Goal: Task Accomplishment & Management: Manage account settings

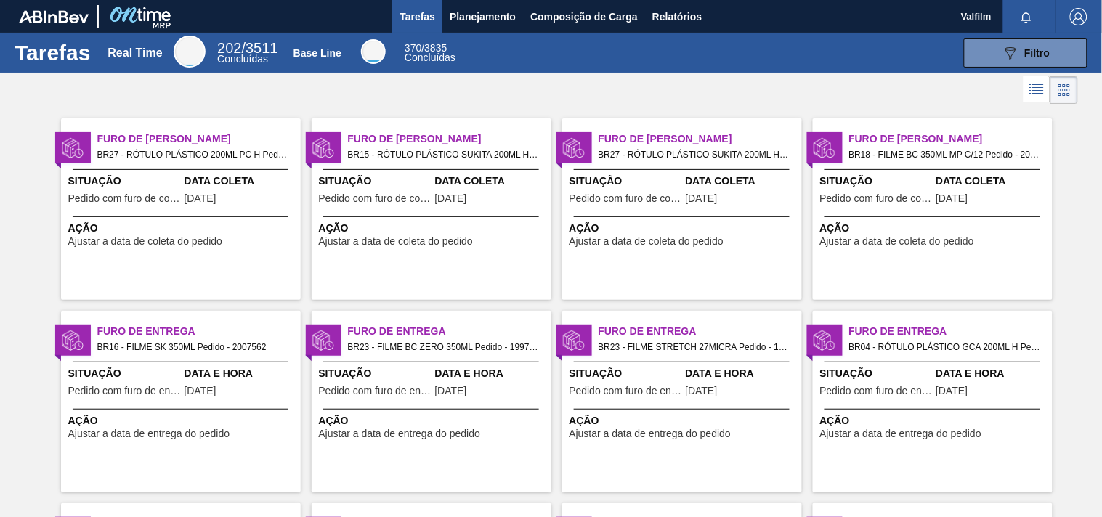
click at [378, 161] on span "BR15 - RÓTULO PLÁSTICO SUKITA 200ML H Pedido - 2002403" at bounding box center [444, 155] width 192 height 16
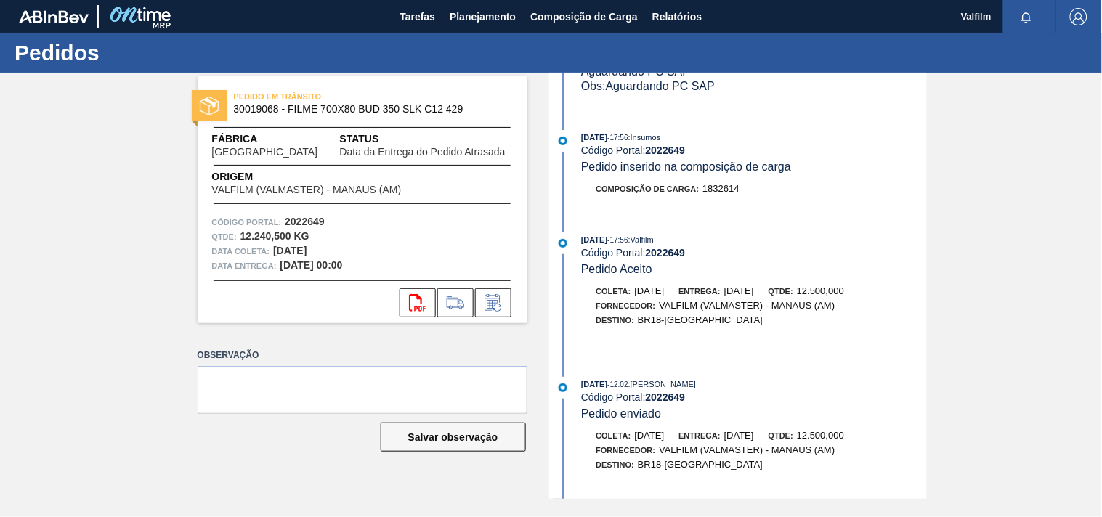
scroll to position [888, 0]
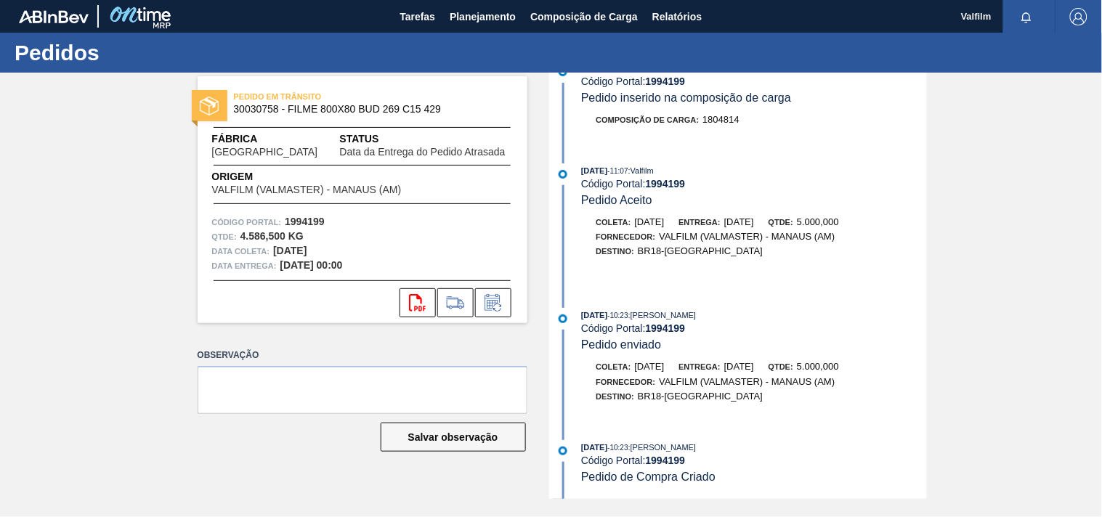
scroll to position [931, 0]
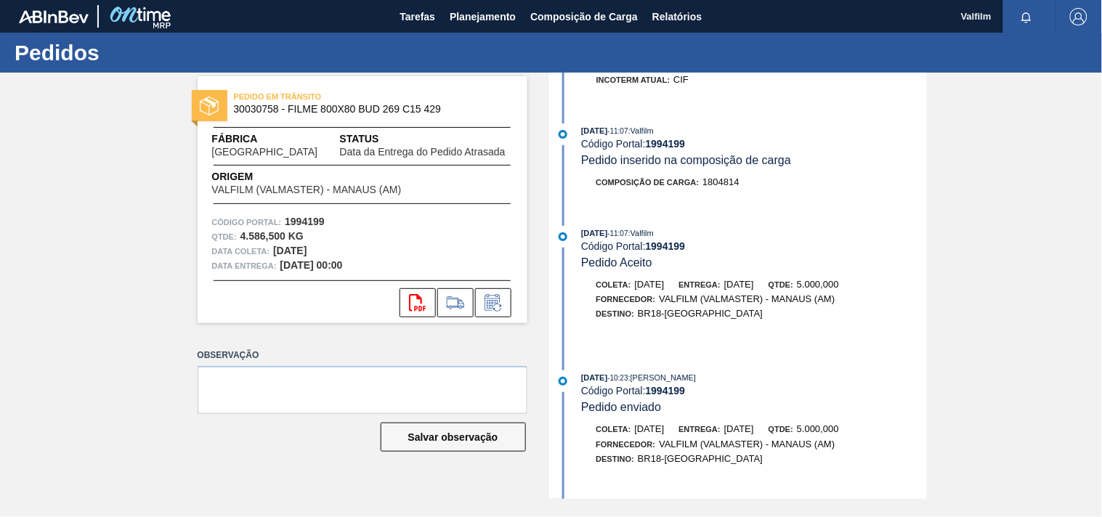
drag, startPoint x: 697, startPoint y: 443, endPoint x: 794, endPoint y: 442, distance: 96.6
click at [794, 437] on div "Coleta: 04/09/2025 Entrega: 04/10/2025 Qtde: 5.000,000" at bounding box center [754, 429] width 345 height 15
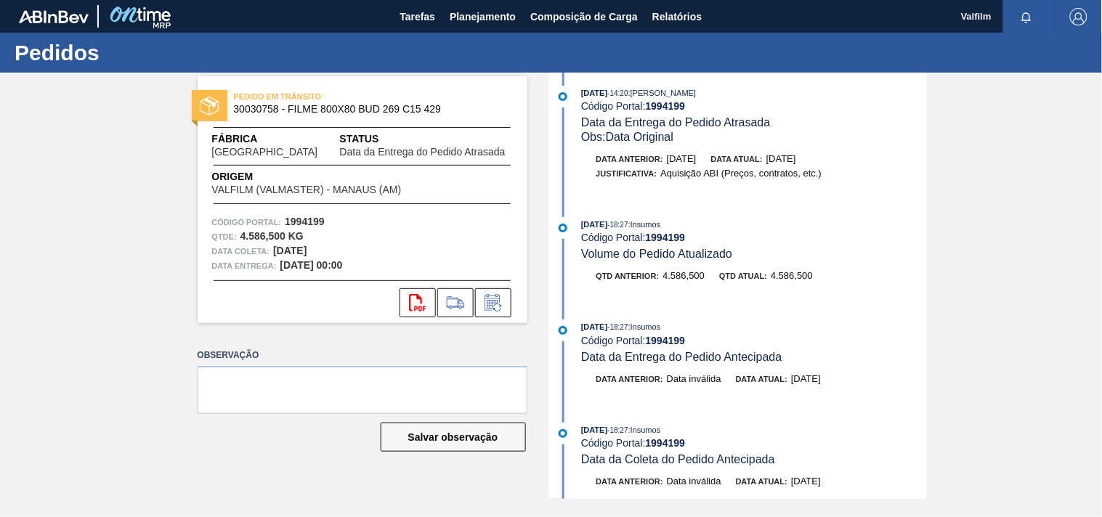
scroll to position [0, 0]
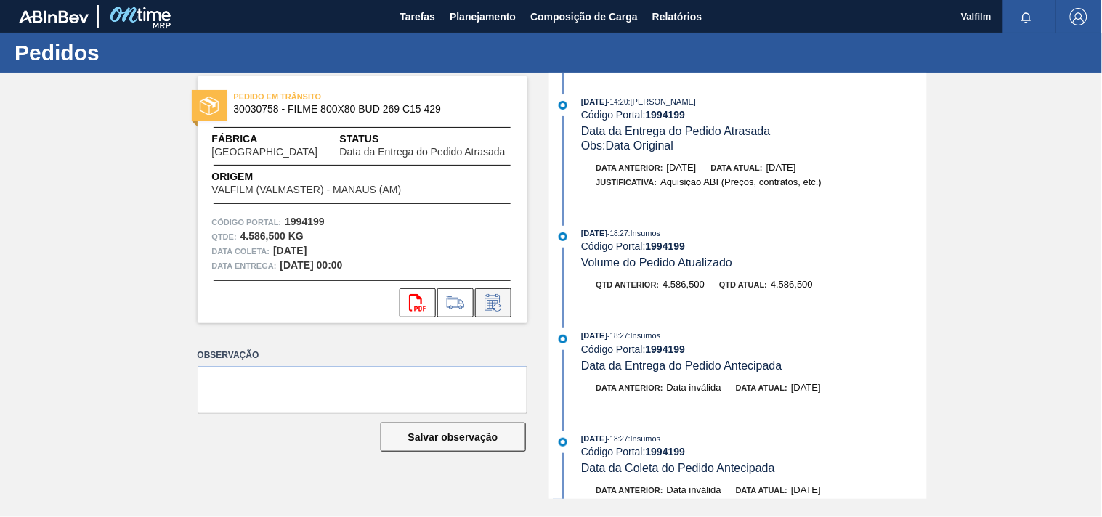
click at [501, 312] on button at bounding box center [493, 302] width 36 height 29
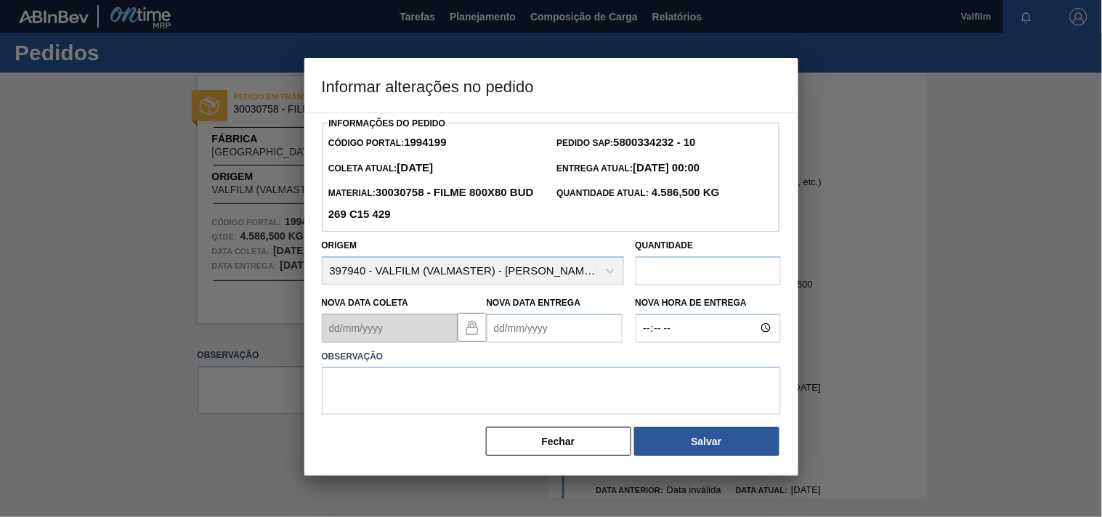
click at [514, 339] on Entrega1994199 "Nova Data Entrega" at bounding box center [555, 328] width 136 height 29
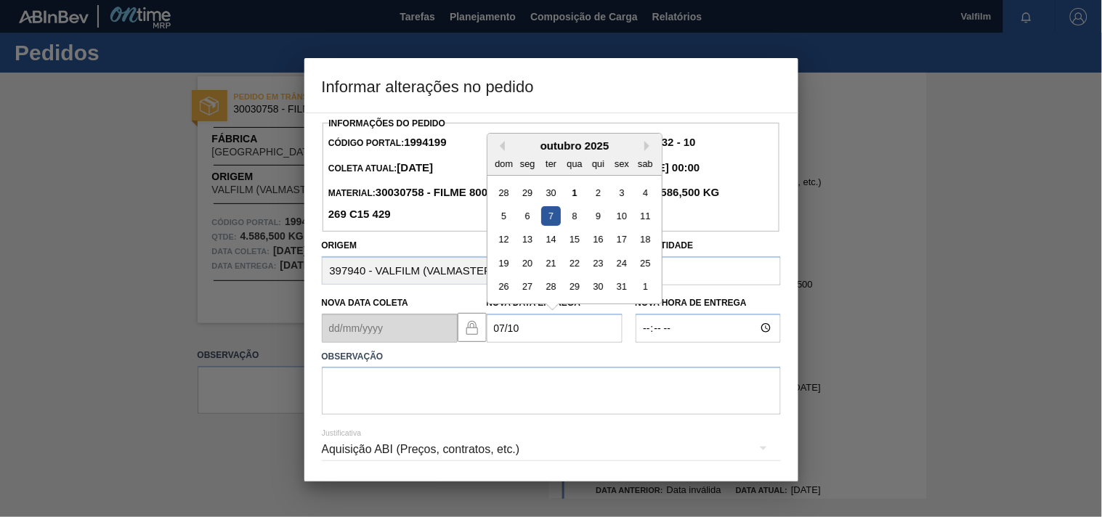
click at [556, 219] on div "7" at bounding box center [551, 216] width 20 height 20
type Entrega1994199 "07/10/2025"
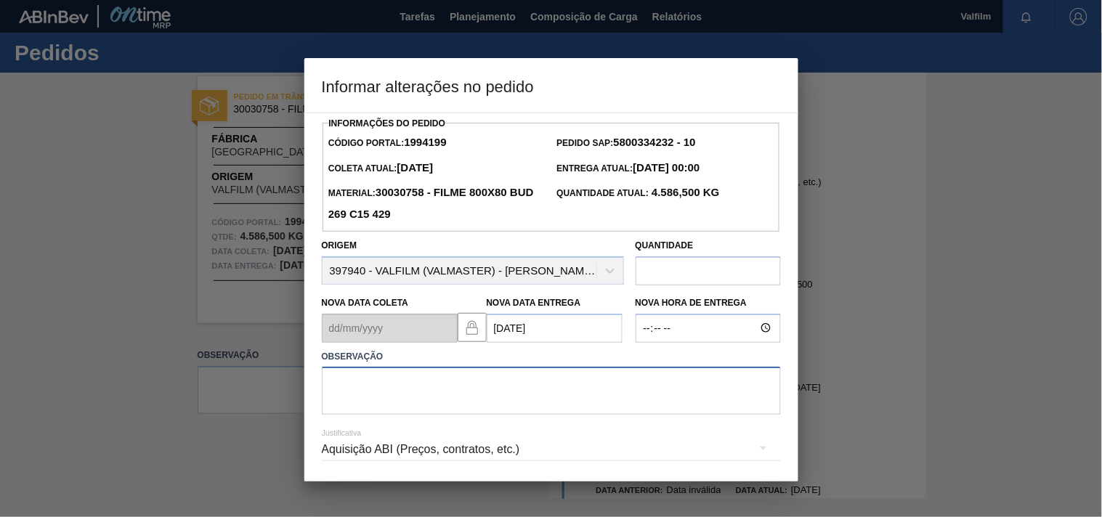
click at [453, 375] on textarea at bounding box center [551, 391] width 459 height 48
type textarea "data proxima da original para otimizar veiculo / card"
click at [417, 458] on div "Aquisição ABI (Preços, contratos, etc.)" at bounding box center [551, 449] width 459 height 41
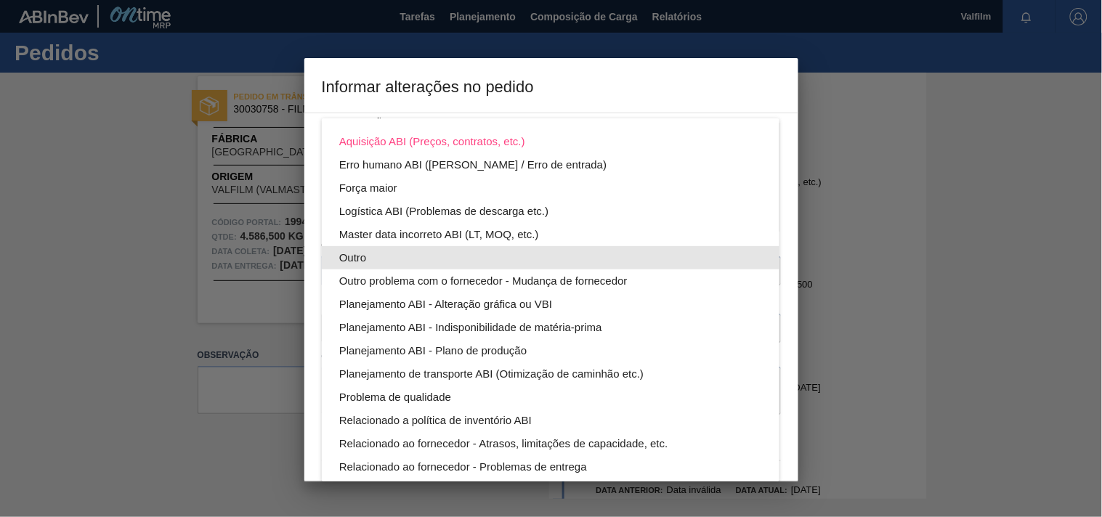
click at [352, 252] on div "Outro" at bounding box center [550, 257] width 423 height 23
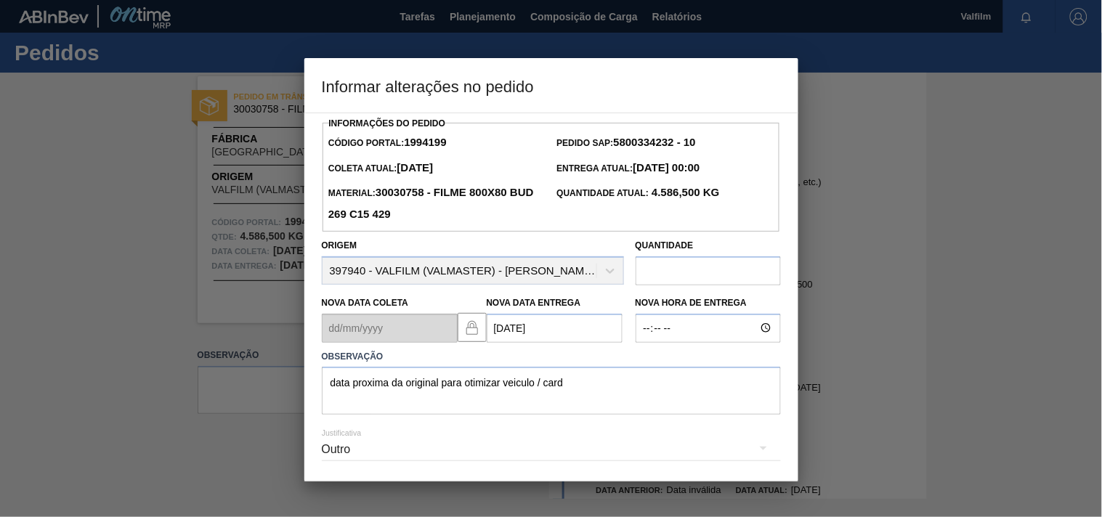
scroll to position [52, 0]
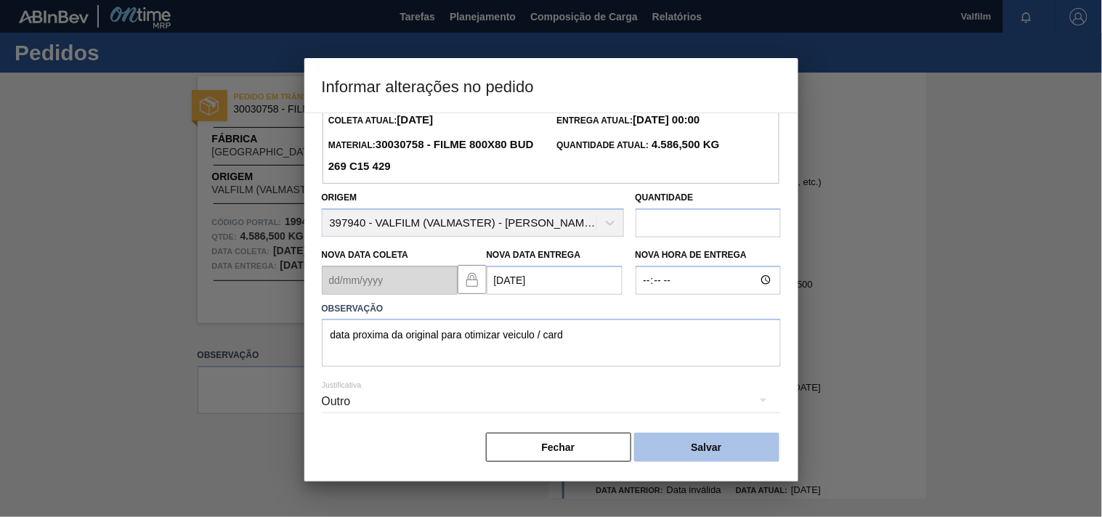
click at [695, 445] on button "Salvar" at bounding box center [706, 447] width 145 height 29
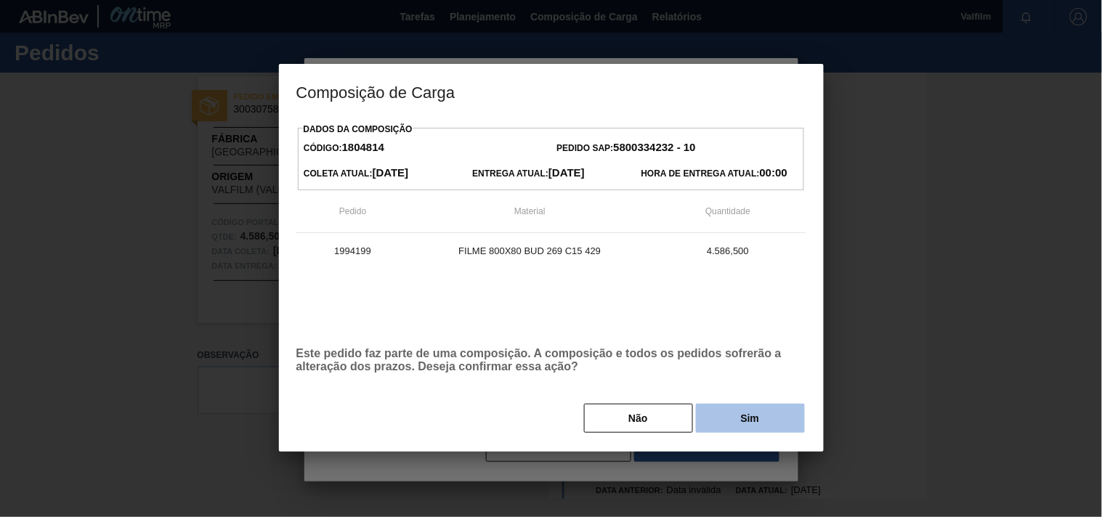
click at [732, 424] on button "Sim" at bounding box center [750, 418] width 109 height 29
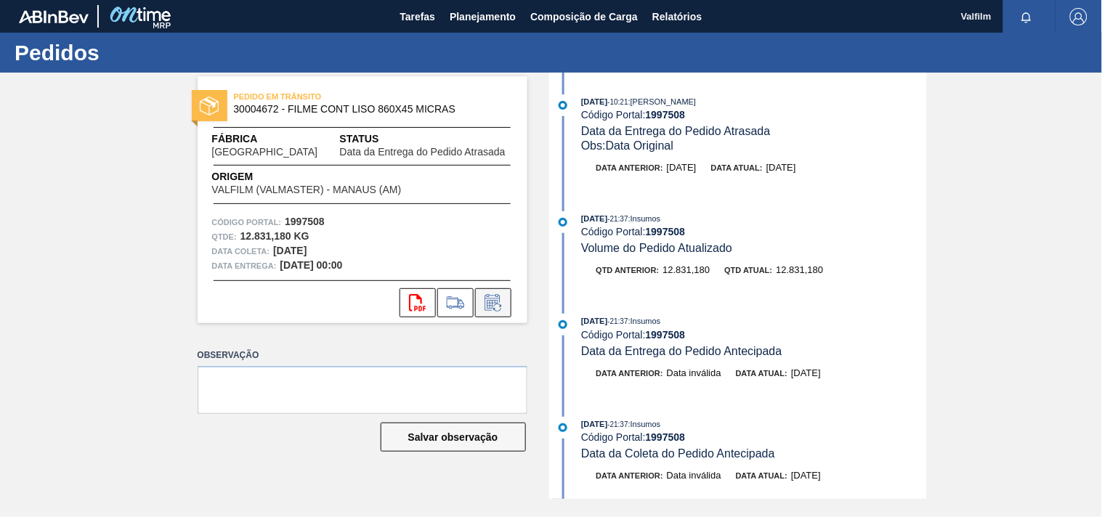
click at [488, 306] on icon at bounding box center [492, 304] width 11 height 9
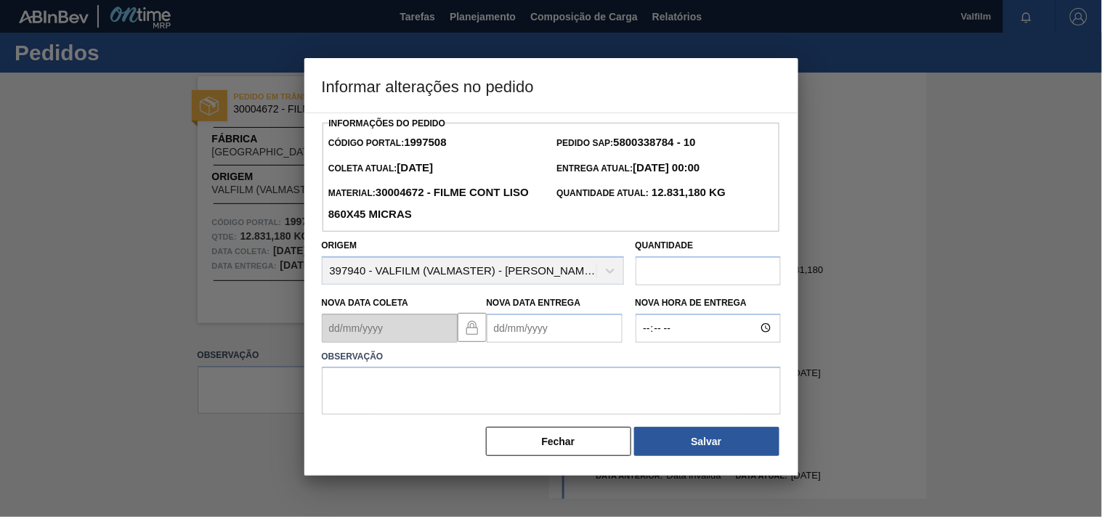
drag, startPoint x: 532, startPoint y: 349, endPoint x: 532, endPoint y: 331, distance: 17.4
click at [532, 335] on div "Informações do Pedido Código Portal: 1997508 Pedido SAP: 5800338784 - 10 Coleta…" at bounding box center [551, 285] width 459 height 344
click at [526, 317] on Entrega1997508 "Nova Data Entrega" at bounding box center [555, 328] width 136 height 29
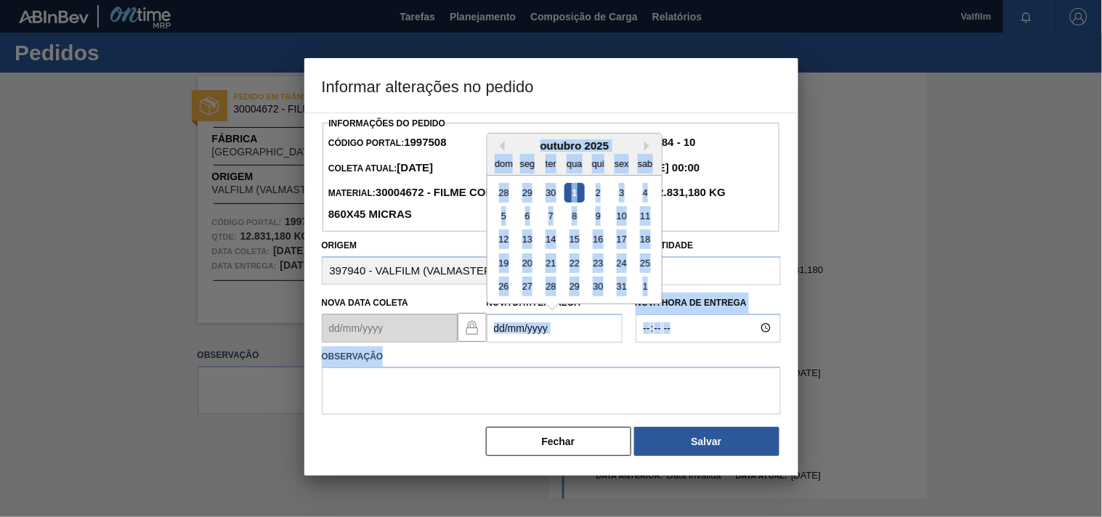
click at [499, 325] on Entrega1997508 "Nova Data Entrega" at bounding box center [555, 328] width 136 height 29
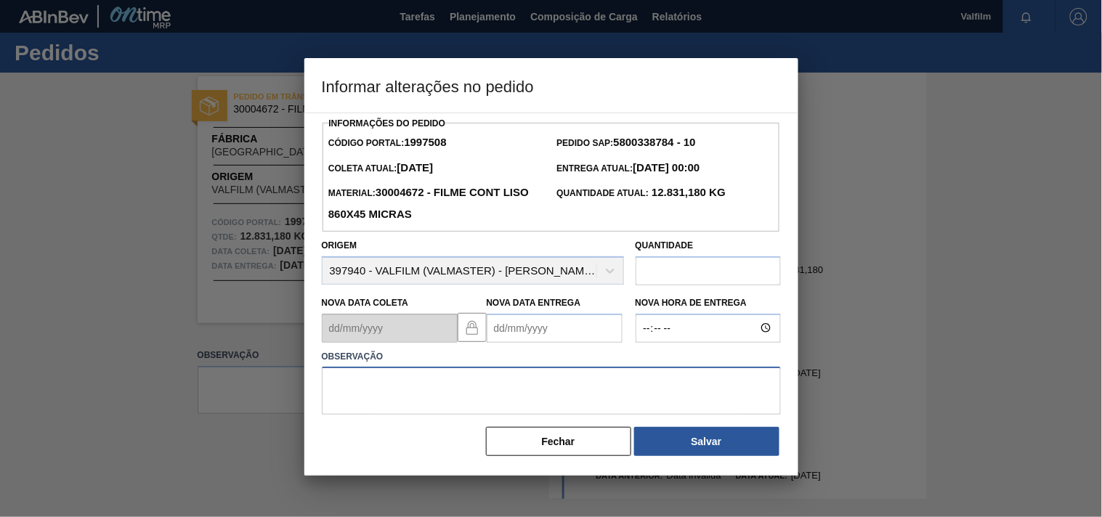
click at [514, 390] on textarea at bounding box center [551, 391] width 459 height 48
drag, startPoint x: 551, startPoint y: 323, endPoint x: 541, endPoint y: 324, distance: 10.2
click at [546, 323] on Entrega1997508 "Nova Data Entrega" at bounding box center [555, 328] width 136 height 29
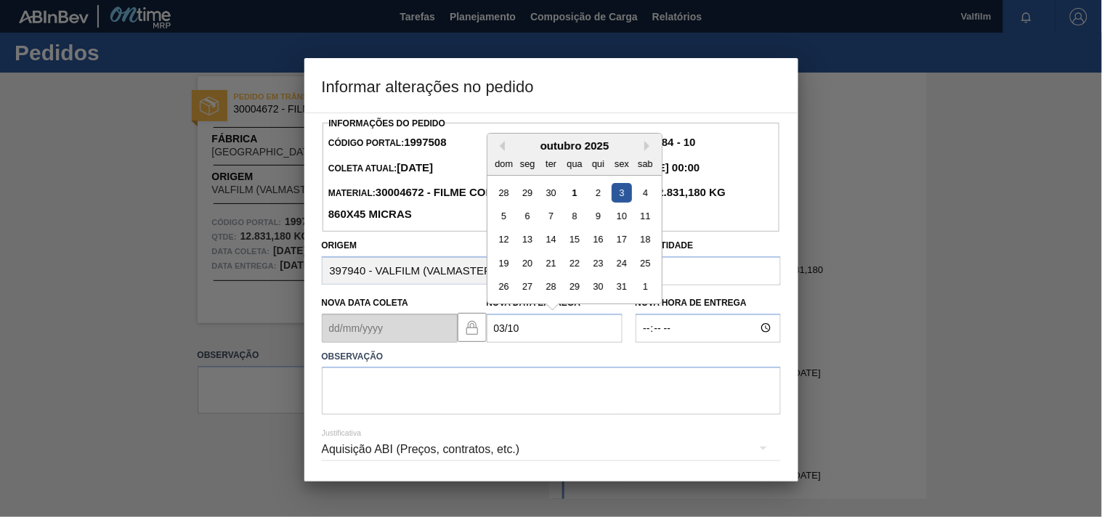
click at [618, 196] on div "3" at bounding box center [622, 192] width 20 height 20
type Entrega1997508 "03/10/2025"
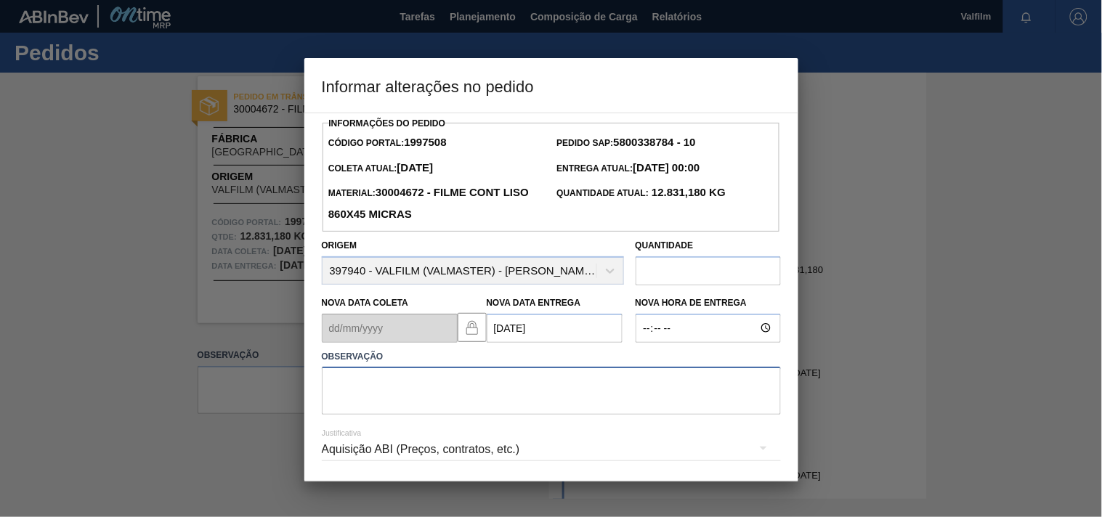
click at [339, 384] on textarea at bounding box center [551, 391] width 459 height 48
paste textarea "Ajuste entrega ( otimização card / veiculo )."
type textarea "Ajuste entrega ( otimização card / veiculo )."
click at [330, 458] on div "Aquisição ABI (Preços, contratos, etc.)" at bounding box center [551, 449] width 459 height 41
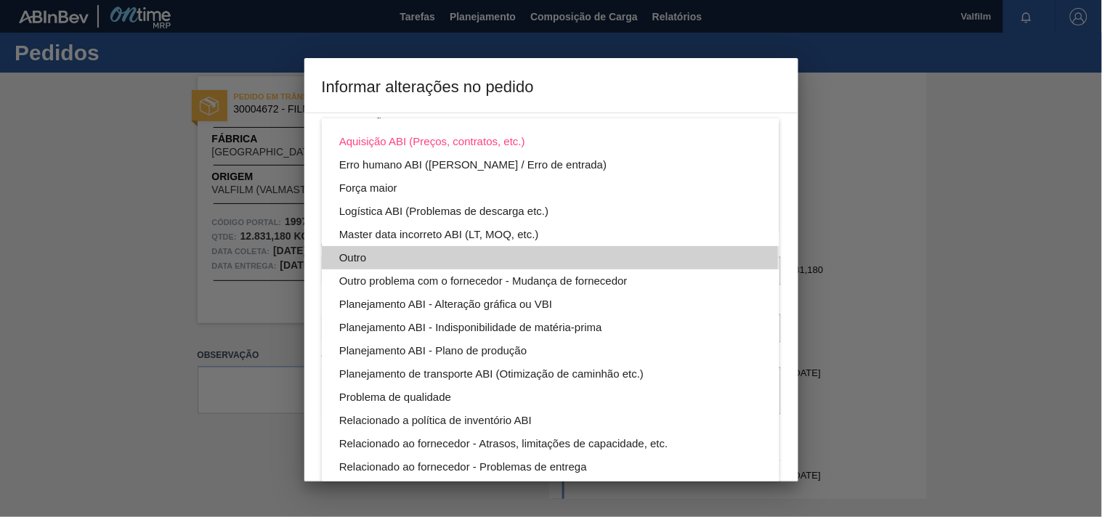
click at [345, 262] on div "Outro" at bounding box center [550, 257] width 423 height 23
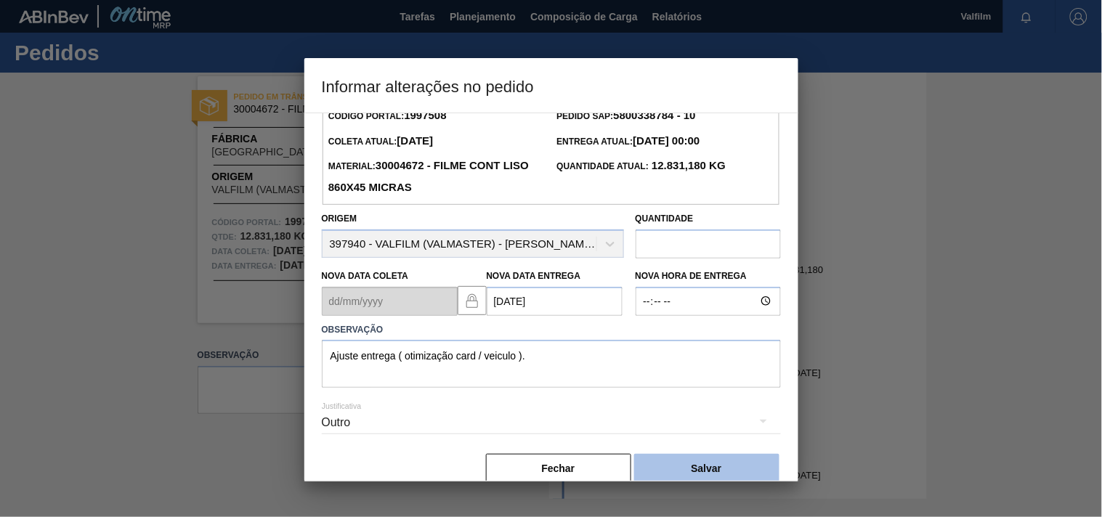
scroll to position [52, 0]
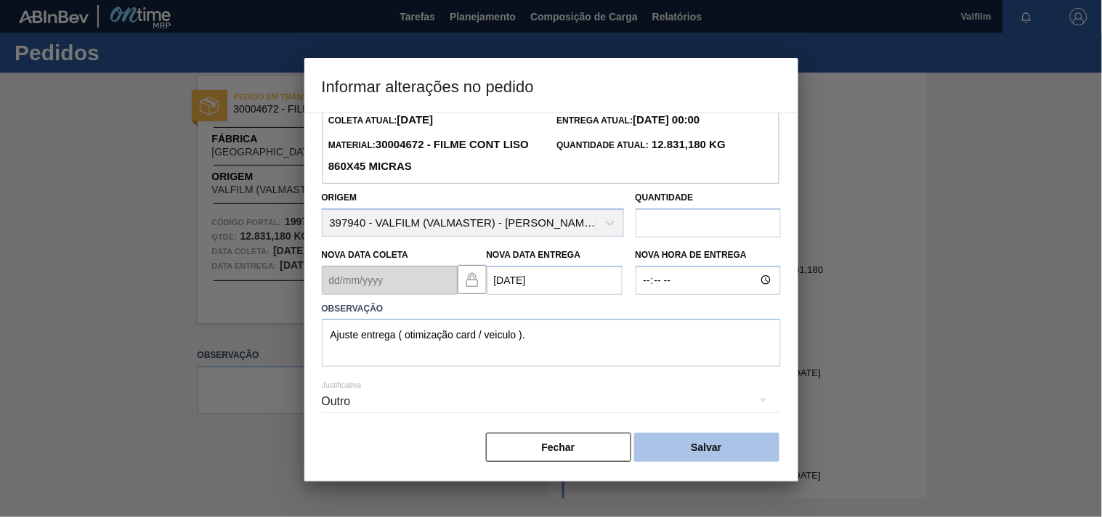
click at [721, 448] on button "Salvar" at bounding box center [706, 447] width 145 height 29
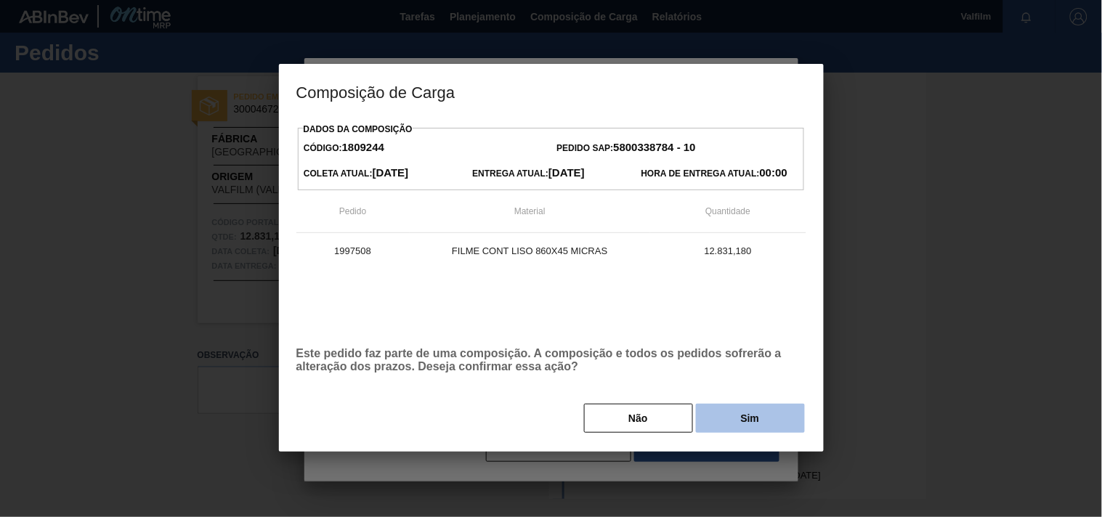
click at [717, 424] on button "Sim" at bounding box center [750, 418] width 109 height 29
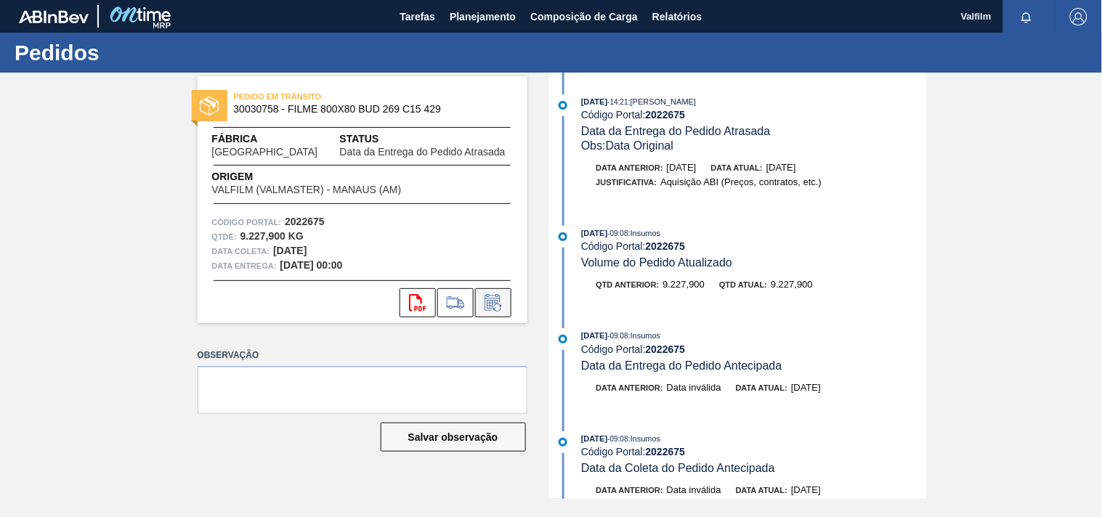
click at [492, 302] on icon at bounding box center [492, 304] width 11 height 9
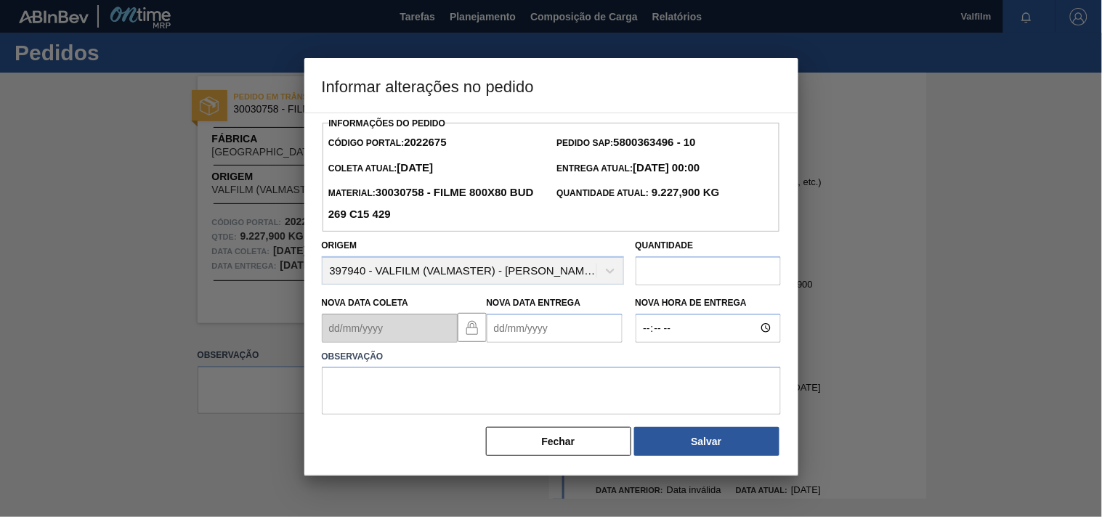
click at [505, 328] on Entrega2022675 "Nova Data Entrega" at bounding box center [555, 328] width 136 height 29
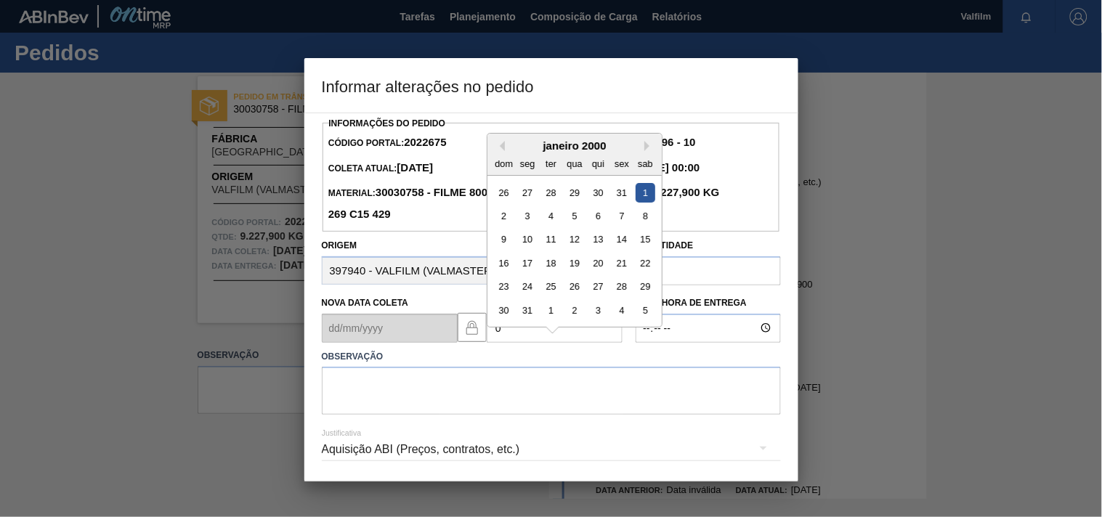
type Entrega2022675 "'"
click at [625, 219] on div "10" at bounding box center [622, 216] width 20 height 20
type Entrega2022675 "[DATE]"
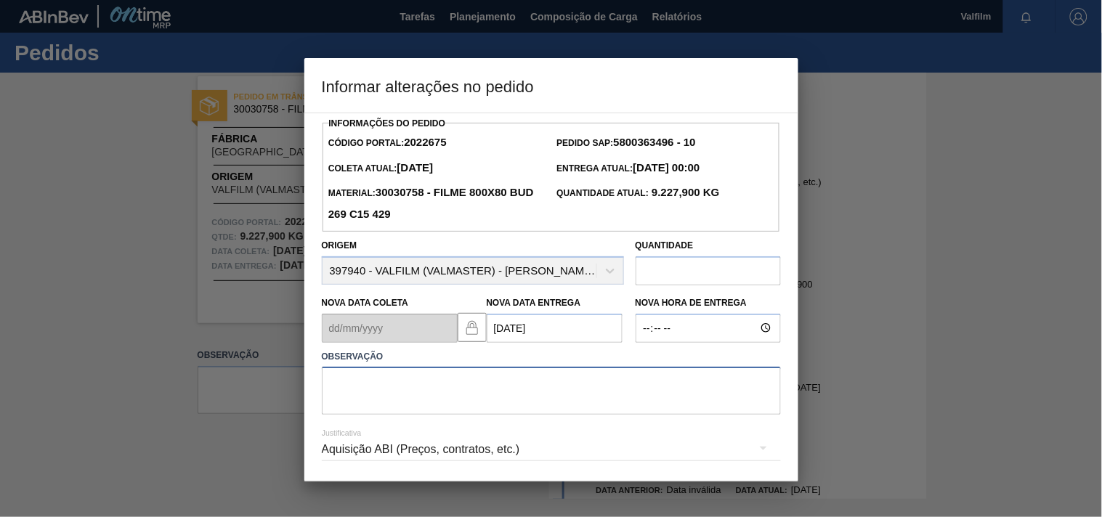
click at [427, 385] on textarea at bounding box center [551, 391] width 459 height 48
type textarea "o"
drag, startPoint x: 713, startPoint y: 380, endPoint x: 712, endPoint y: 389, distance: 9.5
click at [713, 379] on textarea "antecipada para otimizar veiculo card 2007542, antecipado pelo cliente." at bounding box center [551, 391] width 459 height 48
type textarea "antecipada para otimizar veiculo card 2007542, antecipado pelo cliente."
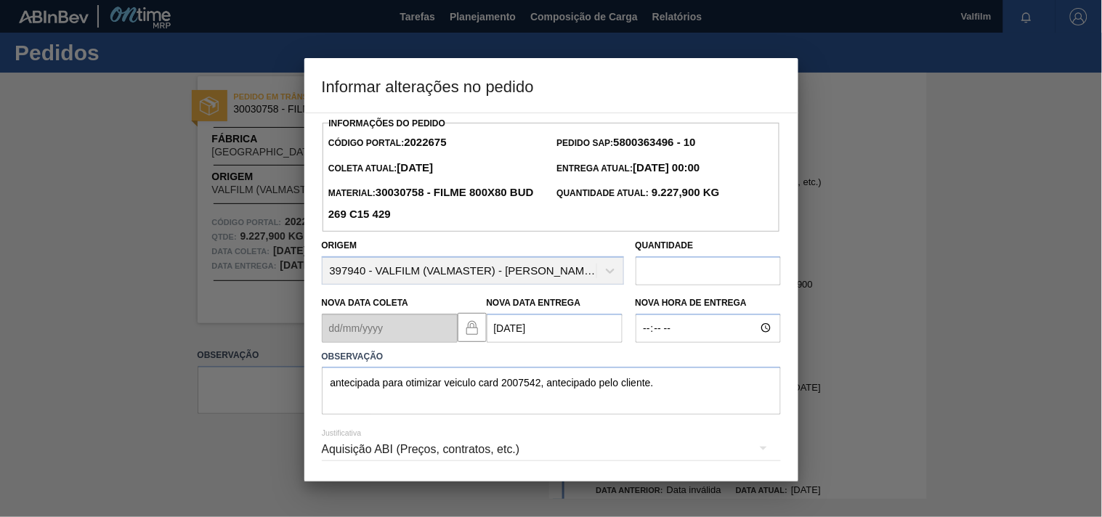
click at [330, 452] on div "Aquisição ABI (Preços, contratos, etc.)" at bounding box center [551, 449] width 459 height 41
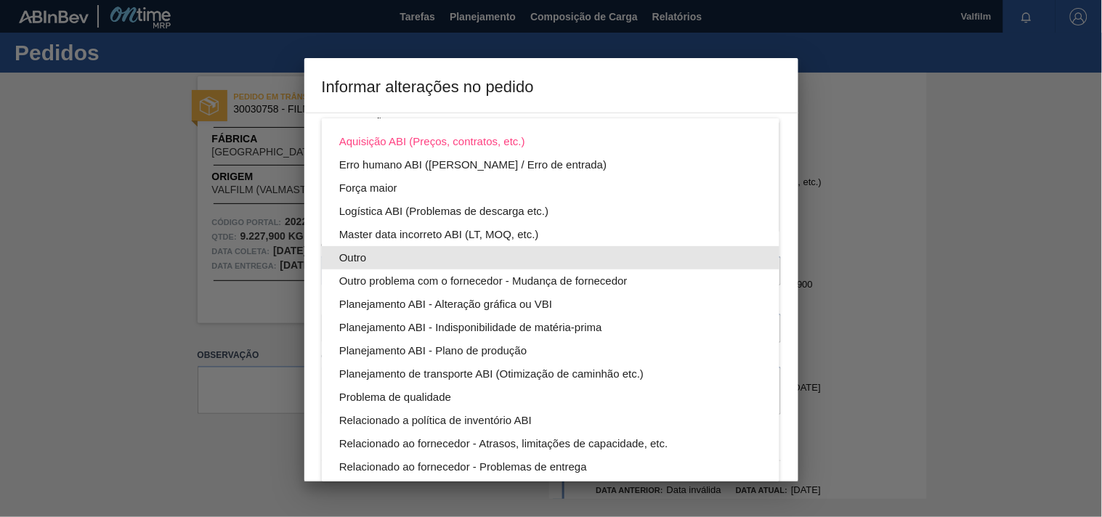
click at [381, 262] on div "Outro" at bounding box center [550, 257] width 423 height 23
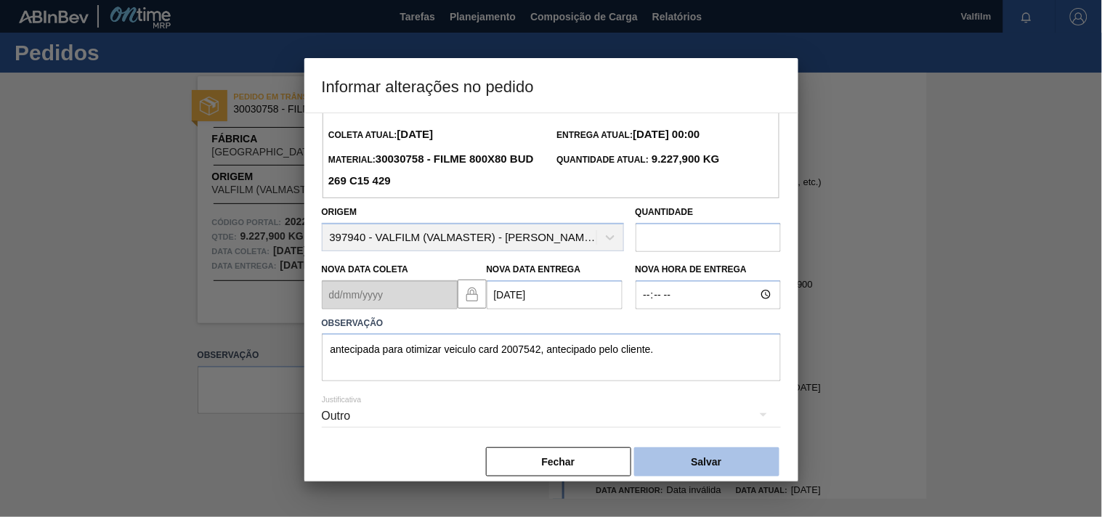
scroll to position [52, 0]
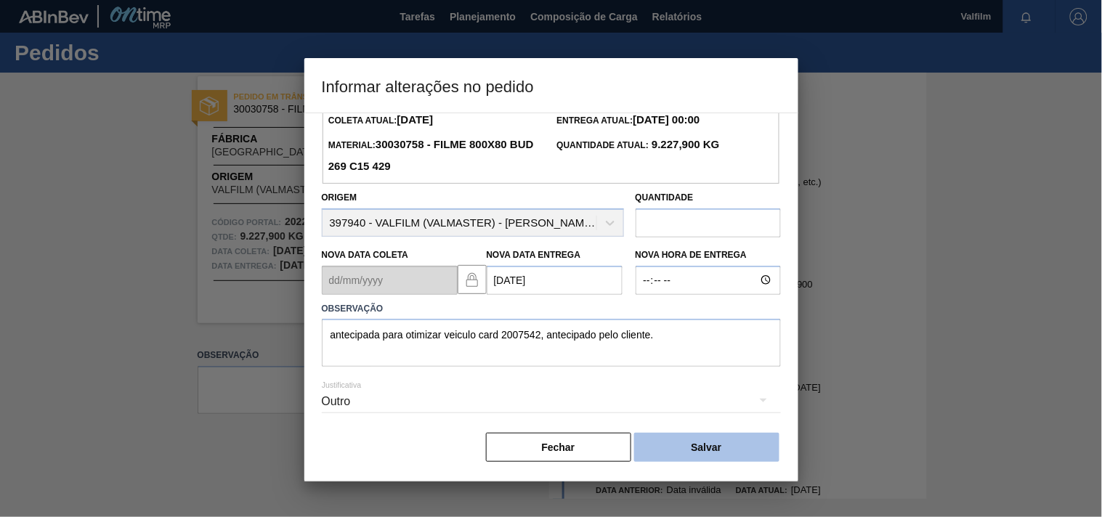
click at [727, 445] on button "Salvar" at bounding box center [706, 447] width 145 height 29
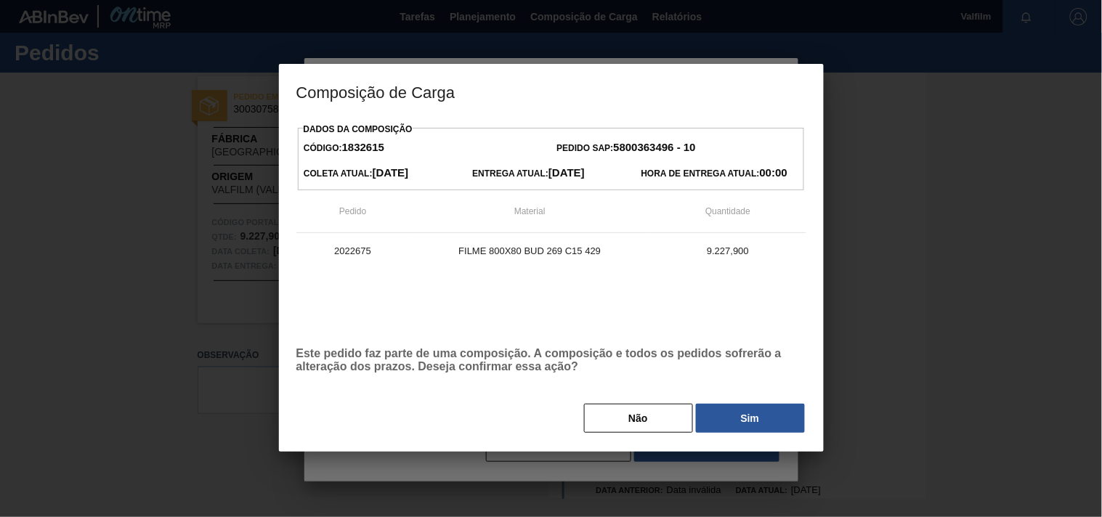
drag, startPoint x: 649, startPoint y: 417, endPoint x: 531, endPoint y: 288, distance: 174.8
click at [641, 411] on button "Não" at bounding box center [638, 418] width 109 height 29
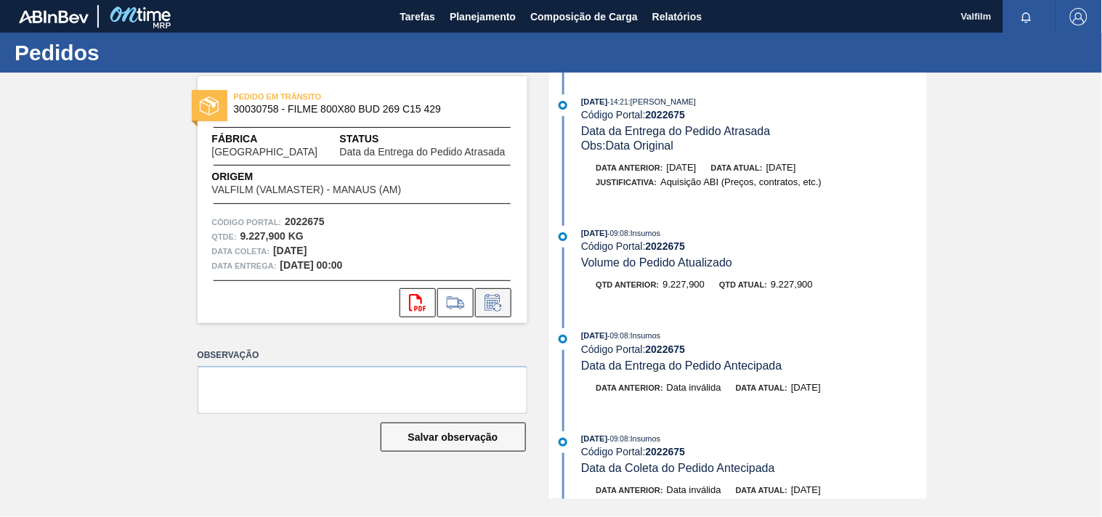
click at [496, 286] on div "svg{fill:#ff0000}" at bounding box center [363, 298] width 330 height 37
click at [495, 309] on icon at bounding box center [493, 302] width 23 height 17
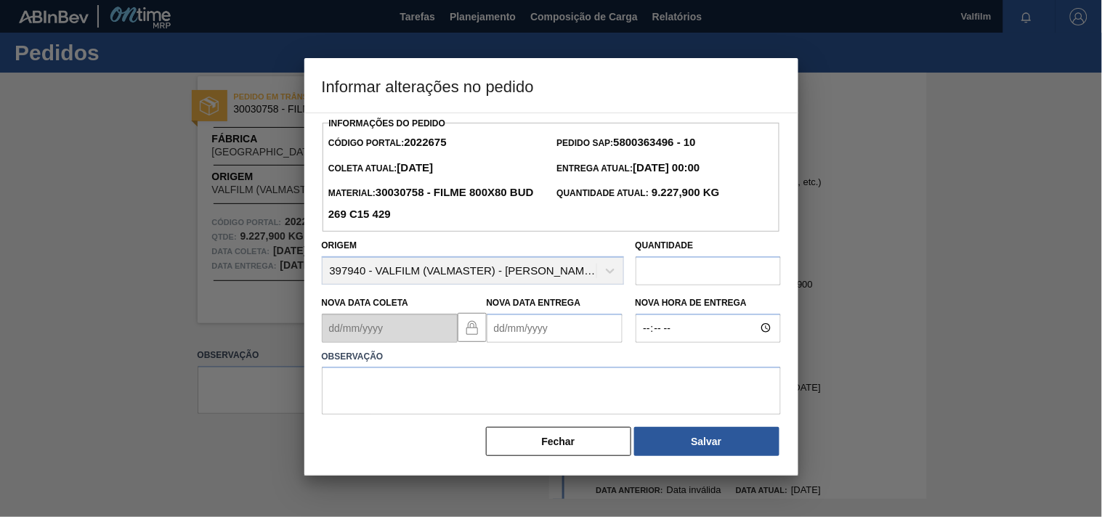
click at [507, 330] on Entrega2022675 "Nova Data Entrega" at bounding box center [555, 328] width 136 height 29
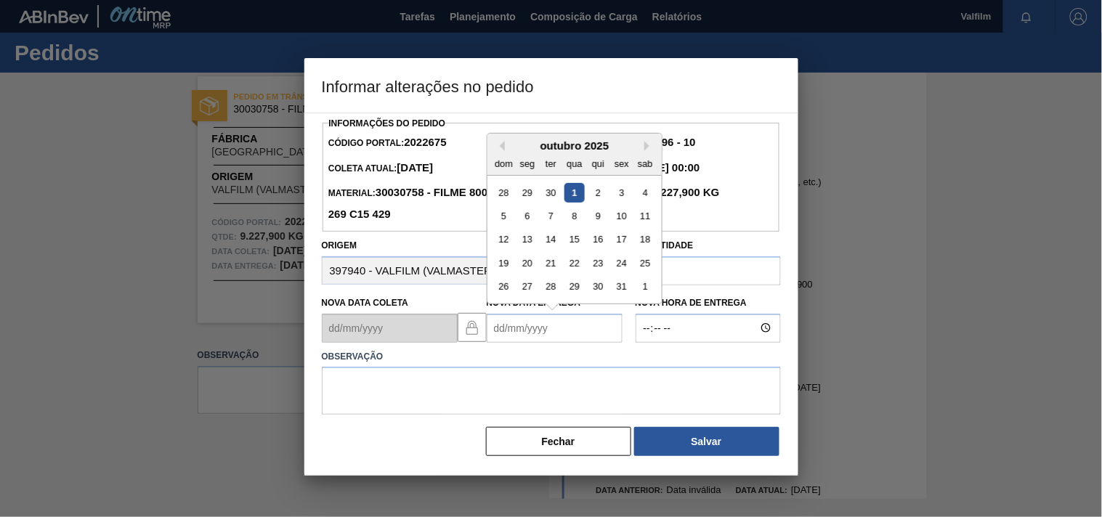
type Entrega2022675 "0"
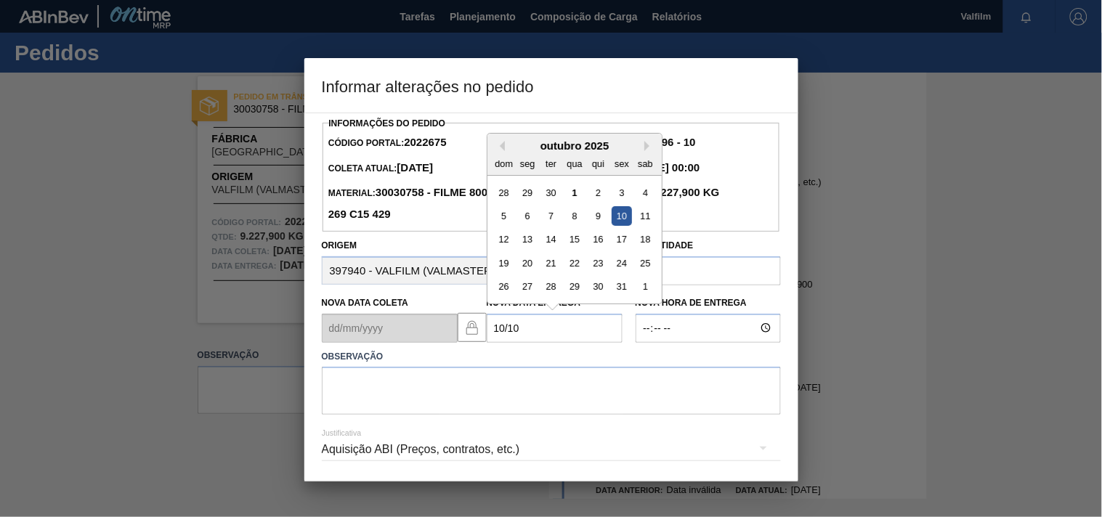
type Entrega2022675 "10/10/2025"
click at [490, 385] on textarea at bounding box center [551, 391] width 459 height 48
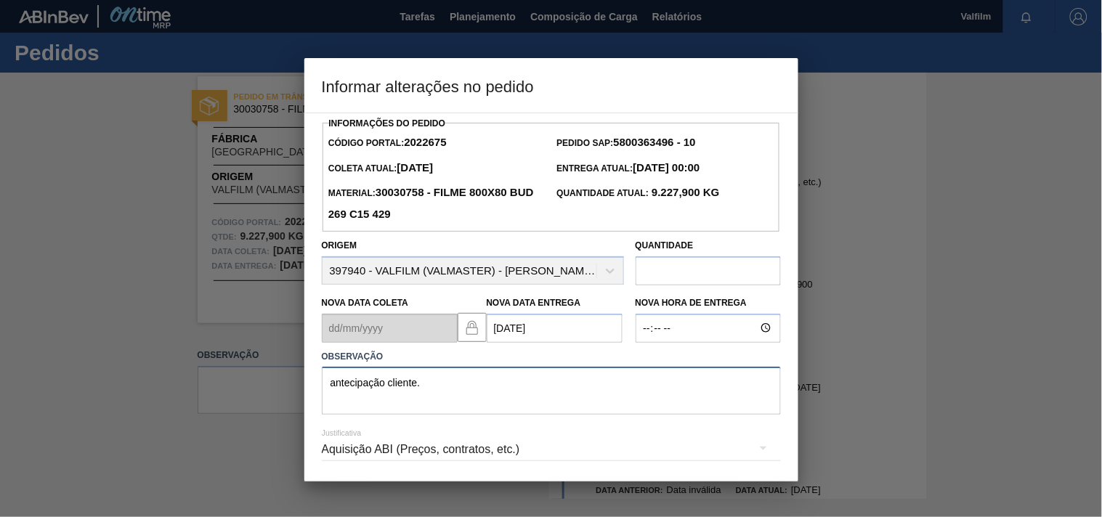
type textarea "antecipação cliente."
click at [402, 448] on div "Aquisição ABI (Preços, contratos, etc.)" at bounding box center [551, 449] width 459 height 41
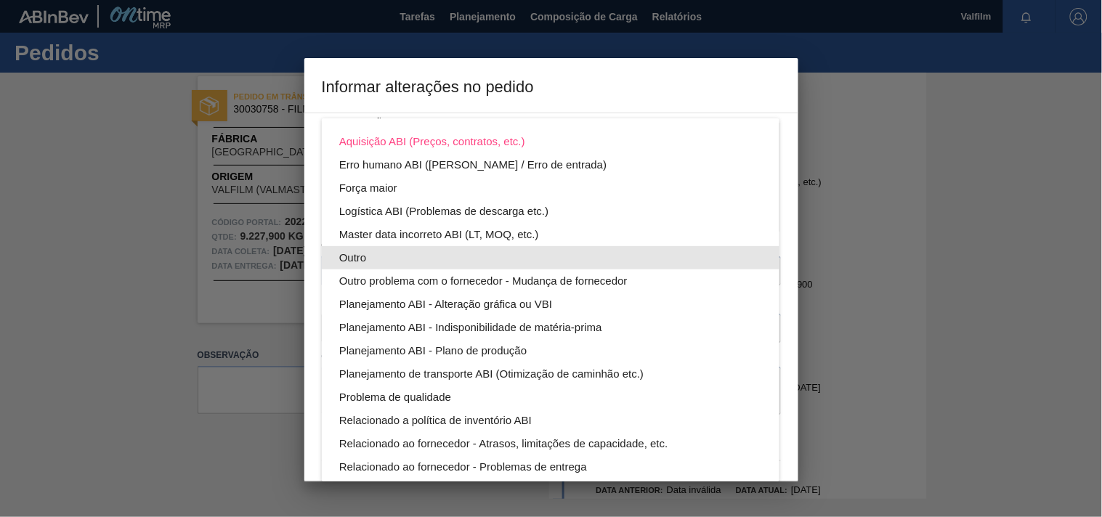
click at [352, 255] on div "Outro" at bounding box center [550, 257] width 423 height 23
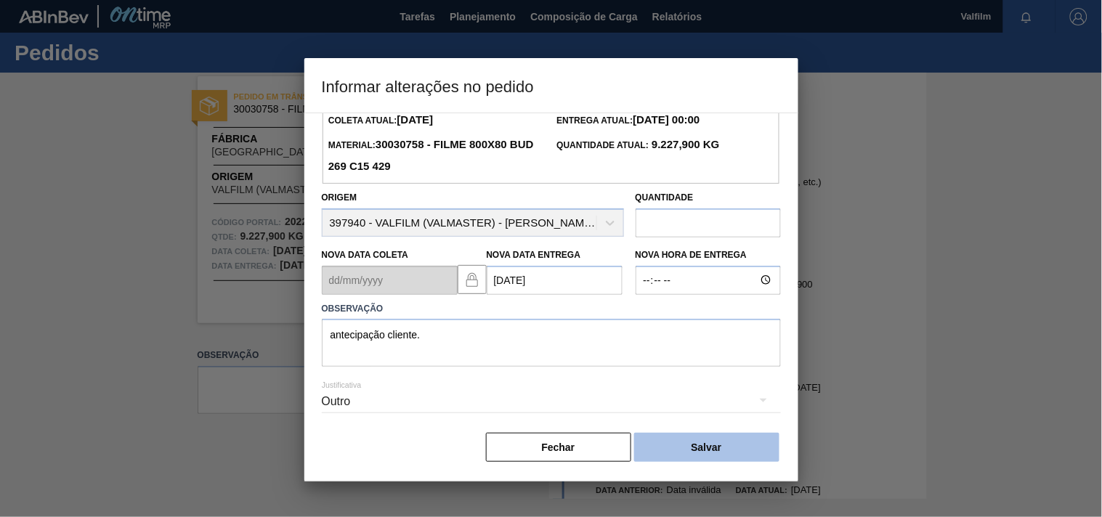
click at [695, 447] on button "Salvar" at bounding box center [706, 447] width 145 height 29
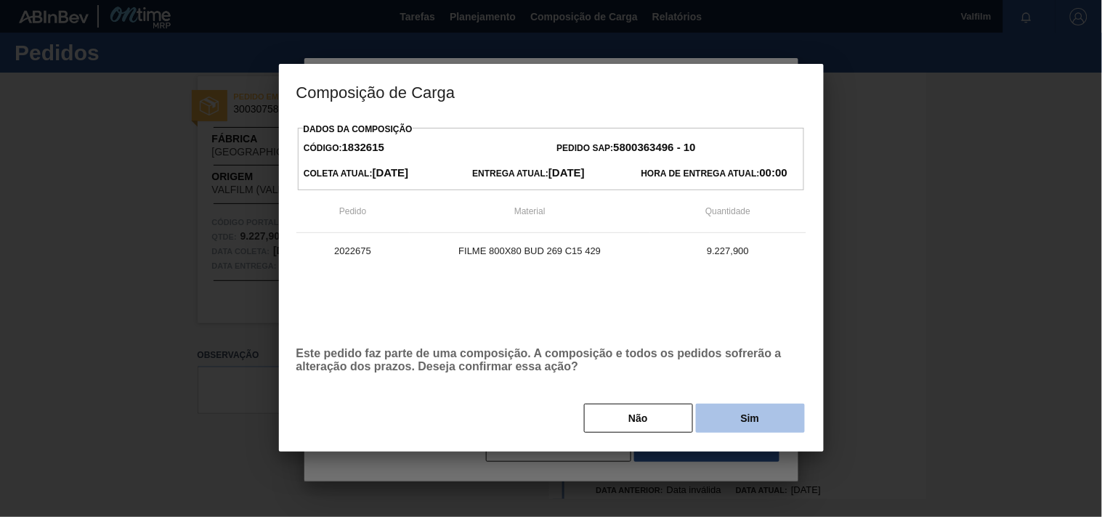
click at [739, 419] on button "Sim" at bounding box center [750, 418] width 109 height 29
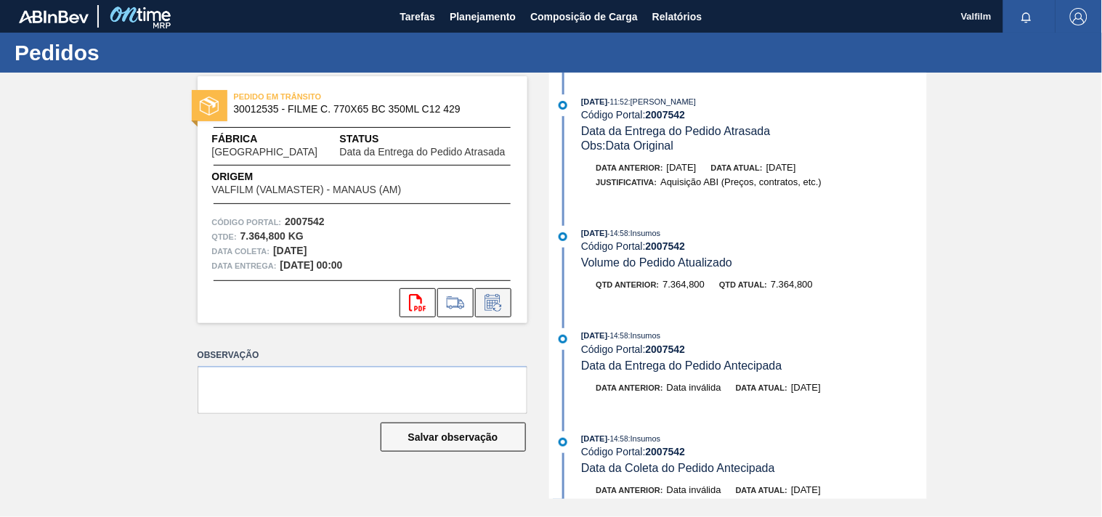
click at [487, 305] on icon at bounding box center [493, 302] width 23 height 17
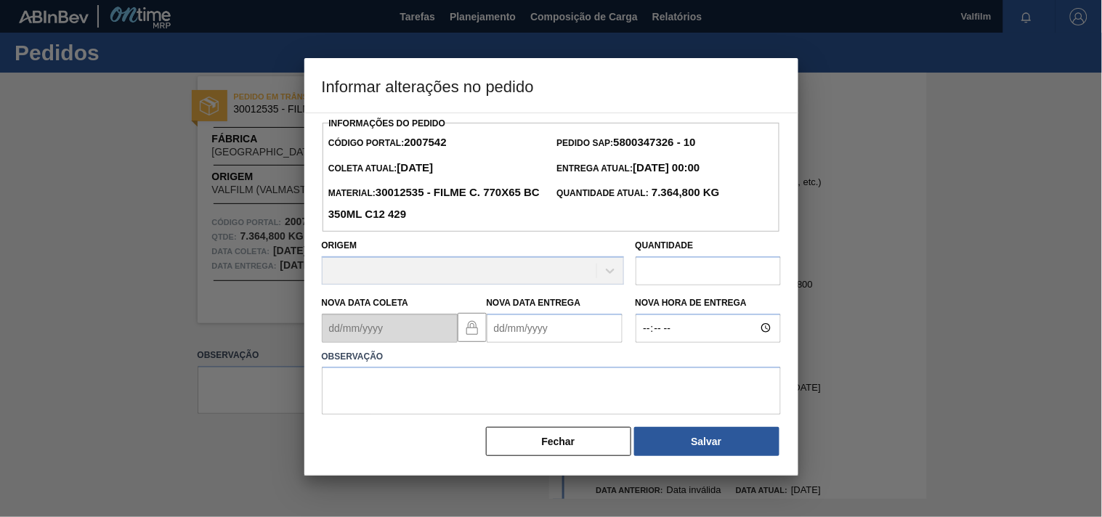
click at [543, 330] on Entrega2007542 "Nova Data Entrega" at bounding box center [555, 328] width 136 height 29
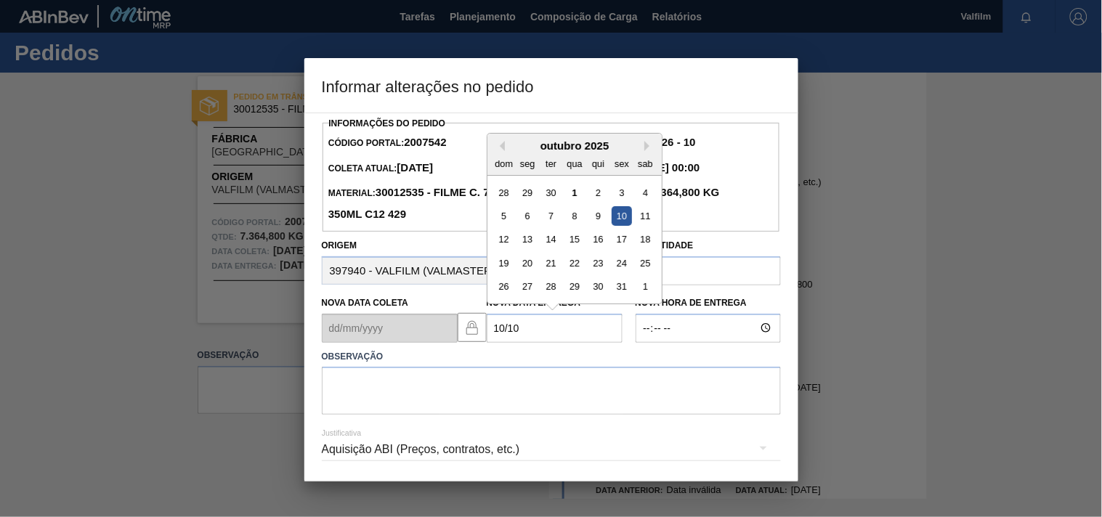
click at [623, 219] on div "10" at bounding box center [622, 216] width 20 height 20
type Entrega2007542 "10/10/2025"
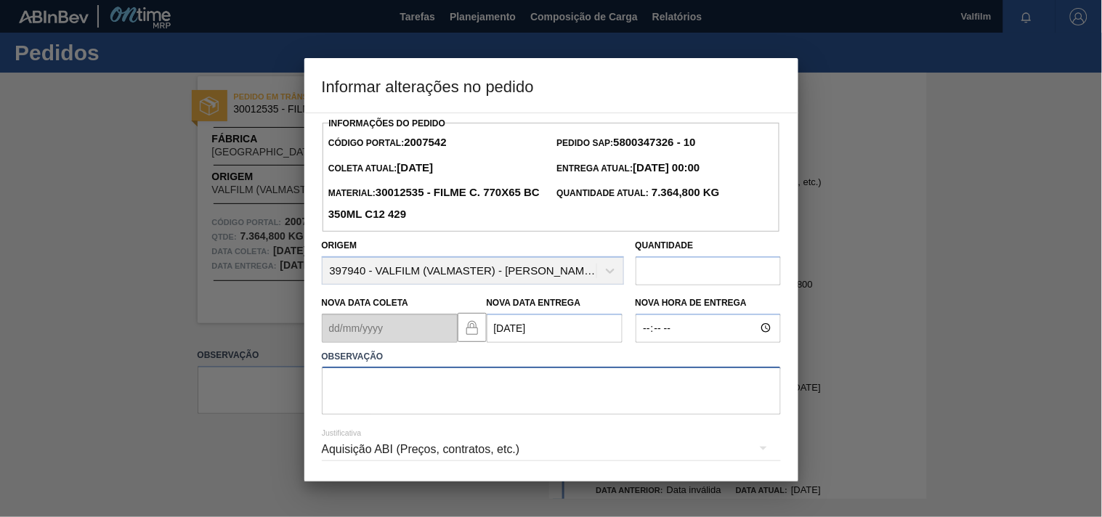
click at [405, 415] on textarea at bounding box center [551, 391] width 459 height 48
click at [371, 404] on textarea at bounding box center [551, 391] width 459 height 48
paste textarea "Ajuste entrega ( otimização card / veiculo )."
type textarea "Ajuste entrega ( otimização card / veiculo )."
click at [358, 458] on div "Aquisição ABI (Preços, contratos, etc.)" at bounding box center [551, 449] width 459 height 41
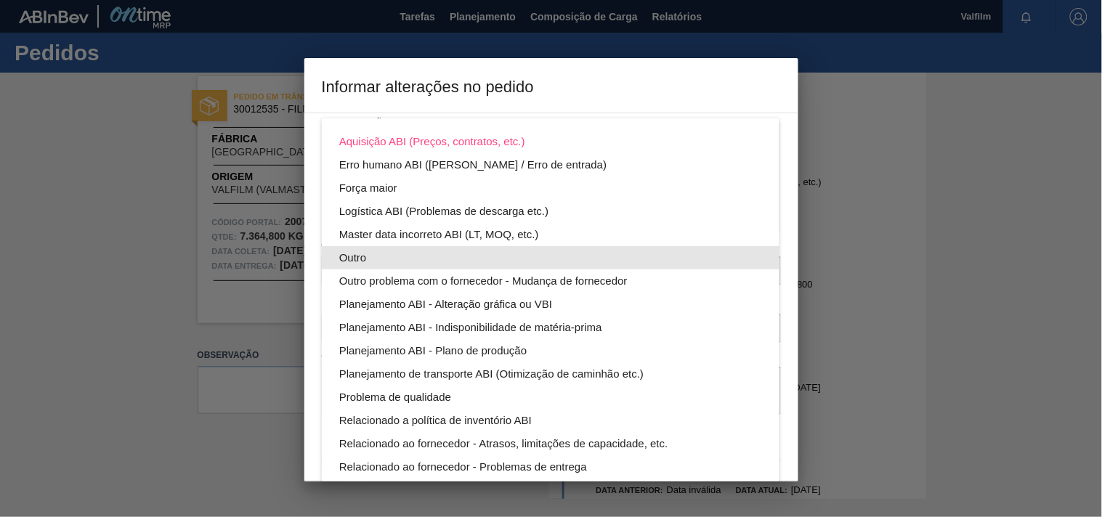
click at [354, 257] on div "Outro" at bounding box center [550, 257] width 423 height 23
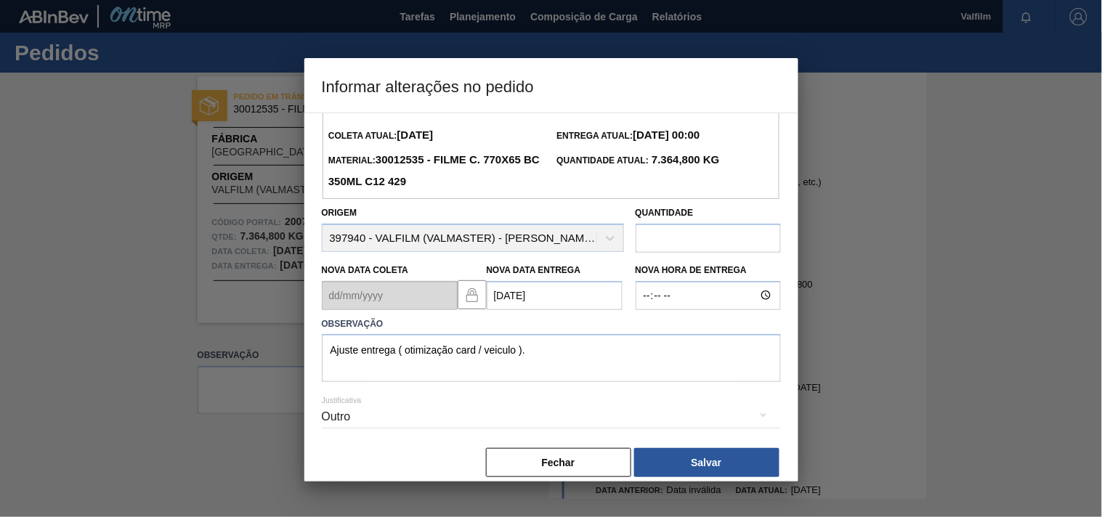
scroll to position [52, 0]
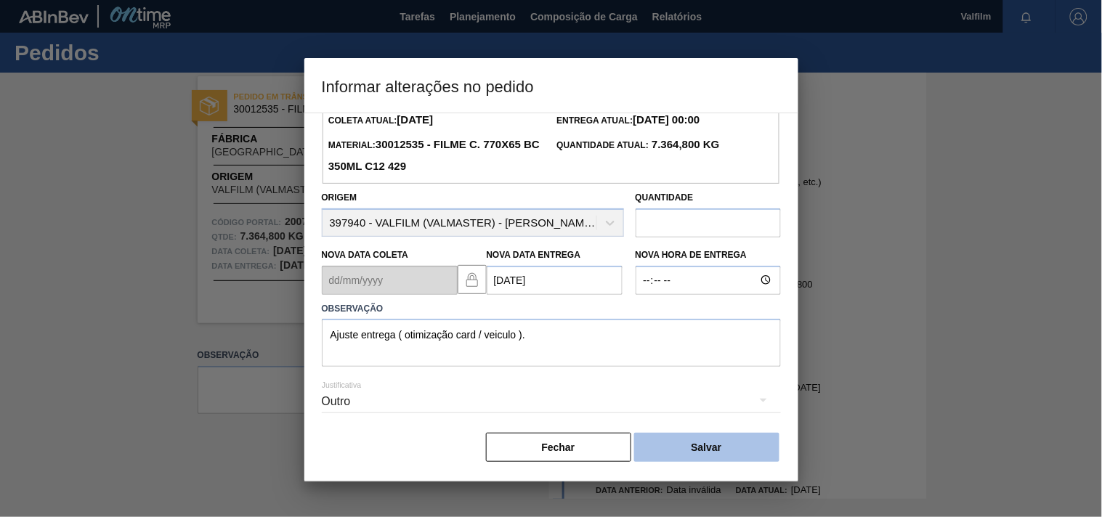
click at [726, 444] on button "Salvar" at bounding box center [706, 447] width 145 height 29
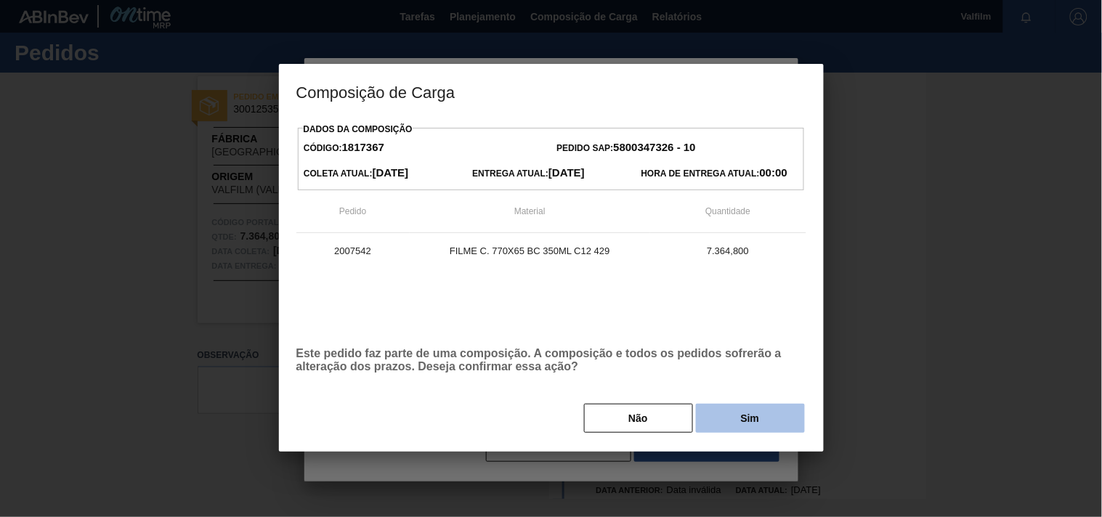
click at [752, 424] on button "Sim" at bounding box center [750, 418] width 109 height 29
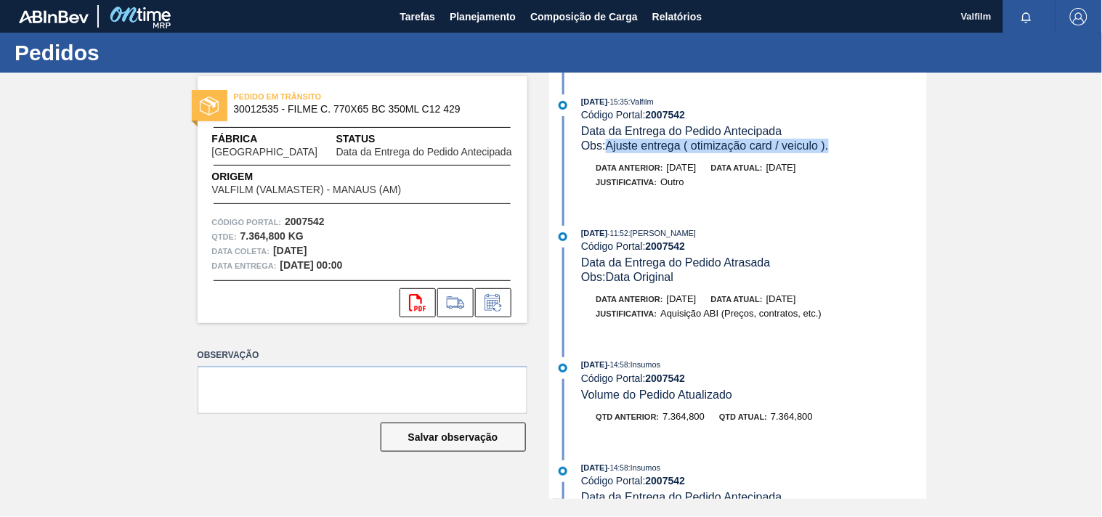
drag, startPoint x: 746, startPoint y: 147, endPoint x: 611, endPoint y: 150, distance: 135.2
click at [611, 150] on div "Obs: Ajuste entrega ( otimização card / veiculo )." at bounding box center [753, 146] width 345 height 15
copy span "Ajuste entrega ( otimização card / veiculo )."
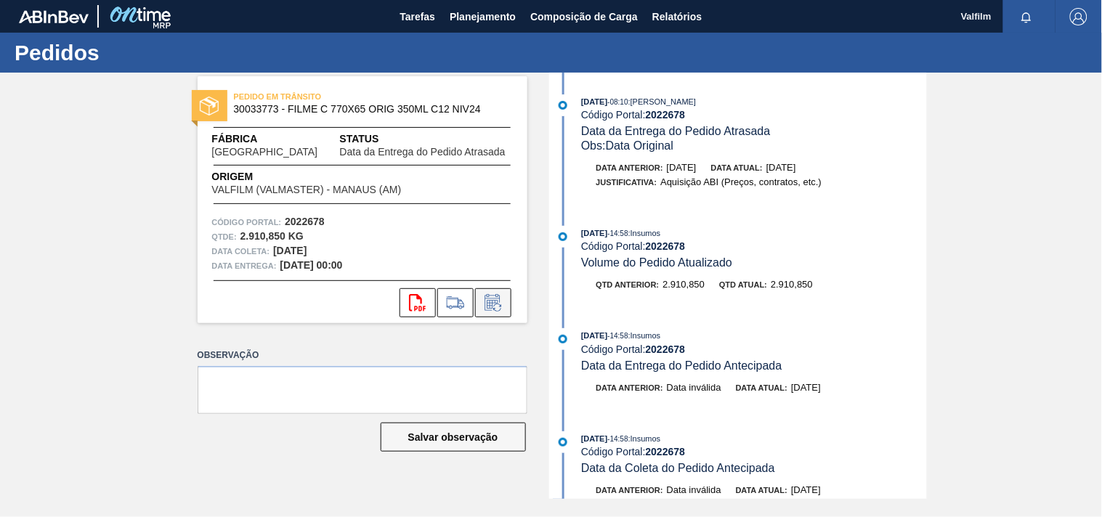
click at [488, 306] on icon at bounding box center [492, 304] width 11 height 9
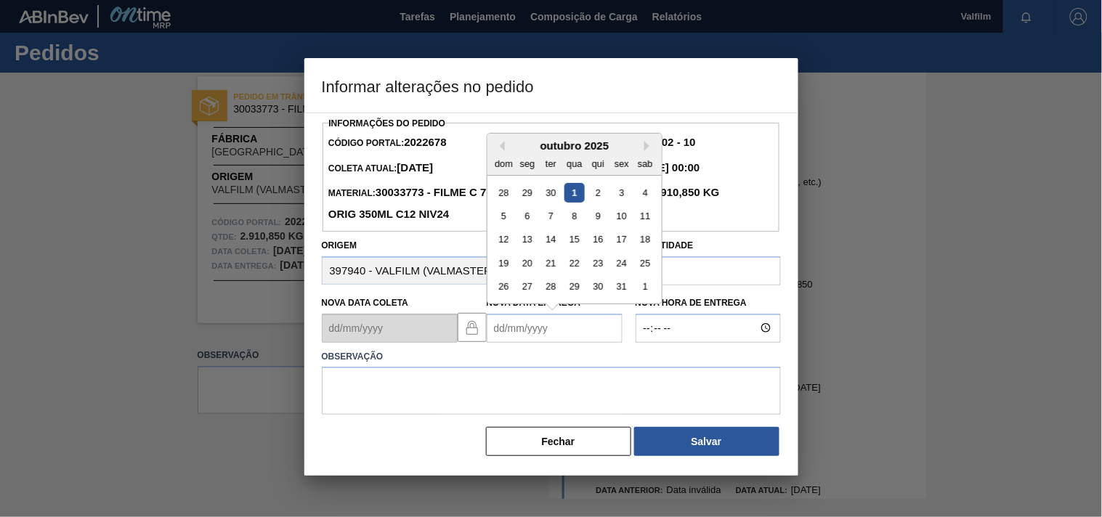
click at [503, 339] on Entrega2022678 "Nova Data Entrega" at bounding box center [555, 328] width 136 height 29
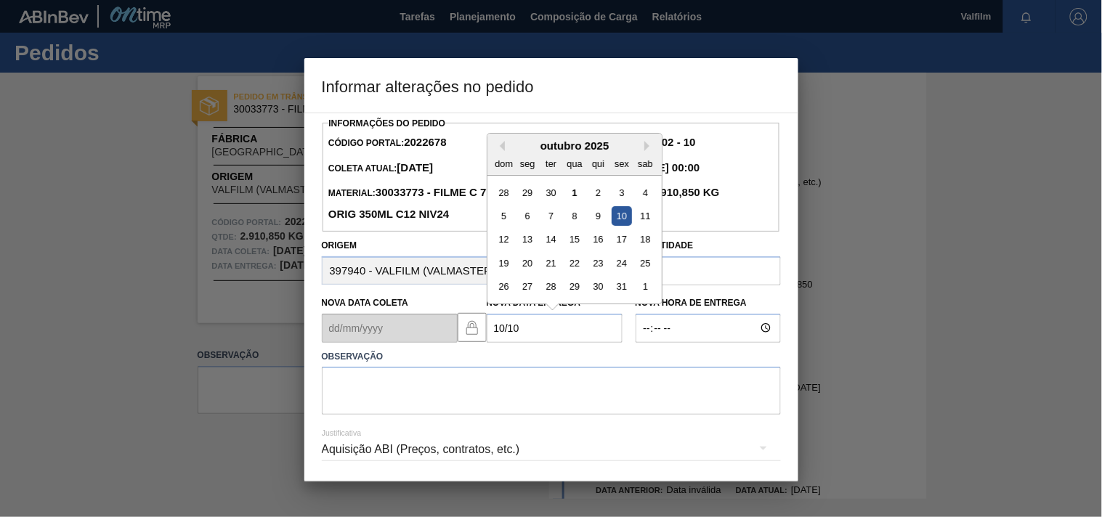
drag, startPoint x: 623, startPoint y: 216, endPoint x: 451, endPoint y: 372, distance: 232.0
click at [623, 220] on div "10" at bounding box center [622, 216] width 20 height 20
type Entrega2022678 "10/10/2025"
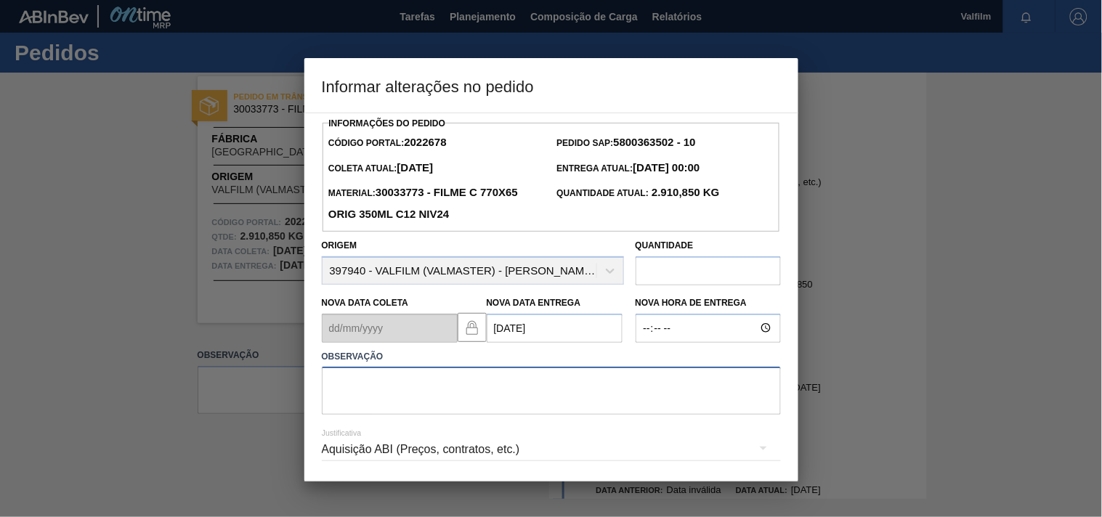
click at [434, 386] on textarea at bounding box center [551, 391] width 459 height 48
paste textarea "Ajuste entrega ( otimização card / veiculo )."
click at [601, 403] on textarea "Ajuste entrega ( otimização card / veiculo )." at bounding box center [551, 391] width 459 height 48
type textarea "Ajuste entrega ( otimização card / veiculo devido antecipação card 2022675 )."
click at [384, 440] on div "Aquisição ABI (Preços, contratos, etc.)" at bounding box center [551, 449] width 459 height 41
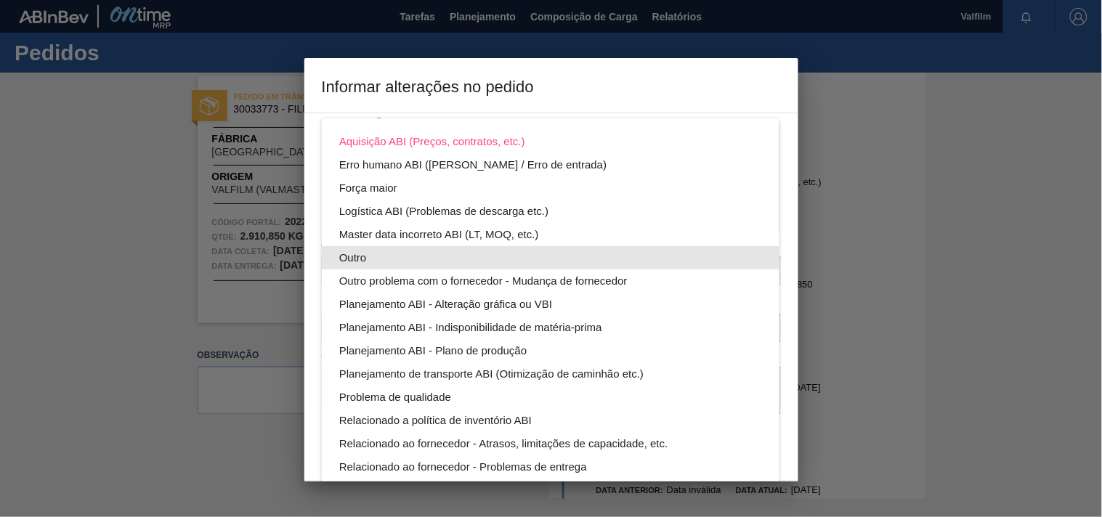
click at [343, 270] on div "Outro problema com o fornecedor - Mudança de fornecedor" at bounding box center [550, 281] width 423 height 23
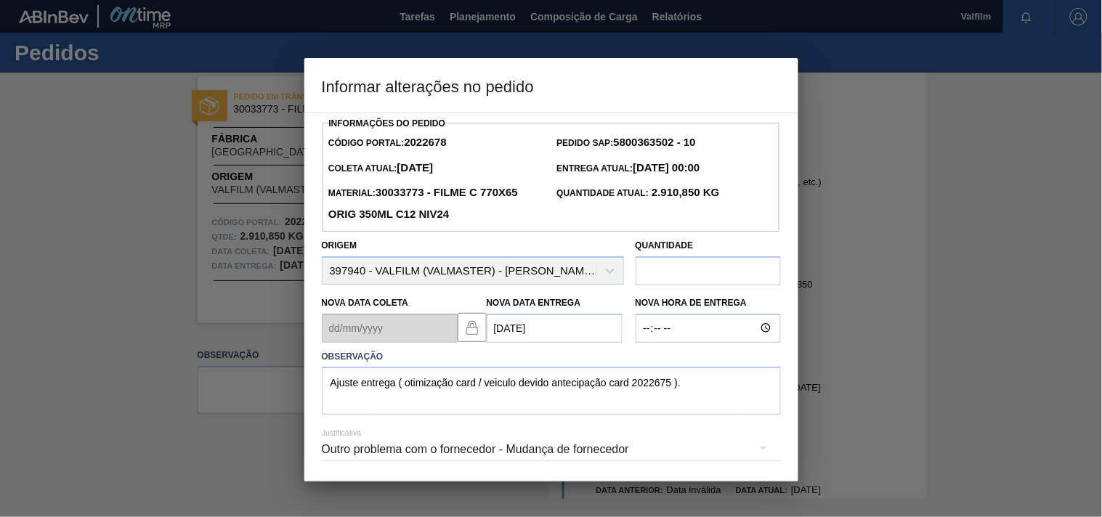
click at [343, 446] on div "Outro problema com o fornecedor - Mudança de fornecedor" at bounding box center [551, 449] width 459 height 41
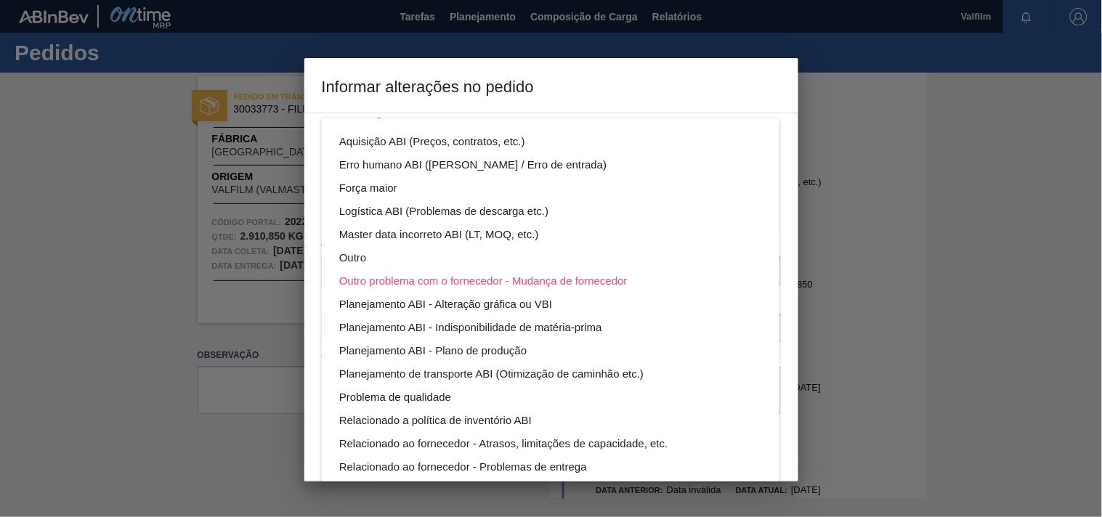
scroll to position [78, 0]
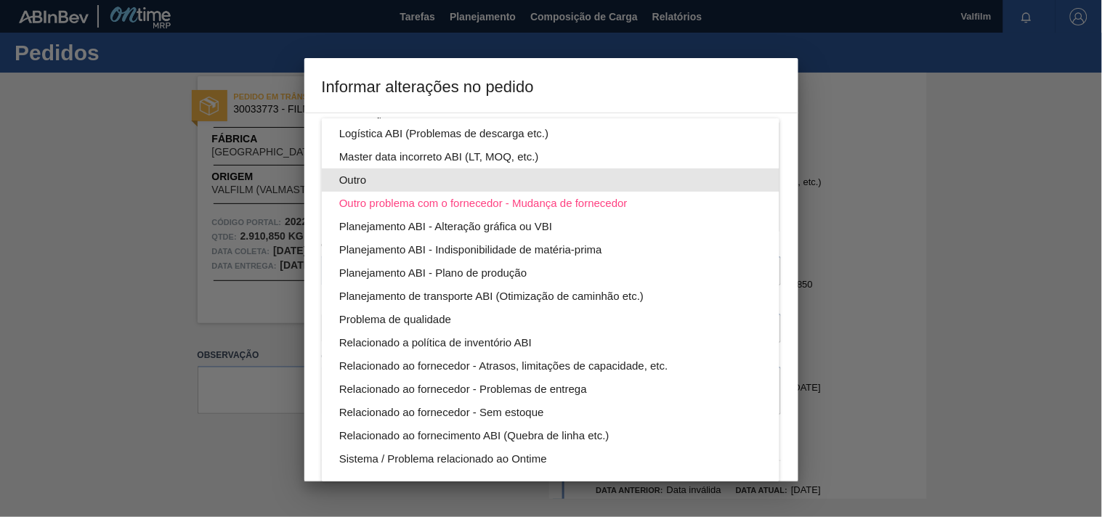
click at [360, 176] on div "Outro" at bounding box center [550, 180] width 423 height 23
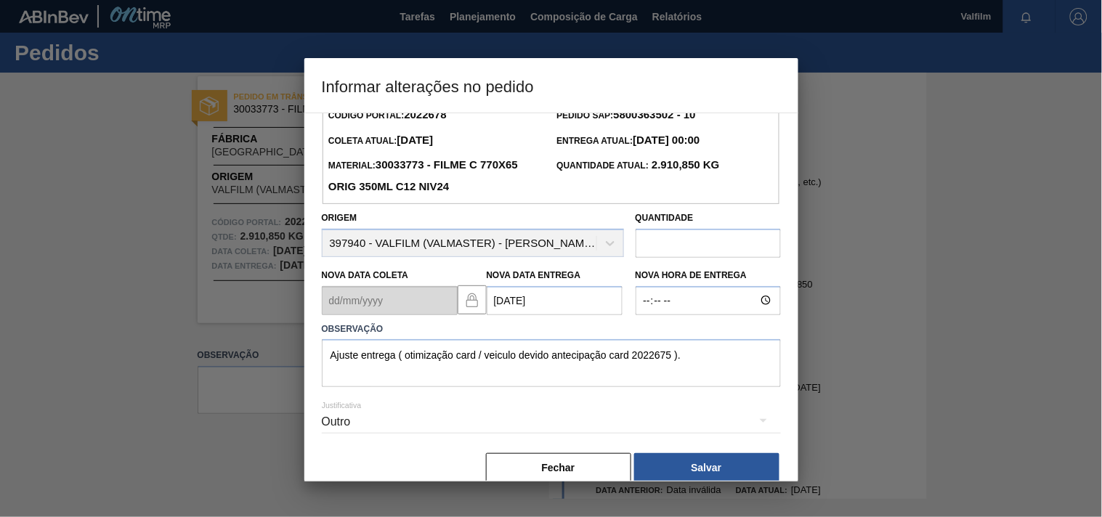
scroll to position [52, 0]
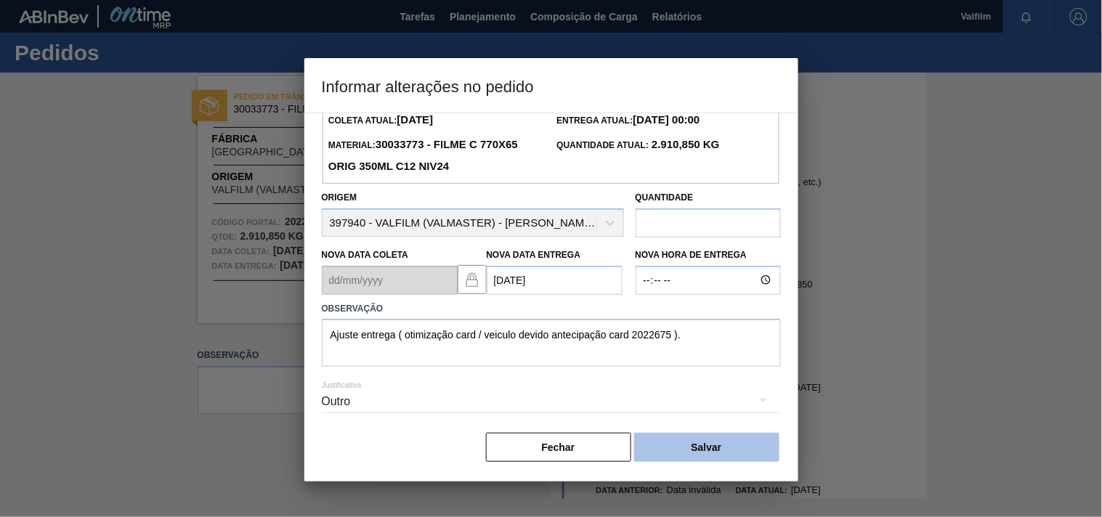
click at [708, 446] on button "Salvar" at bounding box center [706, 447] width 145 height 29
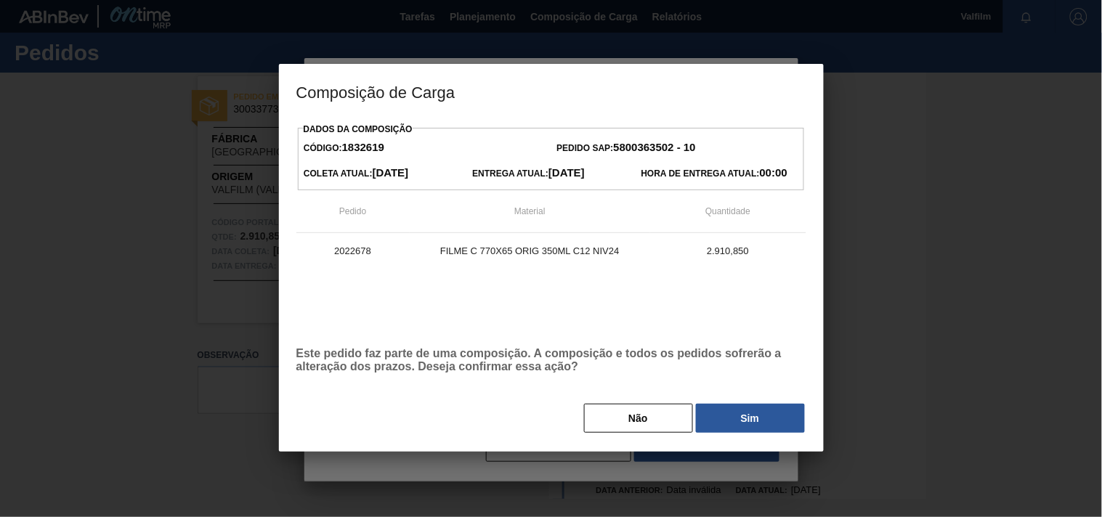
drag, startPoint x: 761, startPoint y: 421, endPoint x: 745, endPoint y: 418, distance: 16.2
click at [761, 420] on button "Sim" at bounding box center [750, 418] width 109 height 29
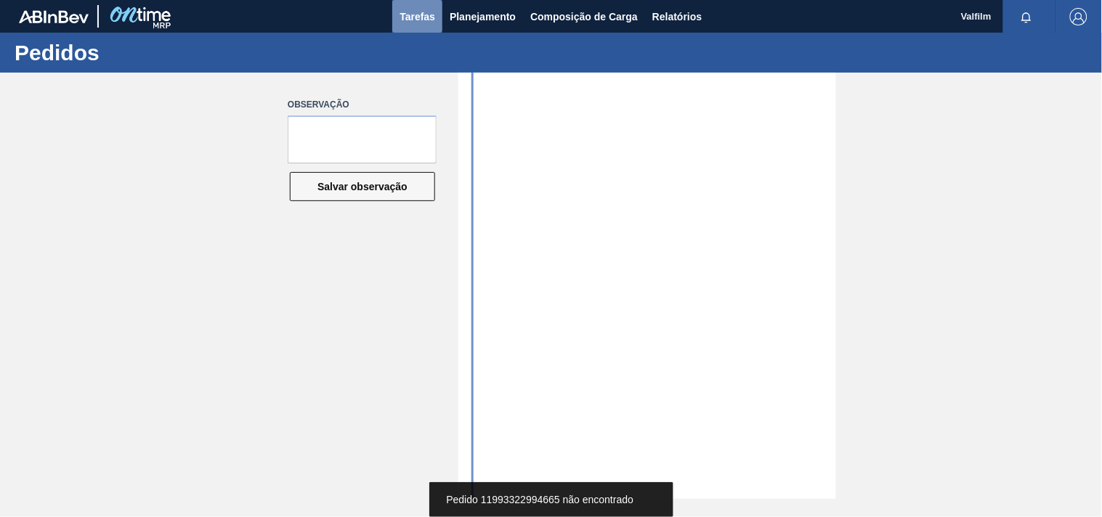
click at [405, 16] on span "Tarefas" at bounding box center [418, 16] width 36 height 17
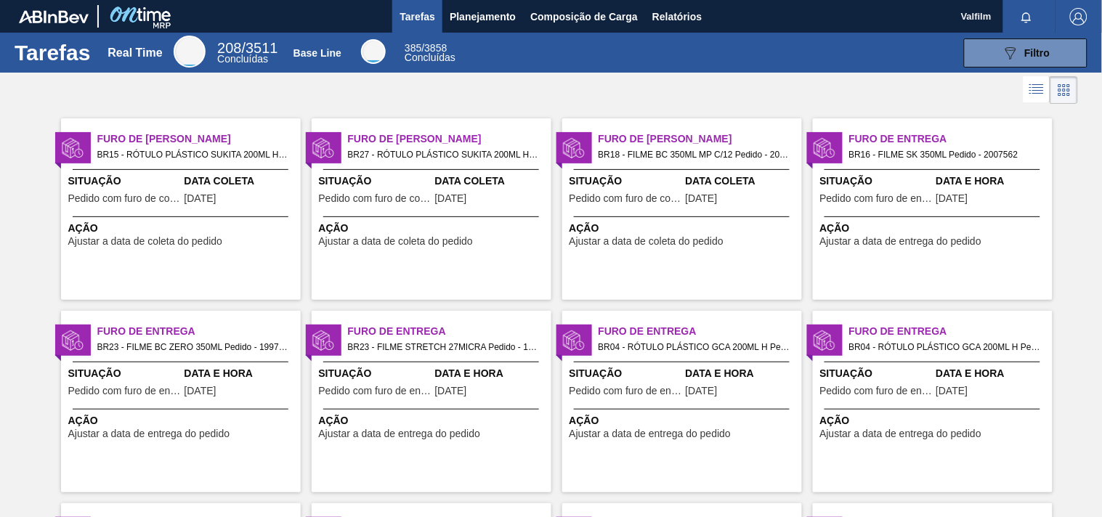
click at [471, 189] on span "Data Coleta" at bounding box center [491, 181] width 113 height 15
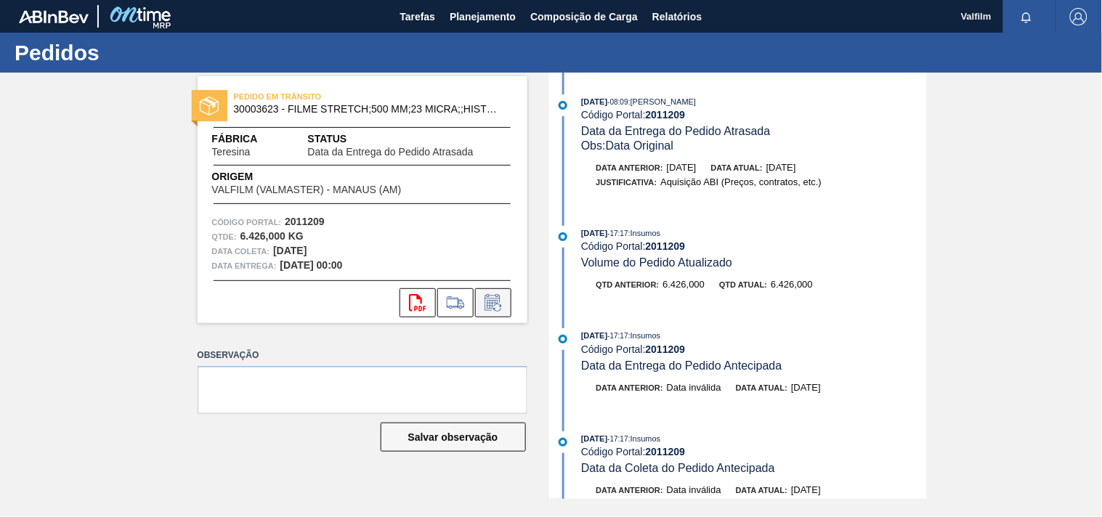
click at [485, 299] on icon at bounding box center [492, 302] width 15 height 17
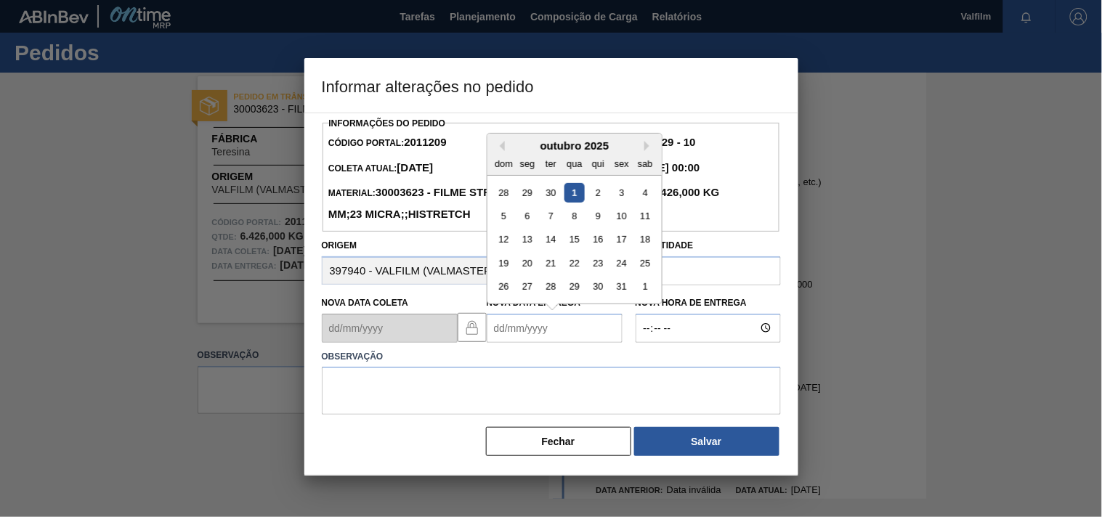
click at [538, 343] on Entrega2011209 "Nova Data Entrega" at bounding box center [555, 328] width 136 height 29
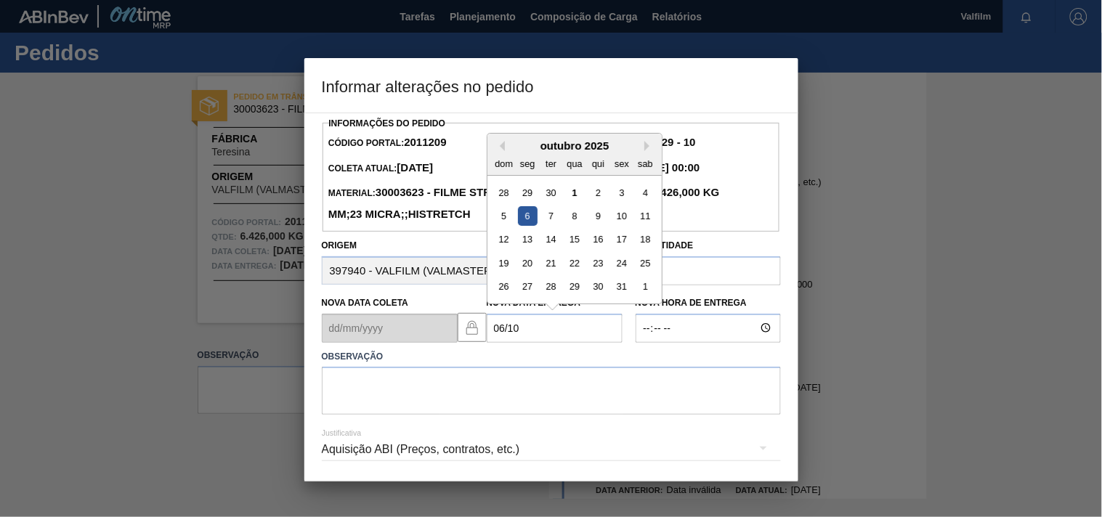
click at [533, 226] on div "6" at bounding box center [527, 216] width 20 height 20
type Entrega2011209 "06/10/2025"
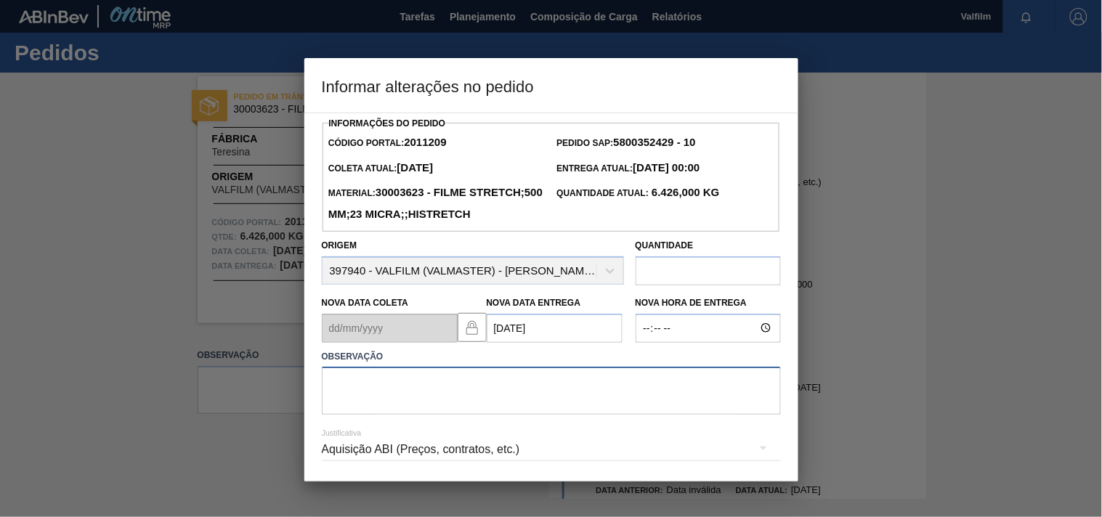
click at [392, 415] on textarea at bounding box center [551, 391] width 459 height 48
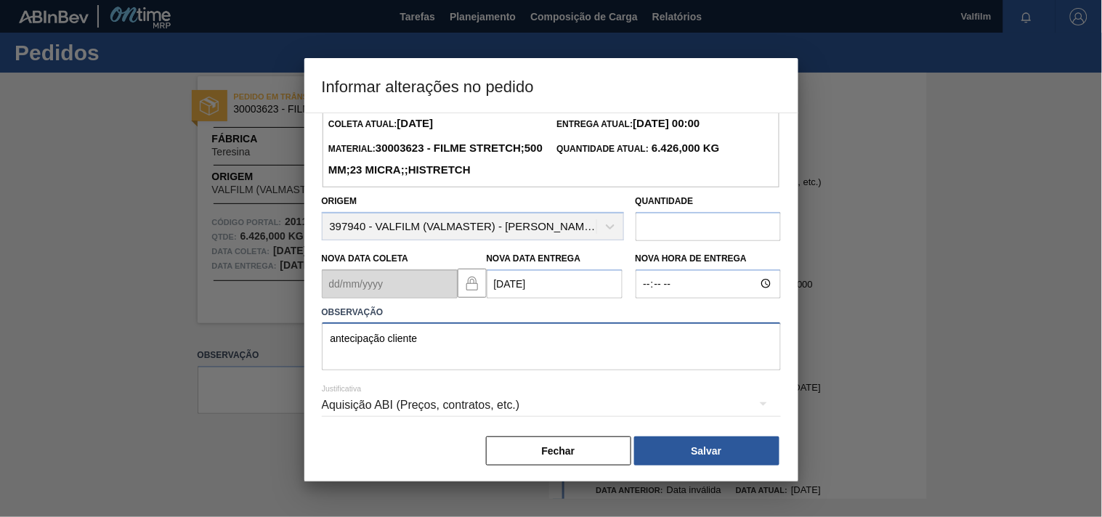
scroll to position [74, 0]
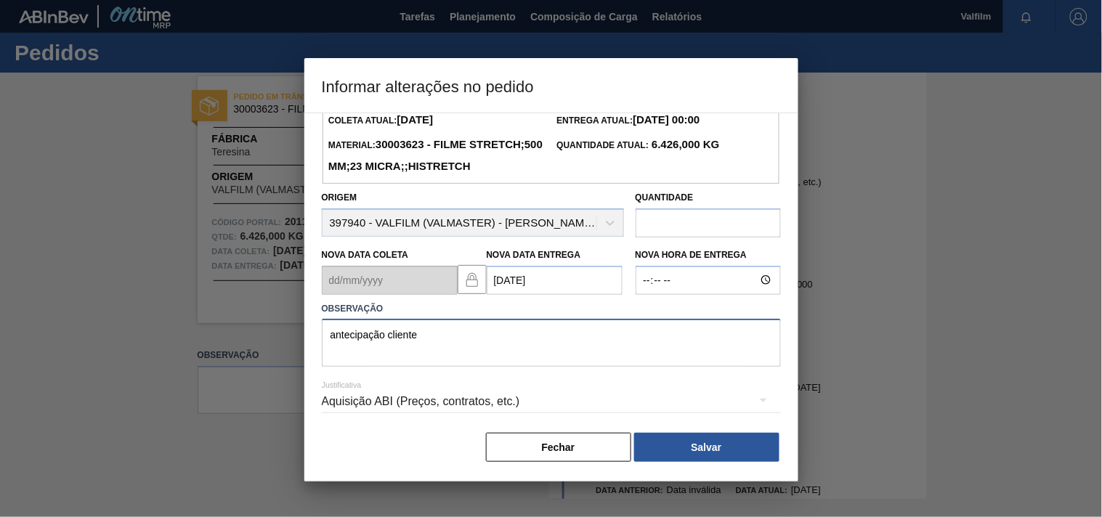
type textarea "antecipação cliente"
click at [346, 397] on div "Aquisição ABI (Preços, contratos, etc.)" at bounding box center [551, 401] width 459 height 41
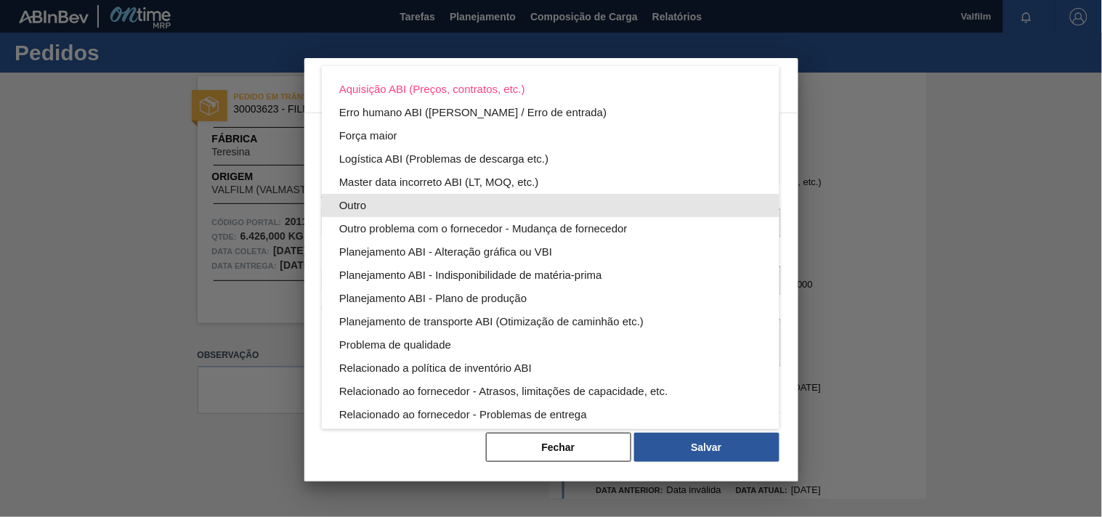
click at [349, 195] on div "Outro" at bounding box center [550, 205] width 423 height 23
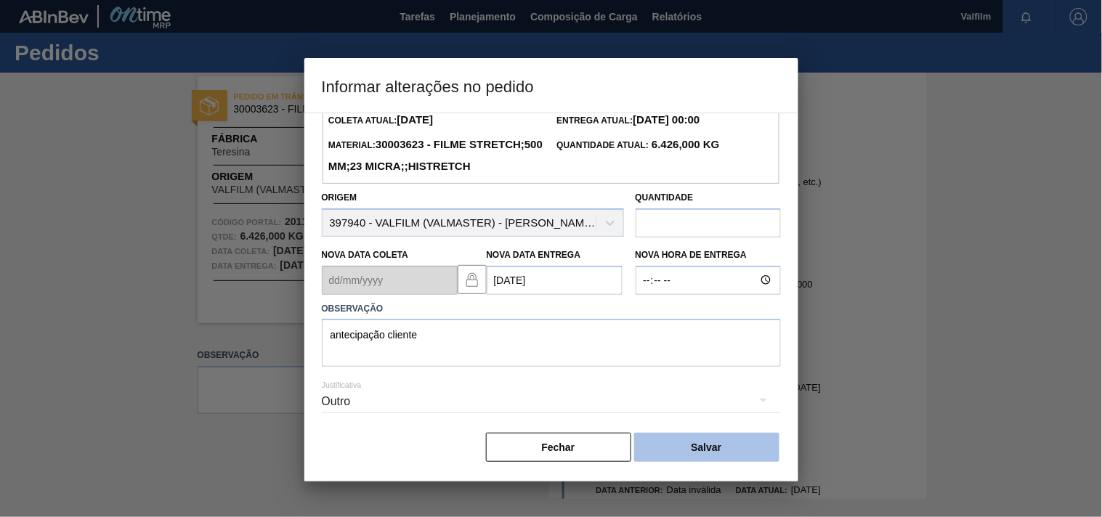
click at [724, 451] on button "Salvar" at bounding box center [706, 447] width 145 height 29
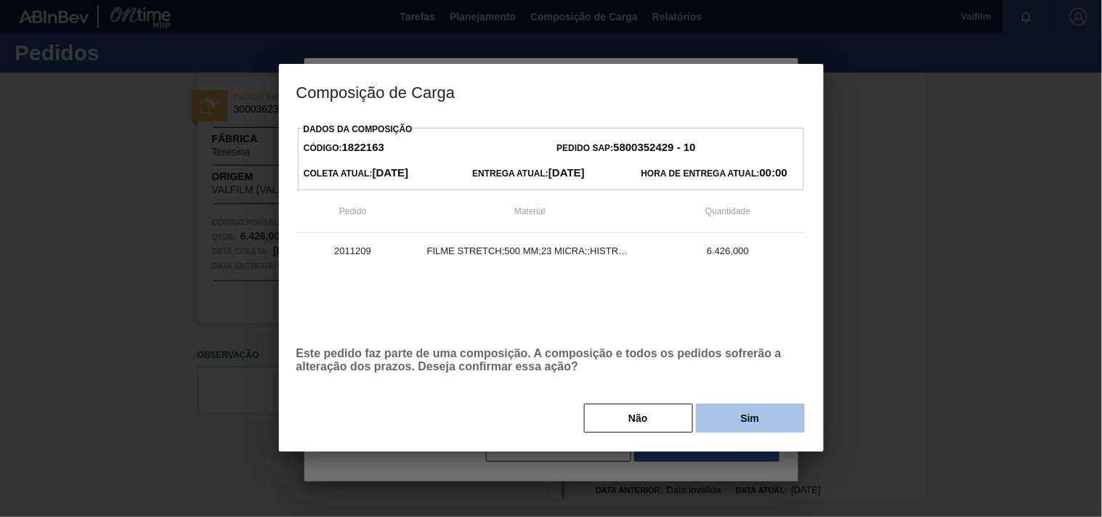
click at [735, 423] on button "Sim" at bounding box center [750, 418] width 109 height 29
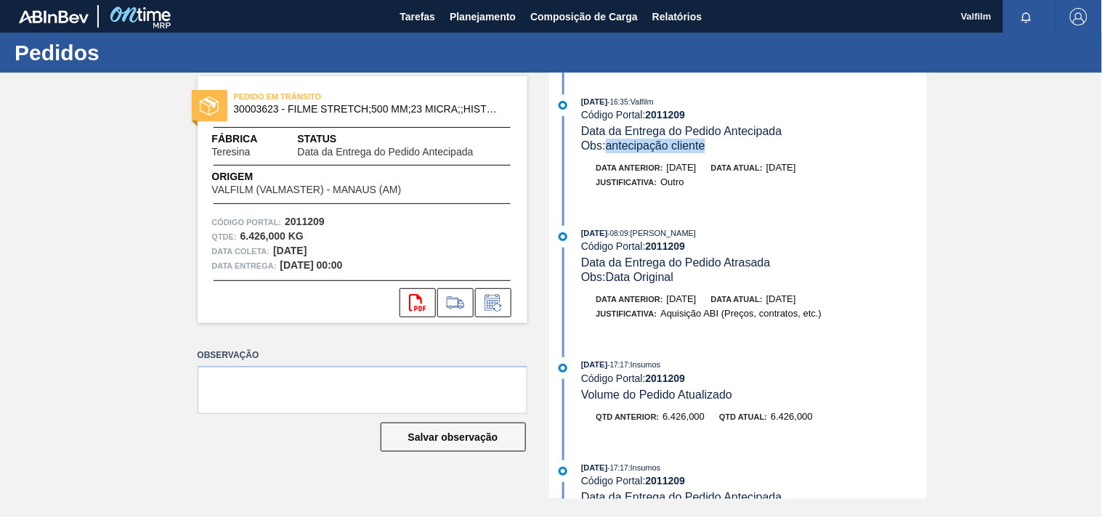
drag, startPoint x: 716, startPoint y: 150, endPoint x: 609, endPoint y: 142, distance: 107.1
click at [609, 142] on div "Obs: antecipação cliente" at bounding box center [753, 146] width 345 height 15
copy span "antecipação cliente"
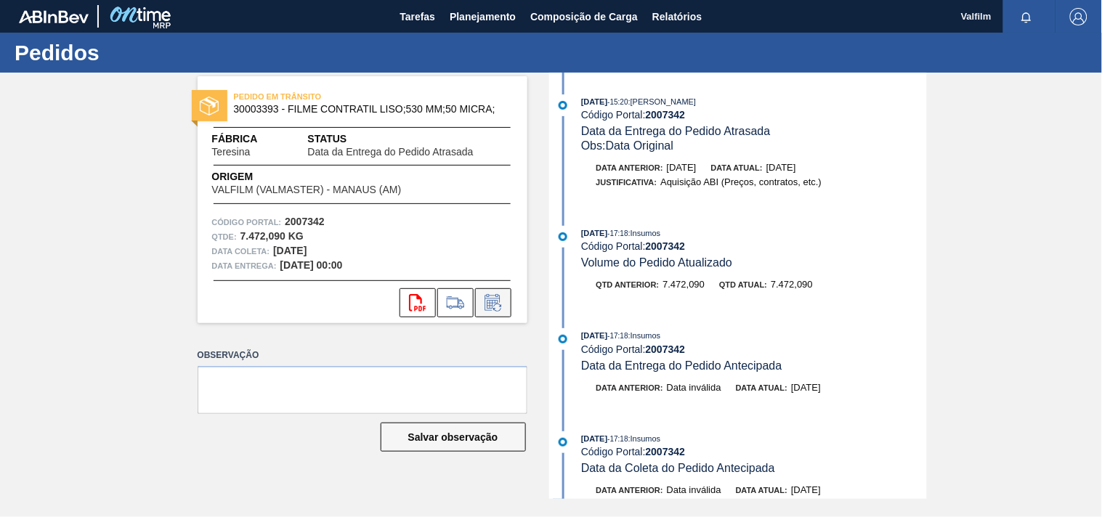
click at [496, 307] on icon at bounding box center [493, 302] width 23 height 17
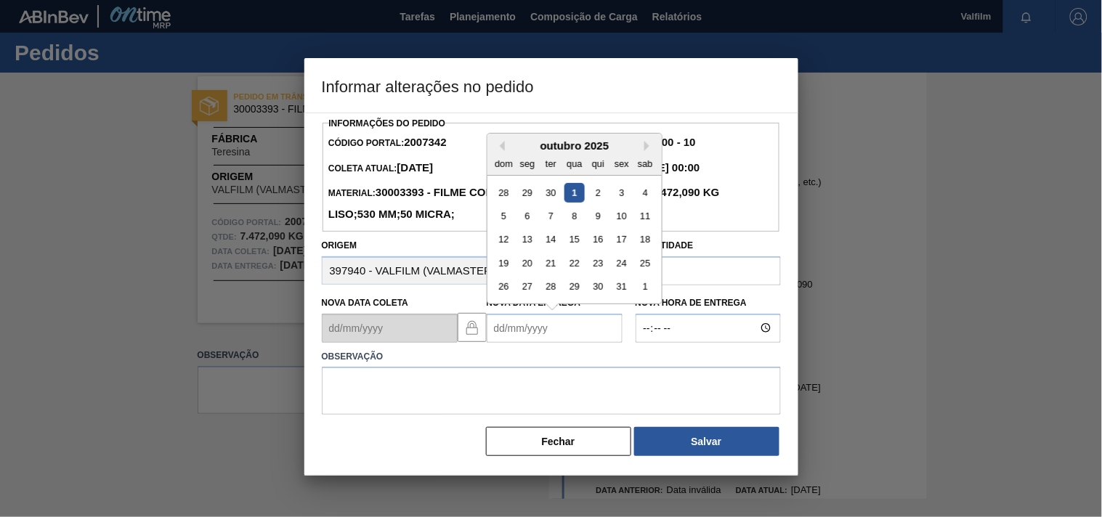
click at [506, 343] on Entrega2007342 "Nova Data Entrega" at bounding box center [555, 328] width 136 height 29
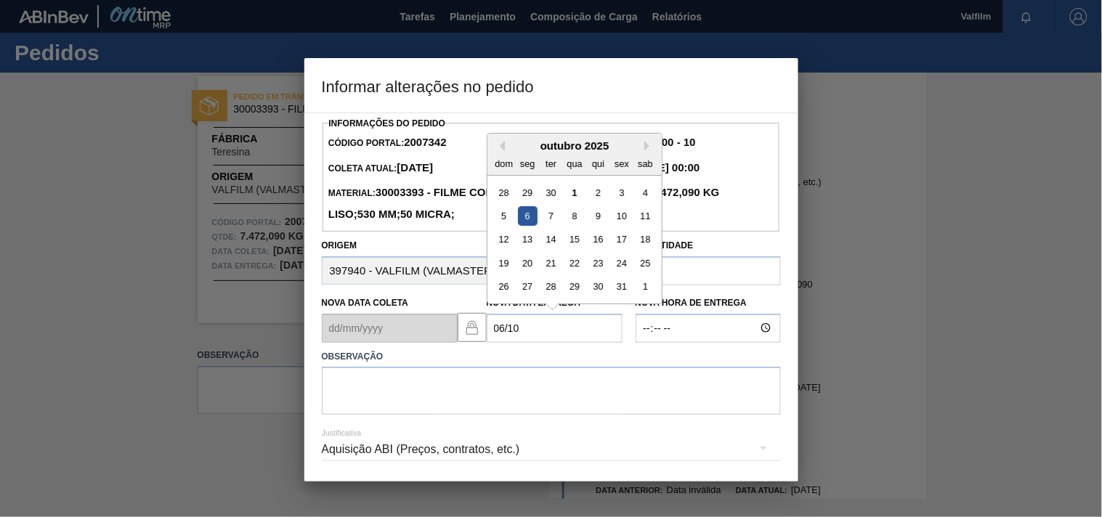
click at [527, 226] on div "6" at bounding box center [527, 216] width 20 height 20
type Entrega2007342 "[DATE]"
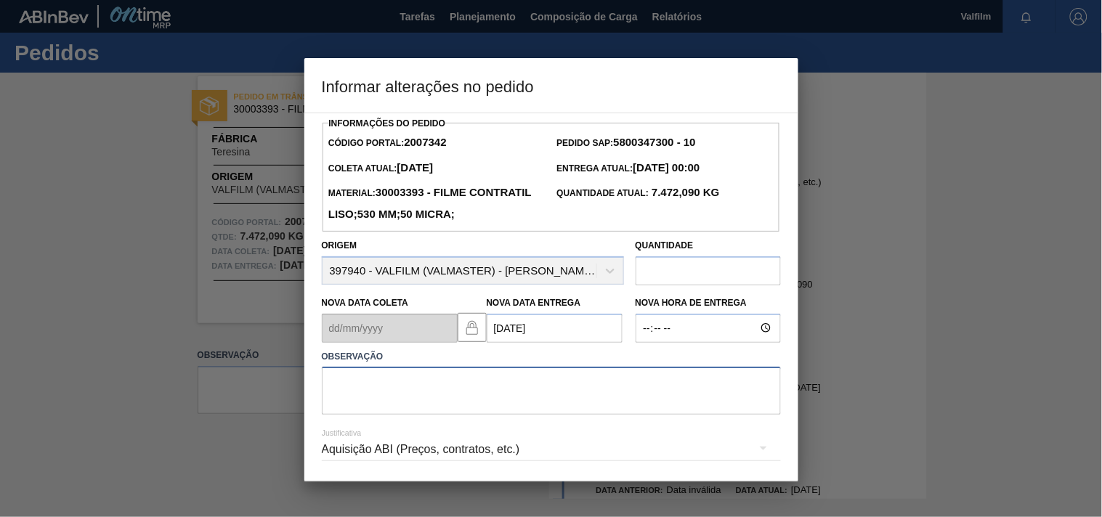
click at [397, 415] on textarea at bounding box center [551, 391] width 459 height 48
paste textarea "antecipação cliente"
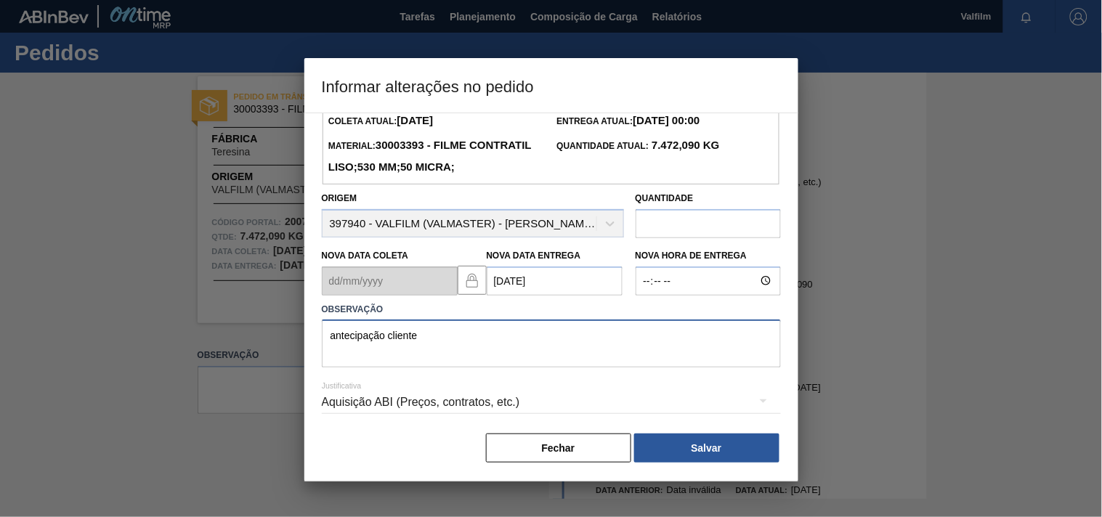
scroll to position [74, 0]
type textarea "antecipação cliente"
click at [343, 408] on div "Aquisição ABI (Preços, contratos, etc.)" at bounding box center [551, 401] width 459 height 41
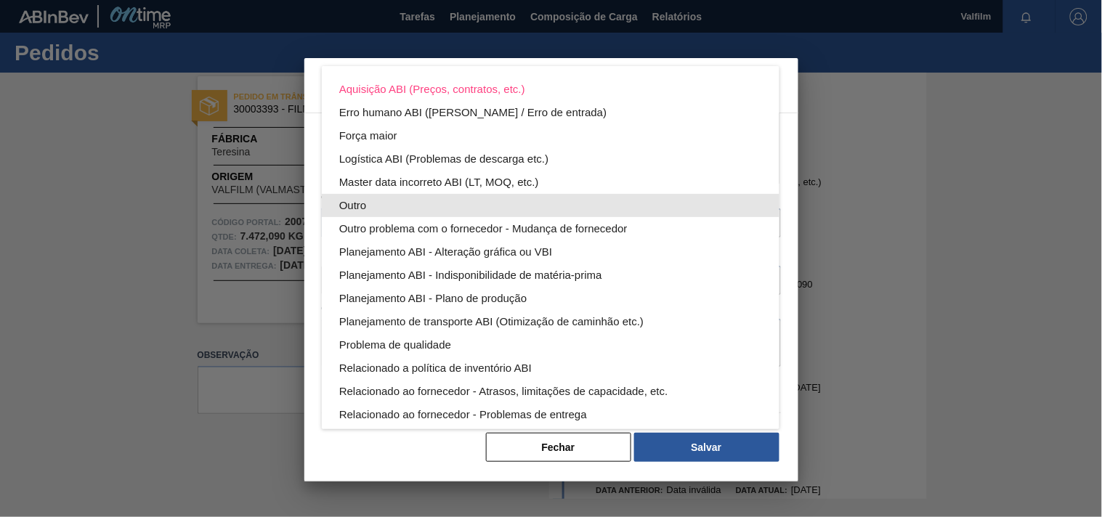
click at [360, 205] on div "Outro" at bounding box center [550, 205] width 423 height 23
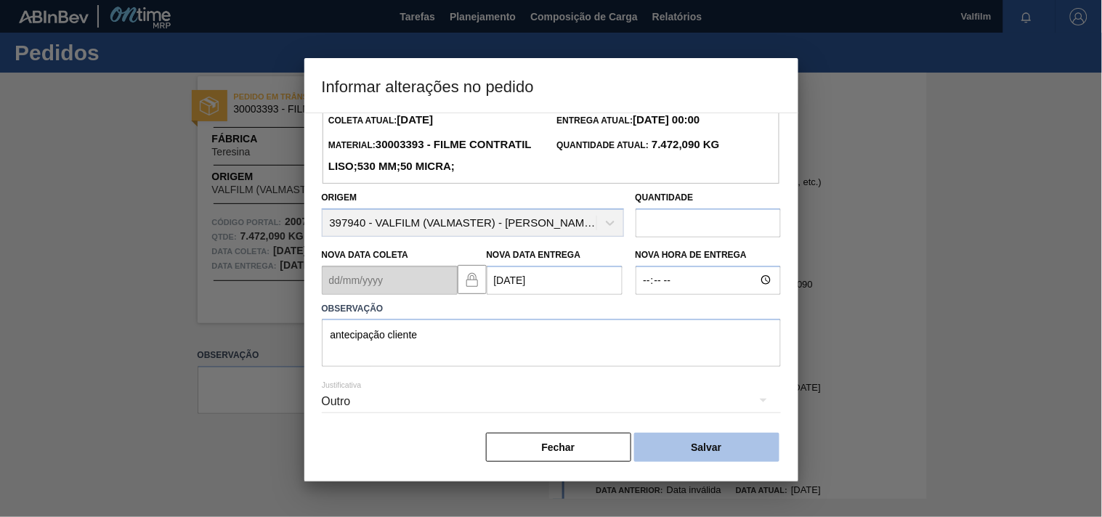
click at [723, 450] on button "Salvar" at bounding box center [706, 447] width 145 height 29
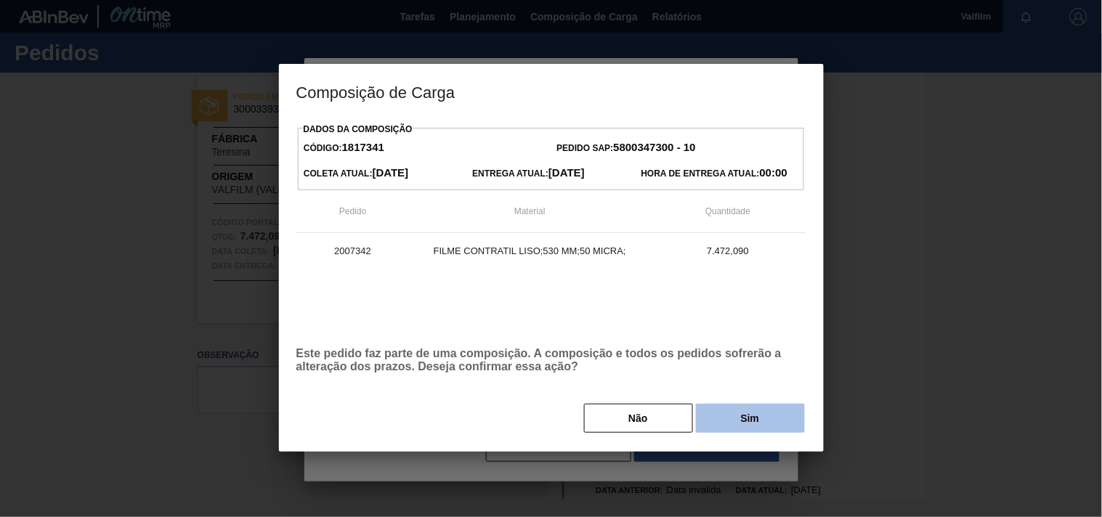
click at [730, 425] on button "Sim" at bounding box center [750, 418] width 109 height 29
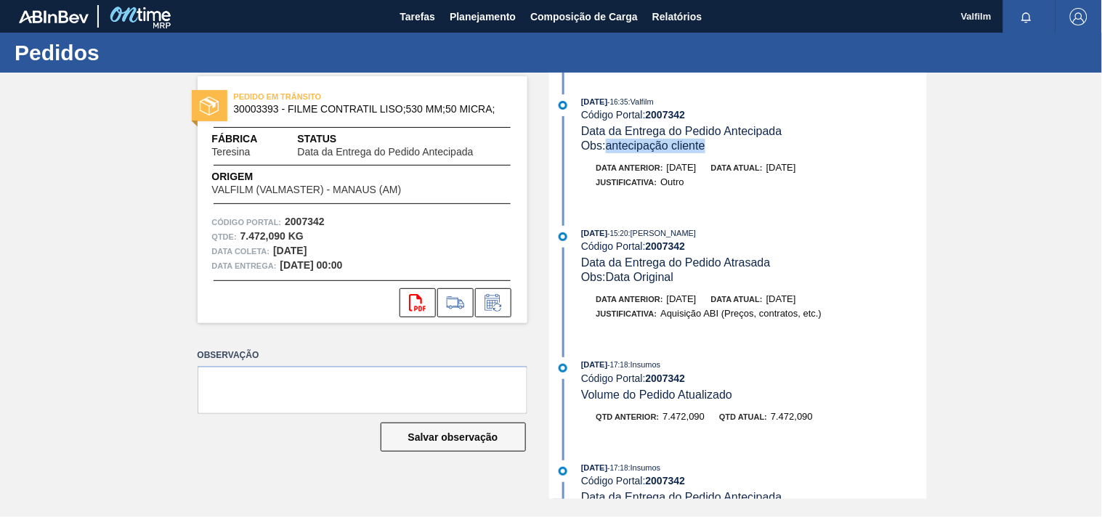
drag, startPoint x: 716, startPoint y: 146, endPoint x: 609, endPoint y: 154, distance: 107.1
click at [609, 154] on div "01/10/2025 - 16:35 : Valfilm Código Portal: 2007342 Data da Entrega do Pedido A…" at bounding box center [740, 149] width 374 height 110
copy span "antecipação cliente"
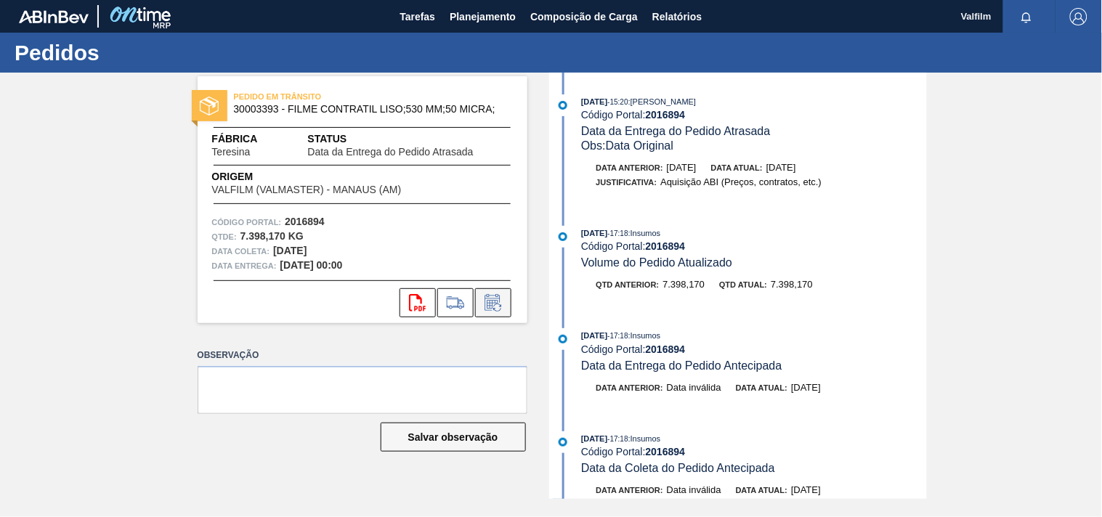
click at [496, 301] on icon at bounding box center [493, 302] width 23 height 17
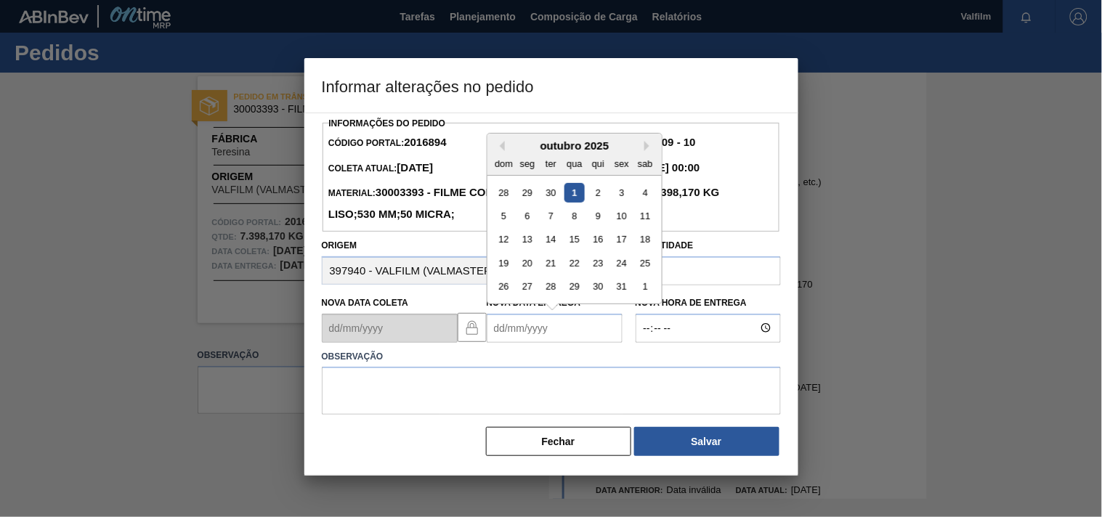
click at [513, 343] on Entrega2016894 "Nova Data Entrega" at bounding box center [555, 328] width 136 height 29
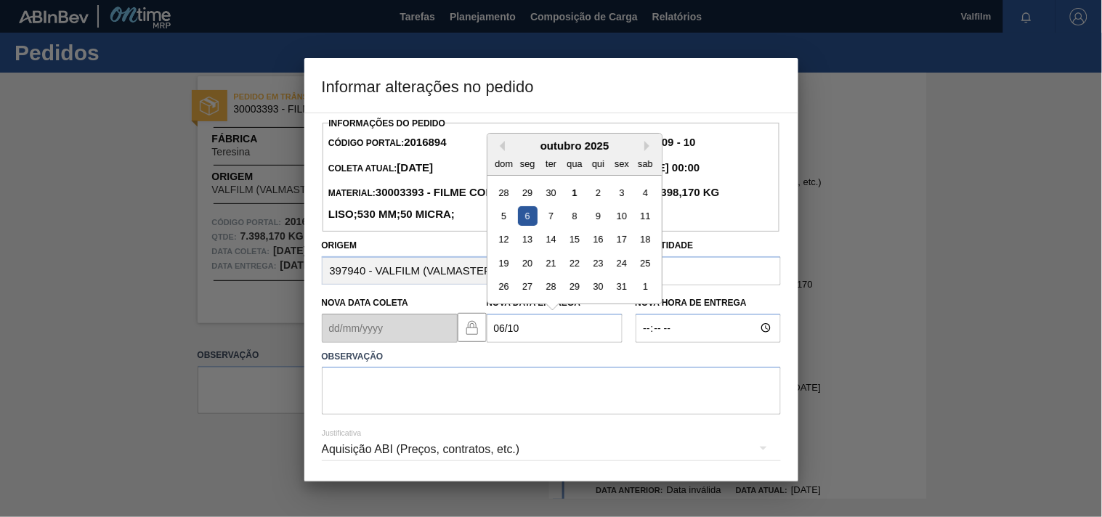
drag, startPoint x: 526, startPoint y: 240, endPoint x: 496, endPoint y: 288, distance: 56.4
click at [523, 226] on div "6" at bounding box center [527, 216] width 20 height 20
type Entrega2016894 "[DATE]"
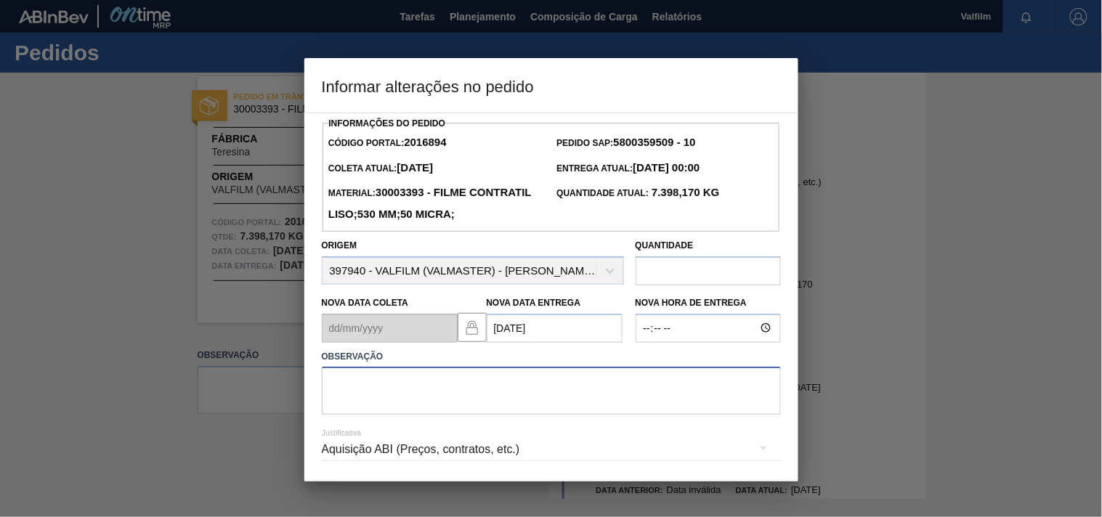
click at [386, 415] on textarea at bounding box center [551, 391] width 459 height 48
paste textarea "antecipação cliente"
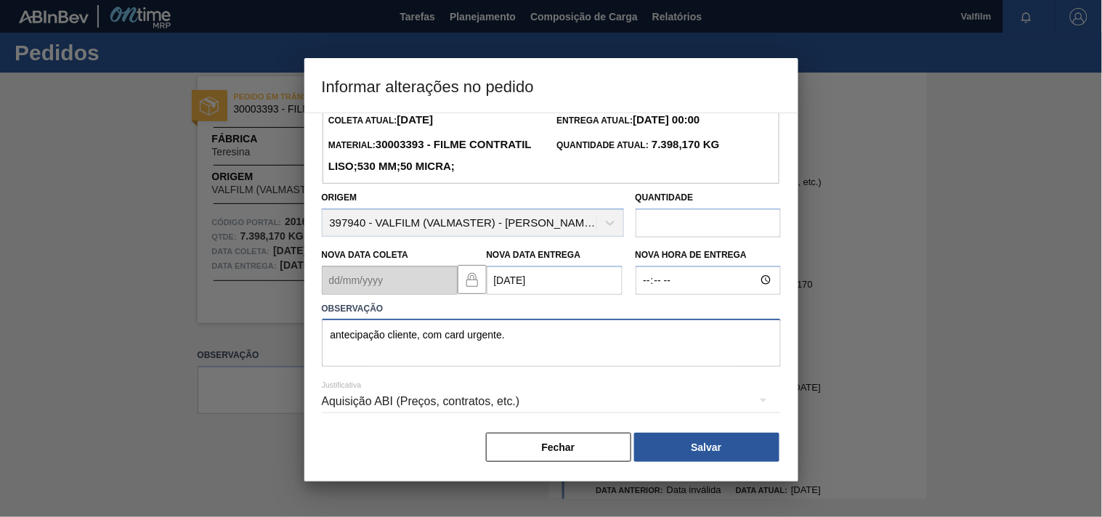
scroll to position [74, 0]
click at [344, 401] on div "Aquisição ABI (Preços, contratos, etc.)" at bounding box center [551, 401] width 459 height 41
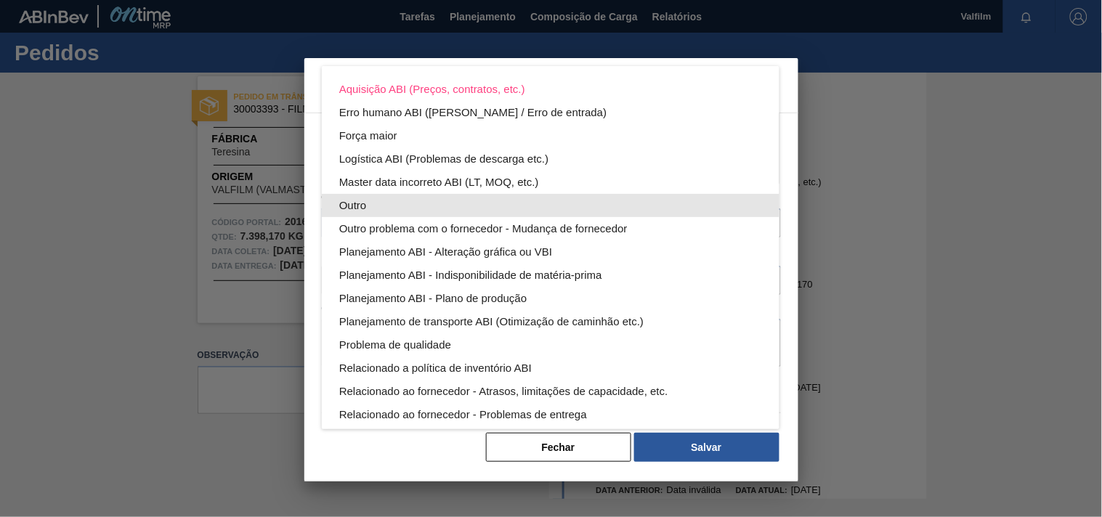
click at [344, 199] on div "Outro" at bounding box center [550, 205] width 423 height 23
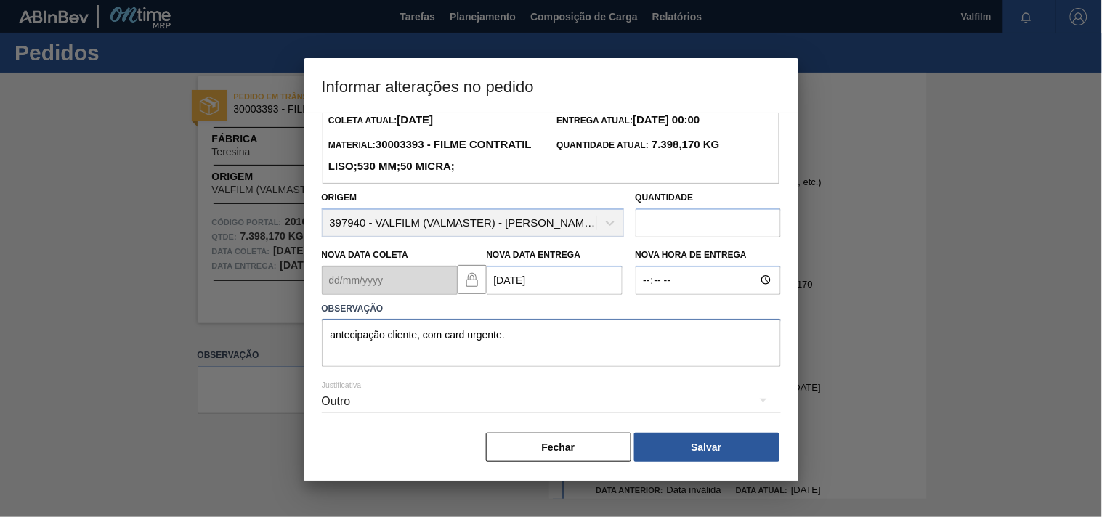
click at [519, 337] on textarea "antecipação cliente, com card urgente." at bounding box center [551, 343] width 459 height 48
drag, startPoint x: 423, startPoint y: 334, endPoint x: 797, endPoint y: 339, distance: 374.2
click at [797, 339] on div "Informações do Pedido Código Portal: 2016894 Pedido SAP: 5800359509 - 10 Coleta…" at bounding box center [551, 297] width 494 height 369
type textarea "antecipação cliente, otimização do veiculo."
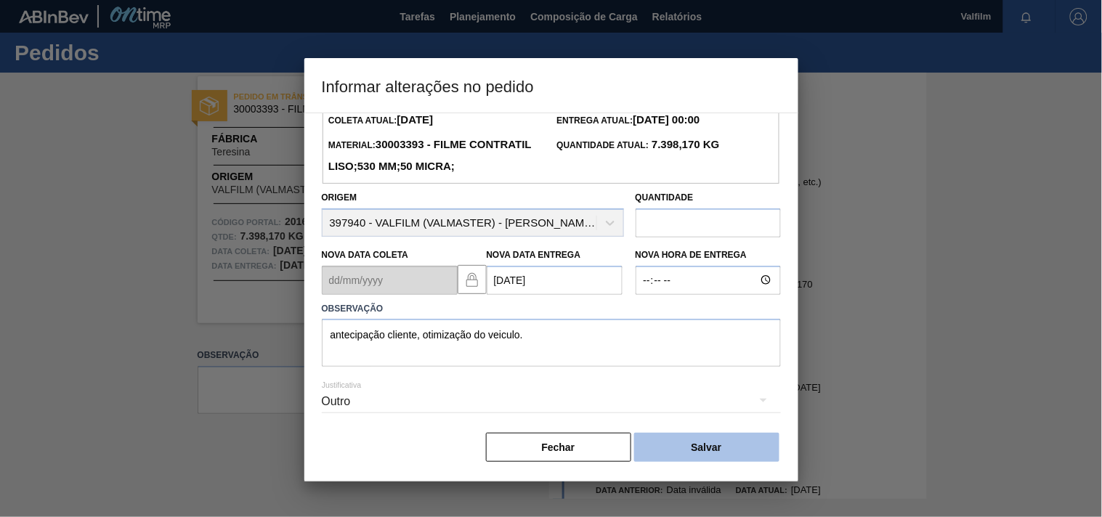
click at [756, 448] on button "Salvar" at bounding box center [706, 447] width 145 height 29
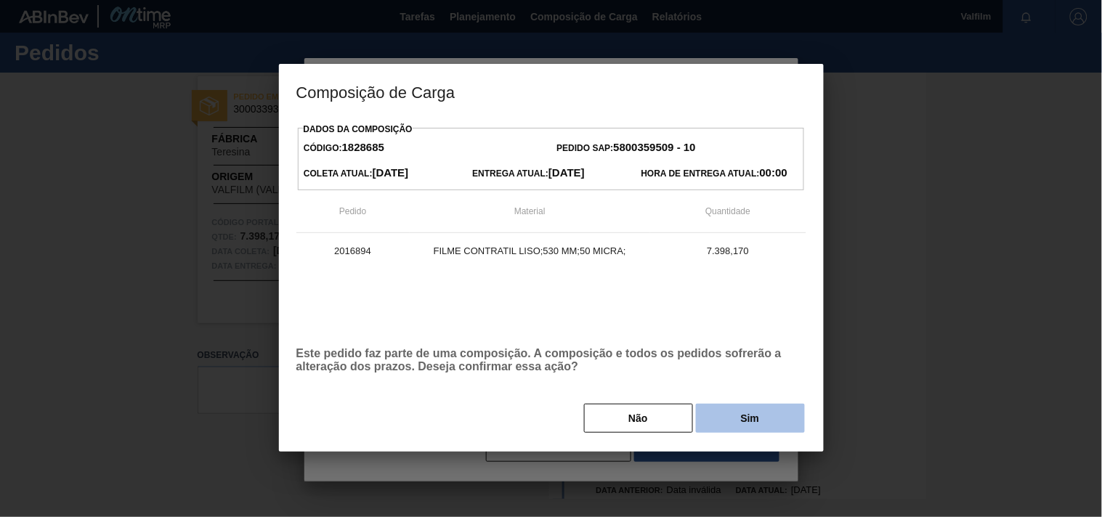
click at [705, 417] on button "Sim" at bounding box center [750, 418] width 109 height 29
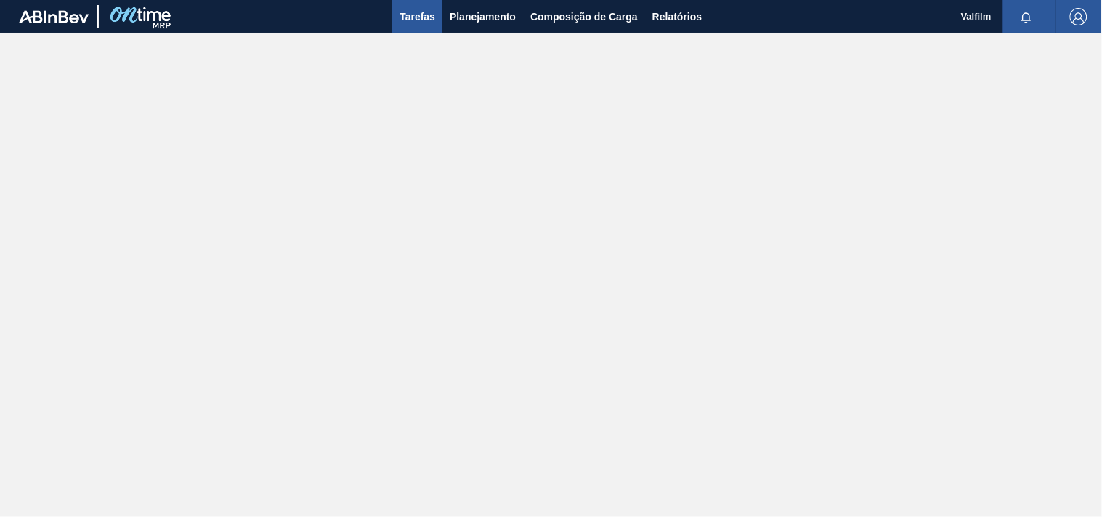
click at [430, 15] on span "Tarefas" at bounding box center [418, 16] width 36 height 17
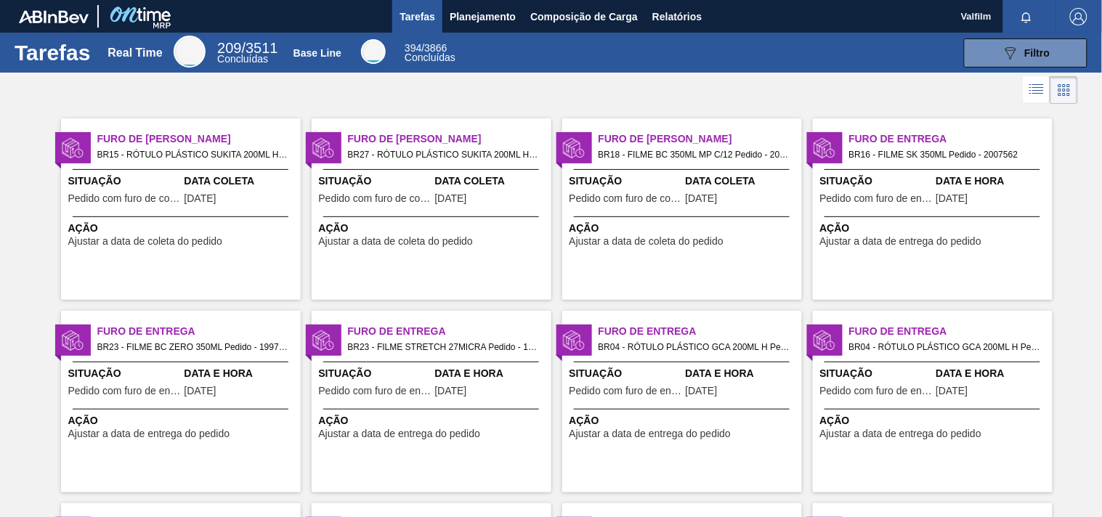
click at [445, 236] on span "Ajustar a data de coleta do pedido" at bounding box center [396, 241] width 155 height 11
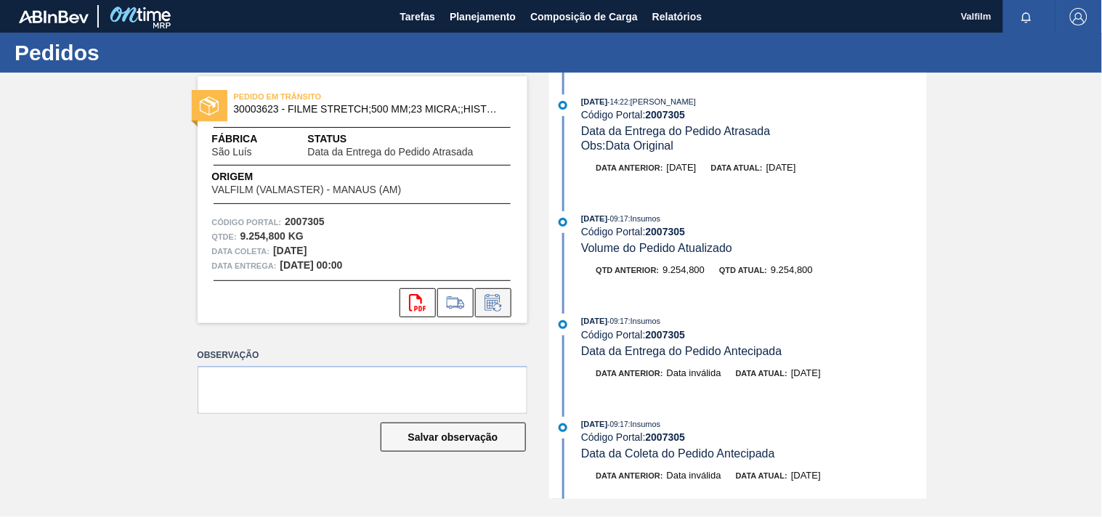
click at [490, 310] on icon at bounding box center [493, 302] width 23 height 17
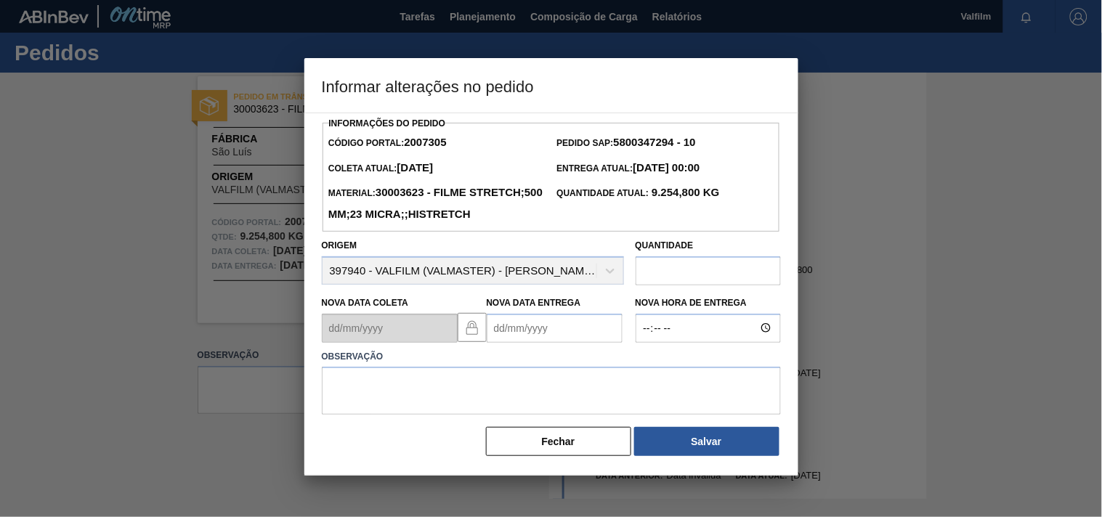
click at [503, 342] on Entrega2007305 "Nova Data Entrega" at bounding box center [555, 328] width 136 height 29
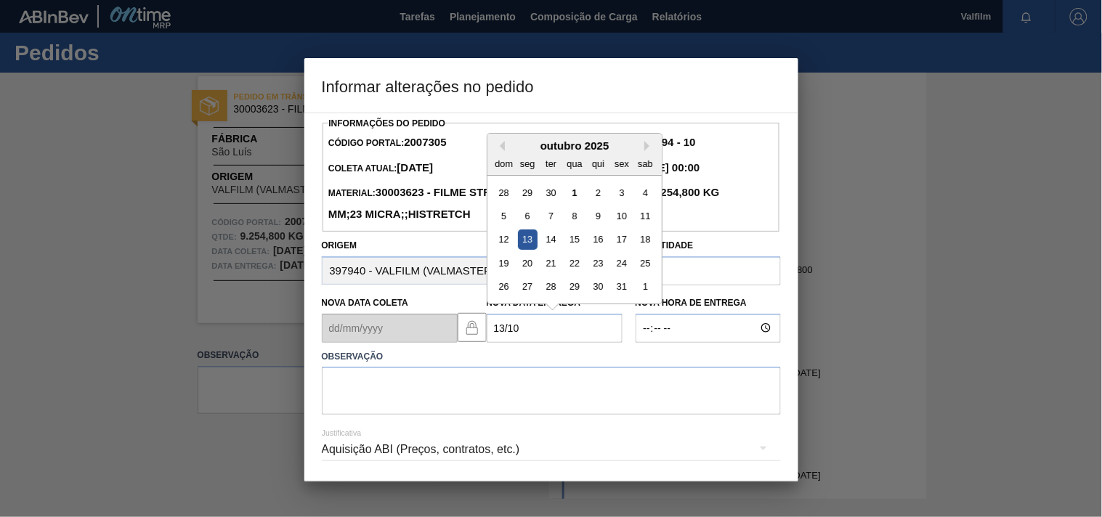
click at [525, 249] on div "13" at bounding box center [527, 240] width 20 height 20
type Entrega2007305 "[DATE]"
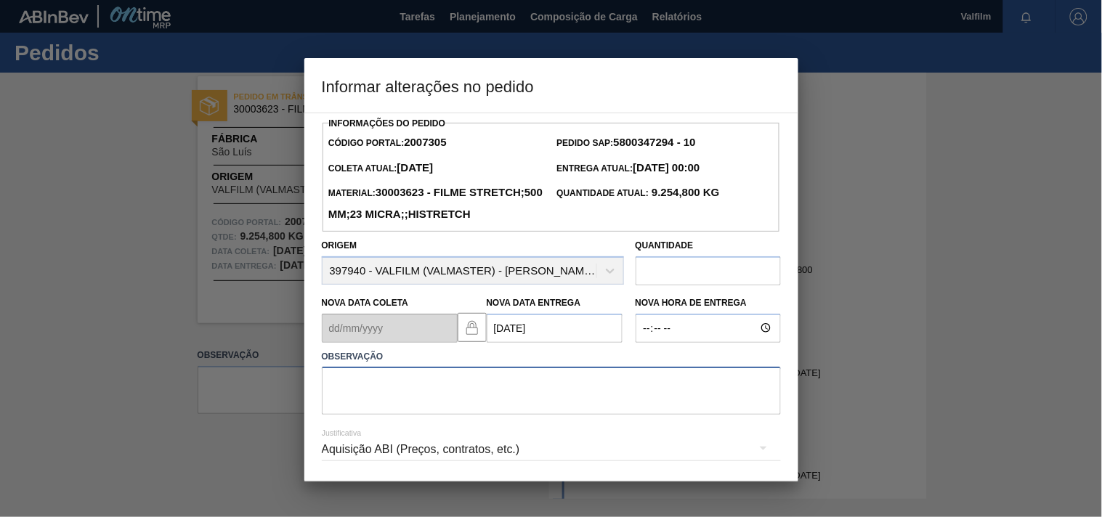
click at [365, 415] on textarea at bounding box center [551, 391] width 459 height 48
paste textarea "Ajuste entrega ( otimização card / veiculo )."
type textarea "Ajuste entrega ( otimização card / veiculo )."
click at [385, 470] on div "Aquisição ABI (Preços, contratos, etc.)" at bounding box center [551, 449] width 459 height 41
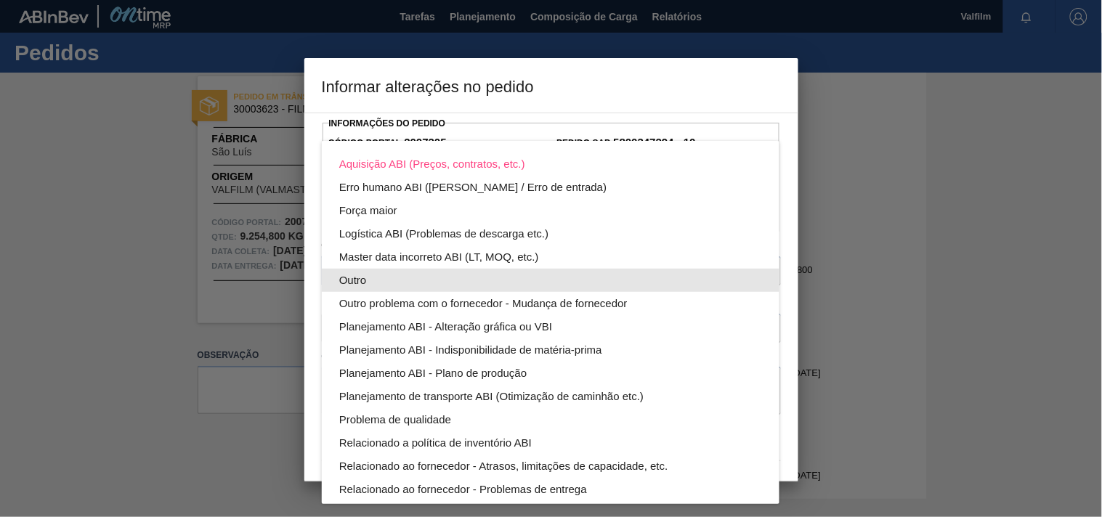
drag, startPoint x: 359, startPoint y: 280, endPoint x: 632, endPoint y: 364, distance: 285.6
click at [360, 282] on div "Outro" at bounding box center [550, 280] width 423 height 23
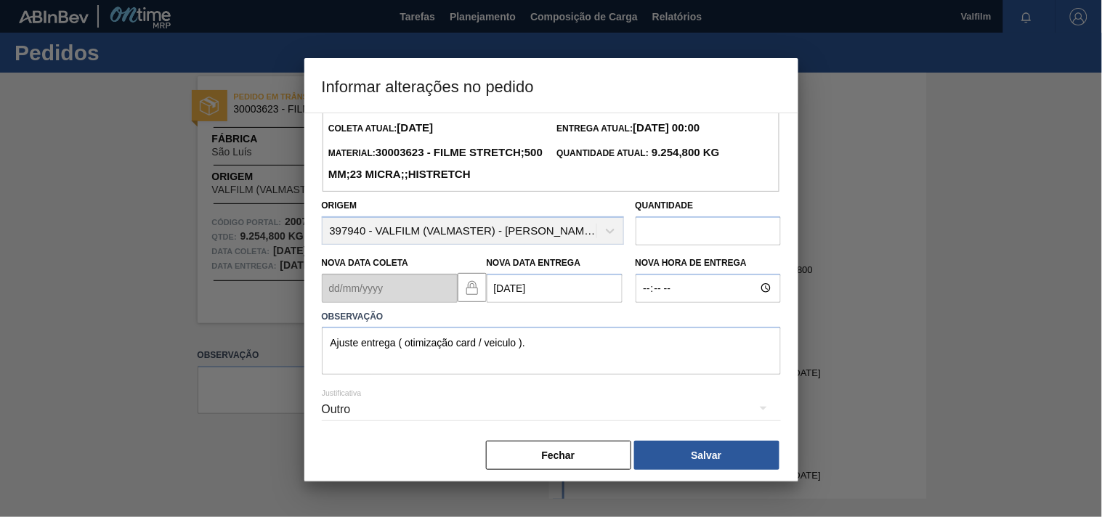
scroll to position [74, 0]
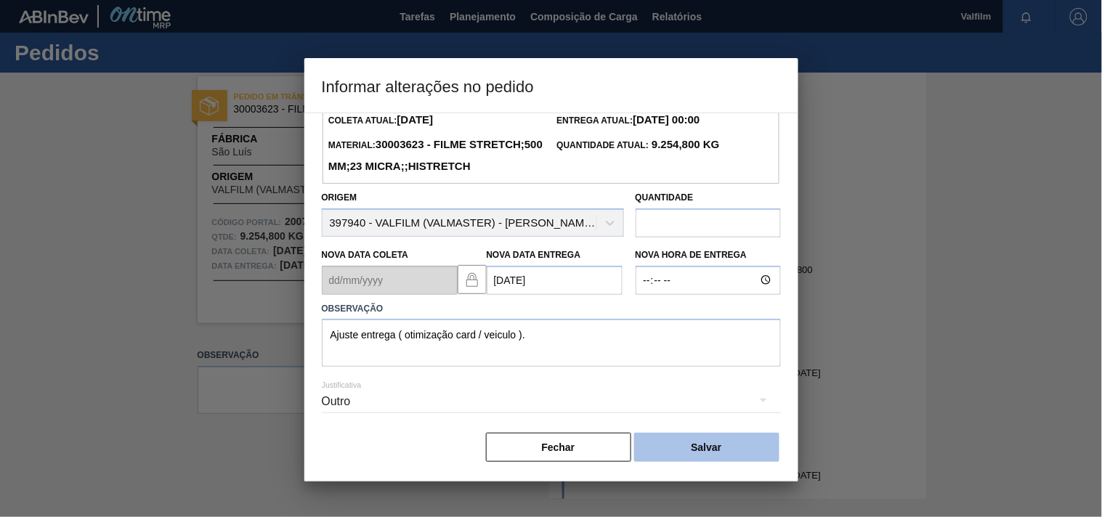
click at [717, 449] on button "Salvar" at bounding box center [706, 447] width 145 height 29
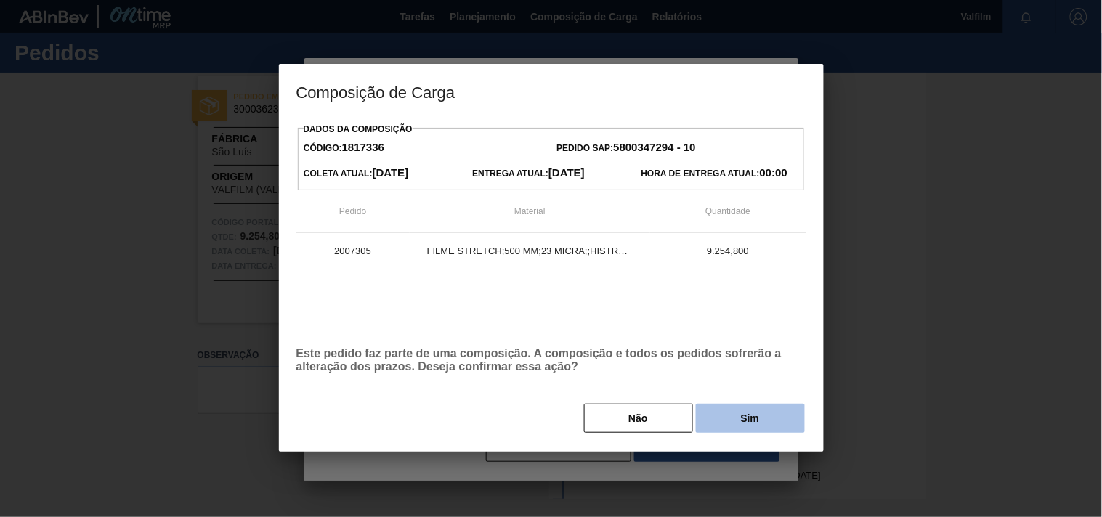
click at [720, 429] on button "Sim" at bounding box center [750, 418] width 109 height 29
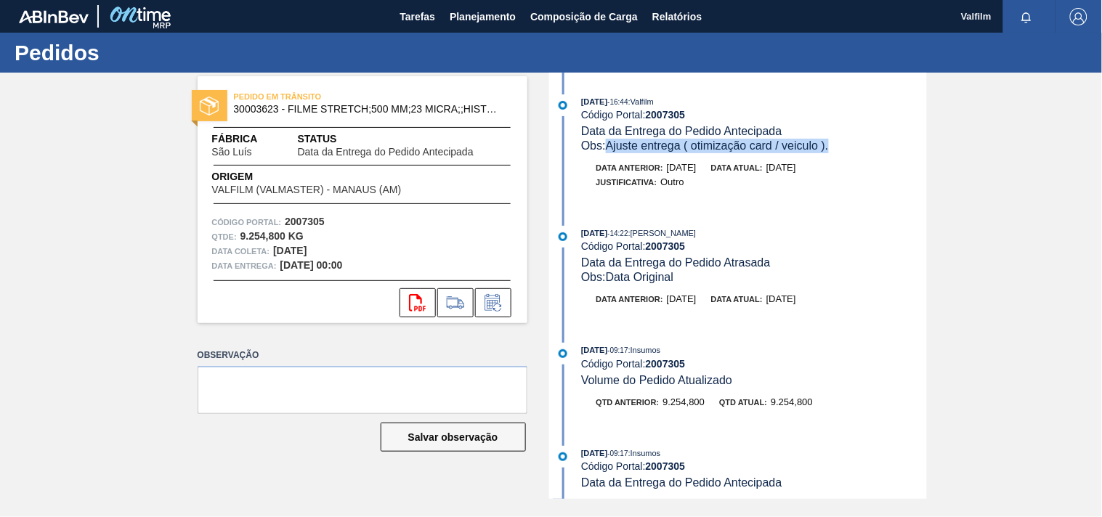
drag, startPoint x: 844, startPoint y: 148, endPoint x: 608, endPoint y: 150, distance: 236.1
click at [608, 150] on div "Obs: Ajuste entrega ( otimização card / veiculo )." at bounding box center [753, 146] width 345 height 15
copy span "Ajuste entrega ( otimização card / veiculo )."
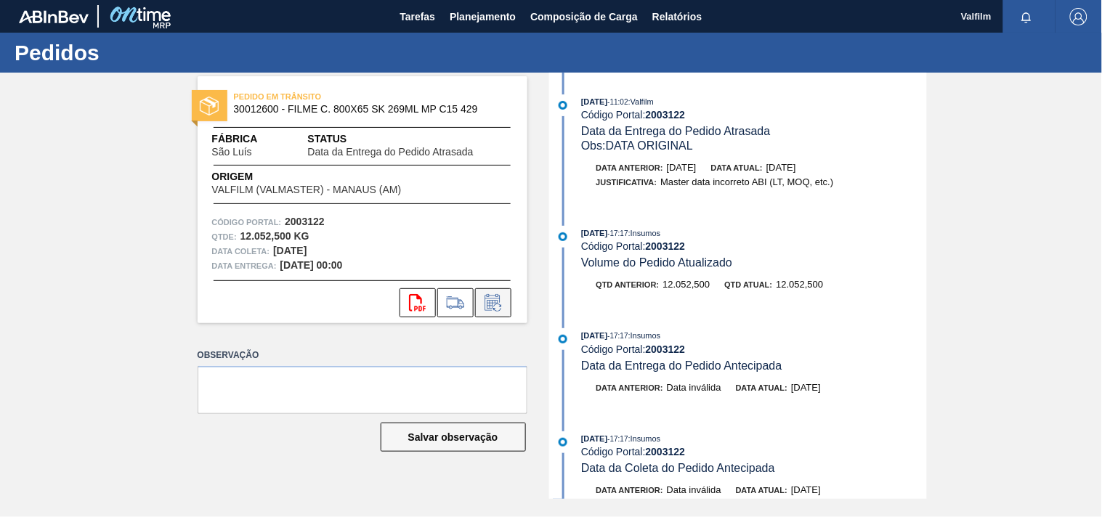
click at [488, 300] on icon at bounding box center [492, 304] width 11 height 9
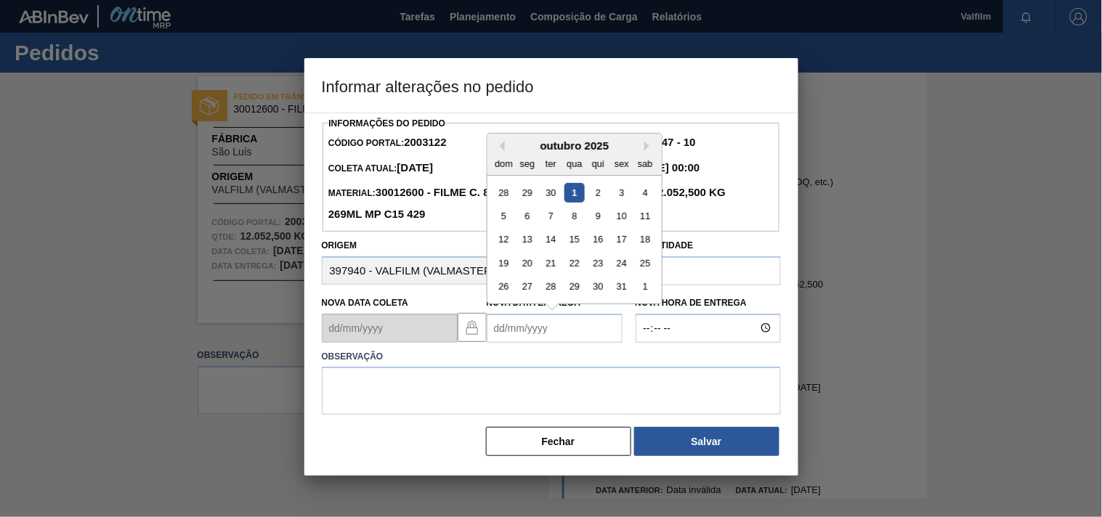
click at [521, 336] on Entrega2003122 "Nova Data Entrega" at bounding box center [555, 328] width 136 height 29
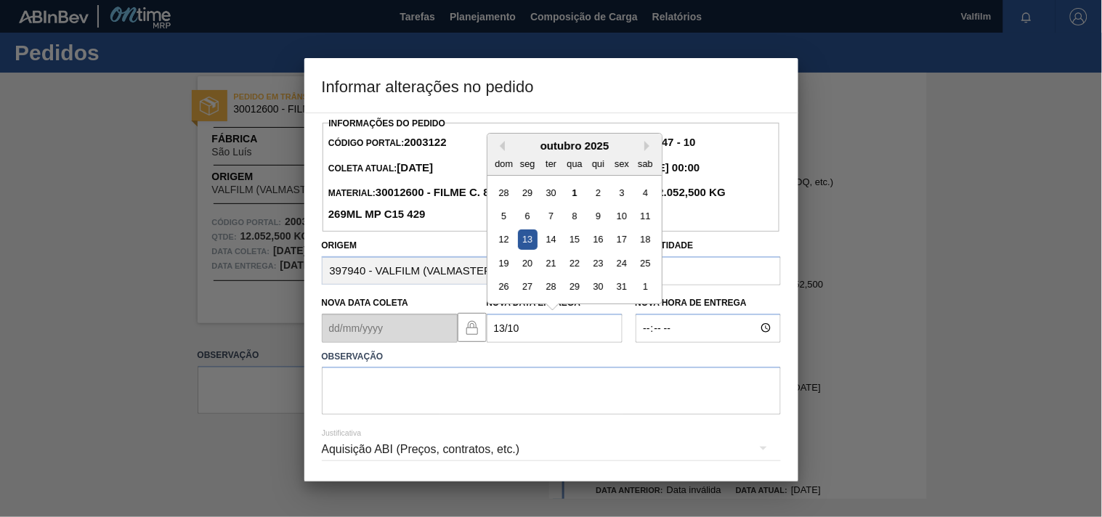
click at [528, 243] on div "13" at bounding box center [527, 240] width 20 height 20
type Entrega2003122 "[DATE]"
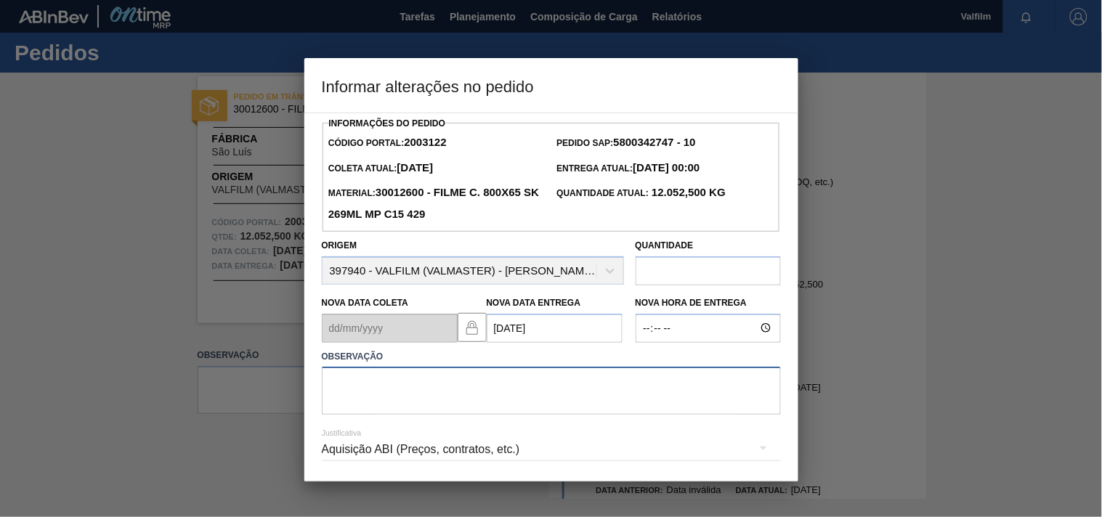
click at [396, 393] on textarea at bounding box center [551, 391] width 459 height 48
paste textarea "Ajuste entrega ( otimização card / veiculo )."
type textarea "Ajuste entrega ( otimização card / veiculo )."
click at [388, 447] on div "Aquisição ABI (Preços, contratos, etc.)" at bounding box center [551, 449] width 459 height 41
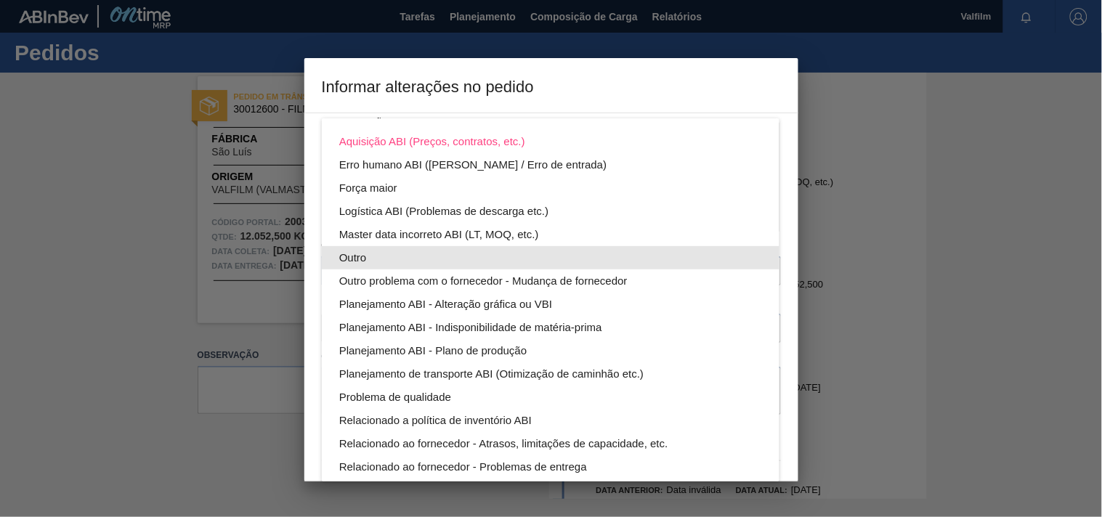
click at [355, 256] on div "Outro" at bounding box center [550, 257] width 423 height 23
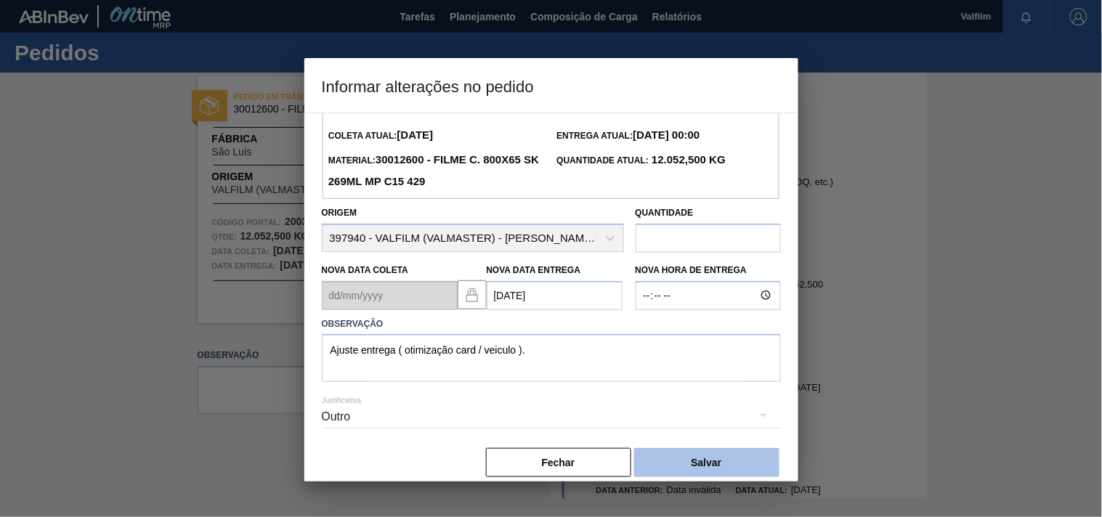
scroll to position [52, 0]
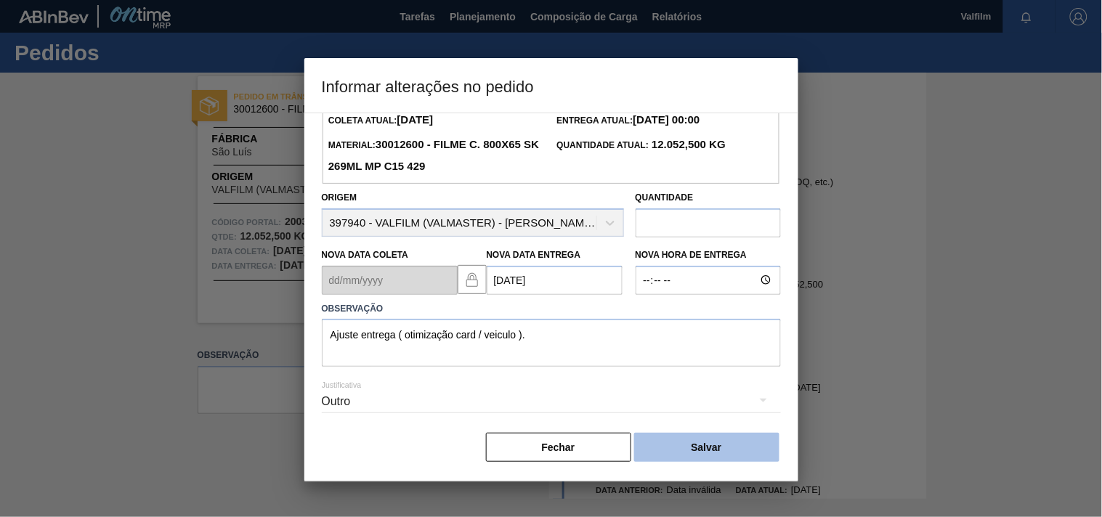
click at [674, 451] on button "Salvar" at bounding box center [706, 447] width 145 height 29
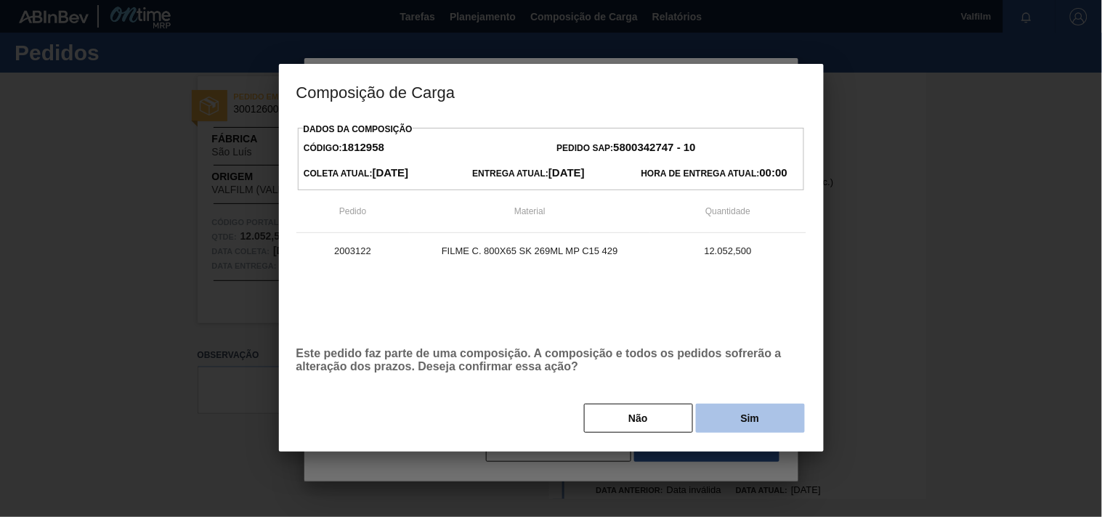
click at [716, 419] on button "Sim" at bounding box center [750, 418] width 109 height 29
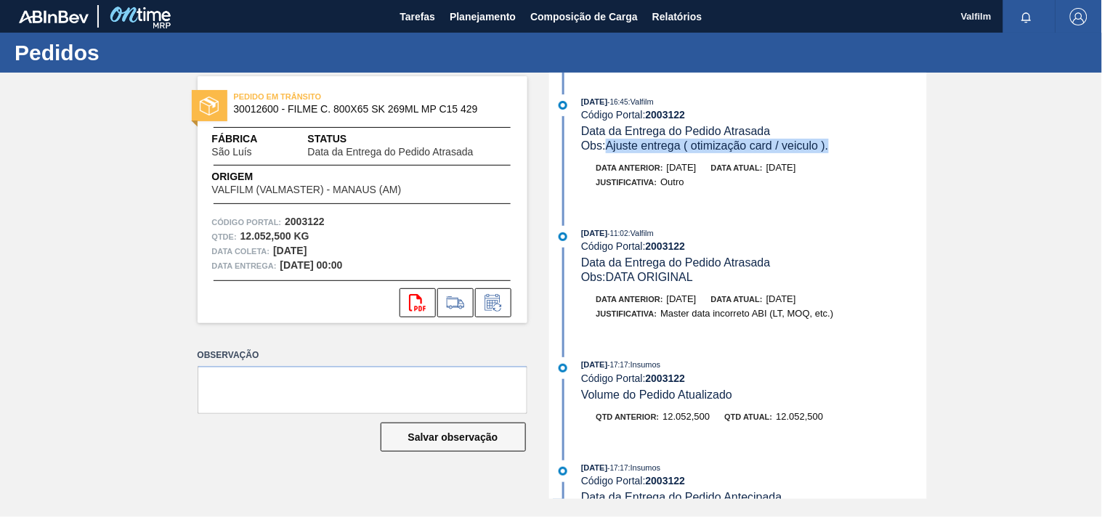
drag, startPoint x: 841, startPoint y: 143, endPoint x: 608, endPoint y: 149, distance: 232.5
click at [608, 149] on div "Obs: Ajuste entrega ( otimização card / veiculo )." at bounding box center [753, 146] width 345 height 15
copy span "Ajuste entrega ( otimização card / veiculo )."
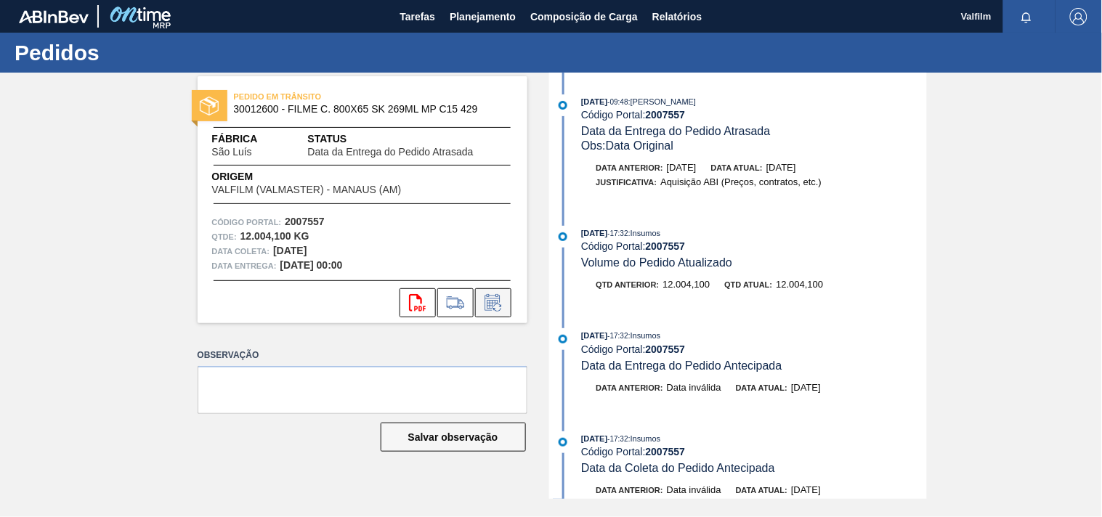
click at [485, 299] on icon at bounding box center [492, 302] width 15 height 17
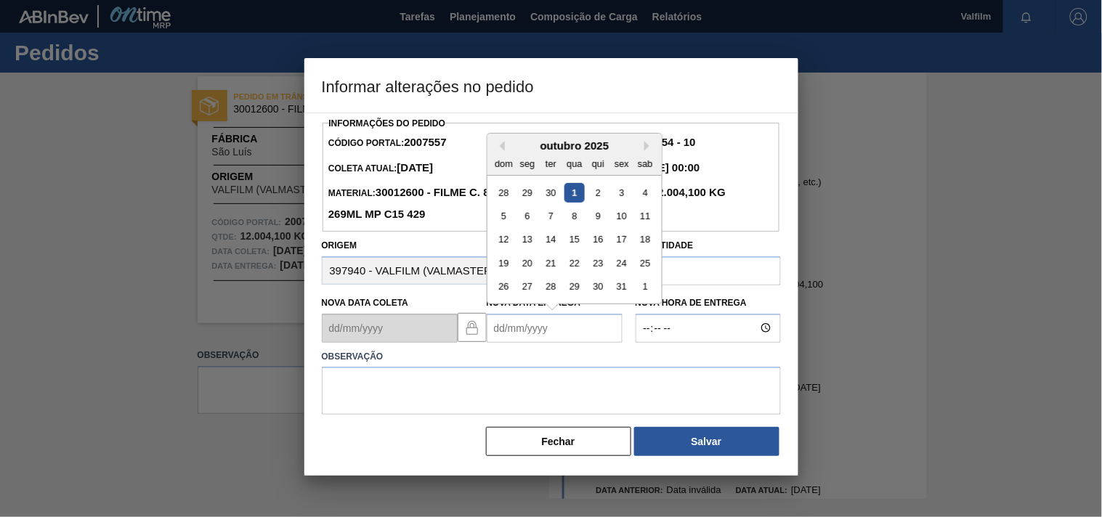
click at [502, 325] on Entrega2007557 "Nova Data Entrega" at bounding box center [555, 328] width 136 height 29
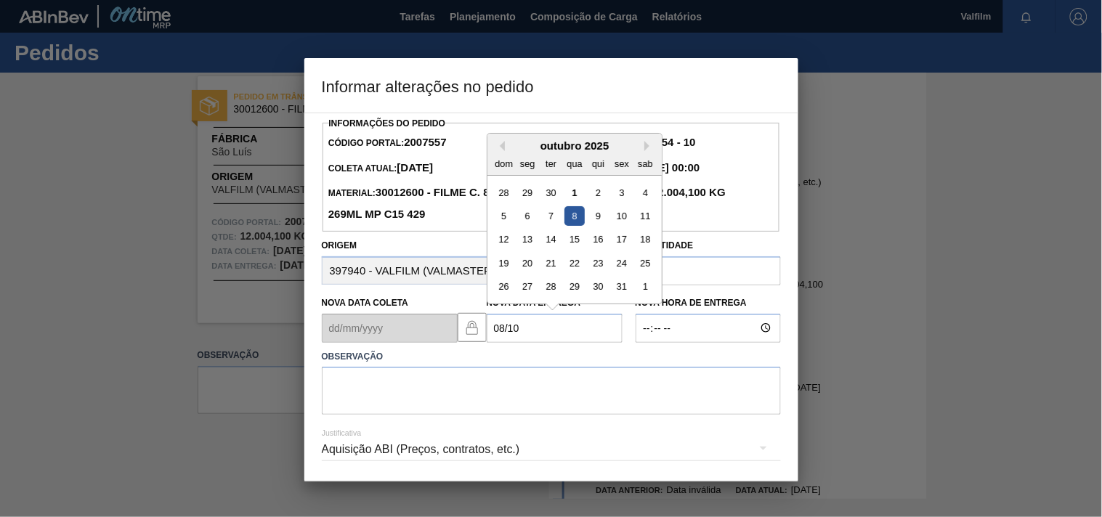
click at [570, 214] on div "8" at bounding box center [574, 216] width 20 height 20
type Entrega2007557 "[DATE]"
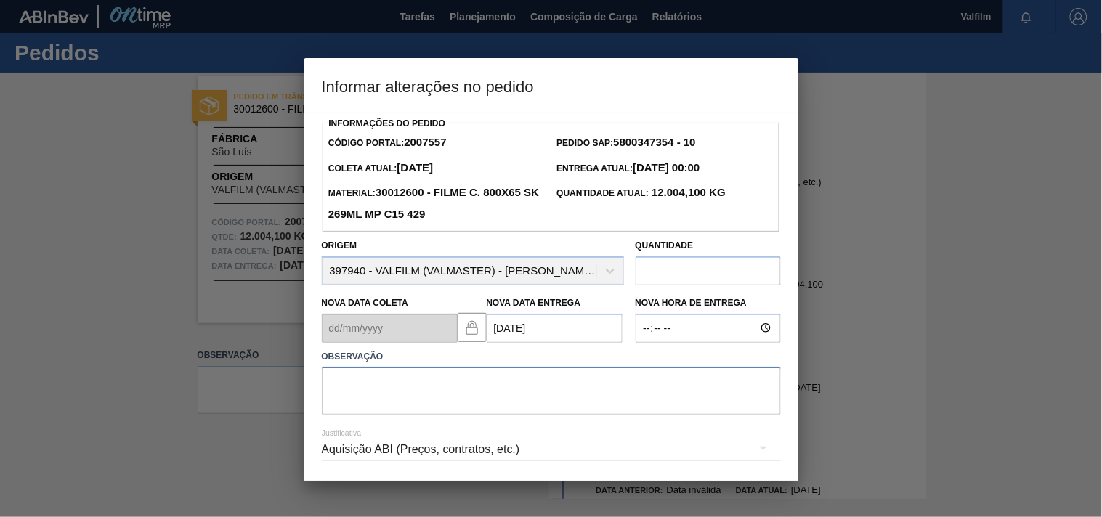
click at [394, 381] on textarea at bounding box center [551, 391] width 459 height 48
paste textarea "Ajuste entrega ( otimização card / veiculo )."
type textarea "Ajuste entrega ( otimização card / veiculo )."
click at [410, 449] on div "Aquisição ABI (Preços, contratos, etc.)" at bounding box center [551, 449] width 459 height 41
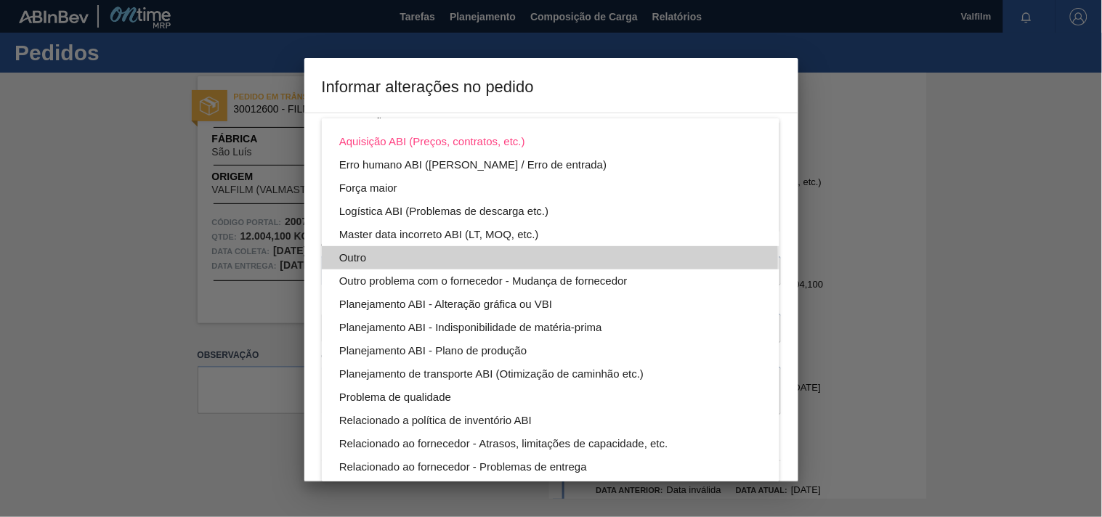
click at [365, 259] on div "Outro" at bounding box center [550, 257] width 423 height 23
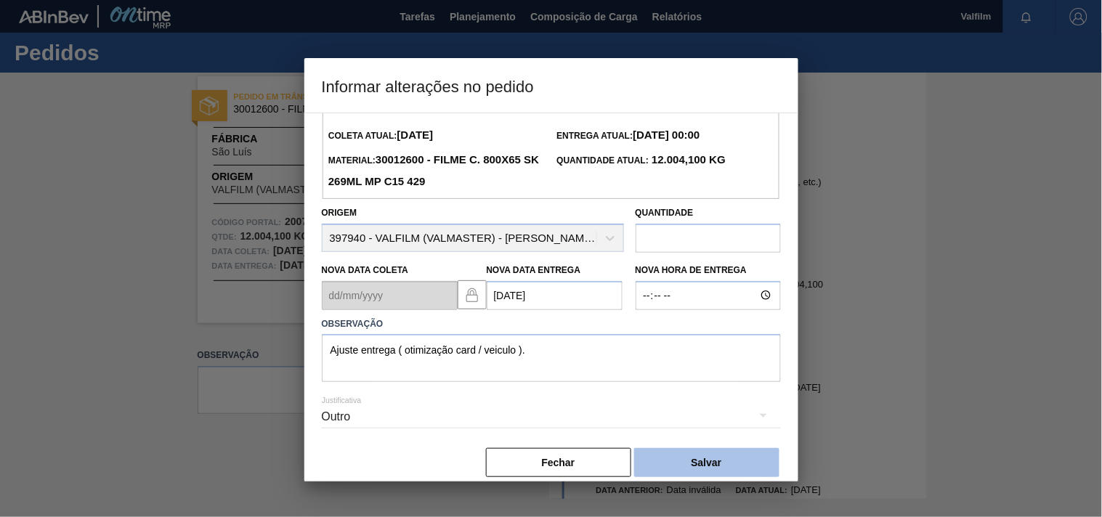
scroll to position [52, 0]
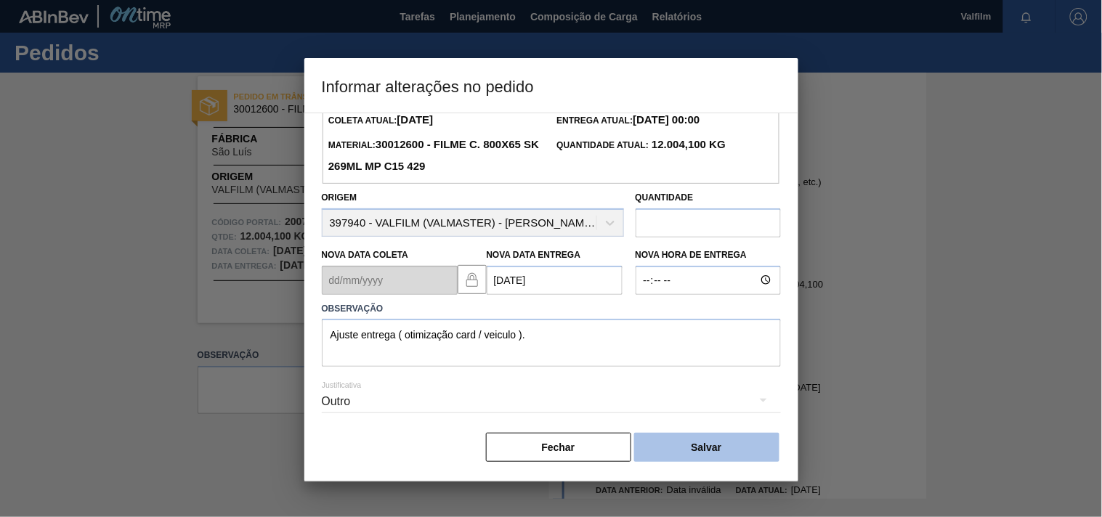
click at [718, 439] on button "Salvar" at bounding box center [706, 447] width 145 height 29
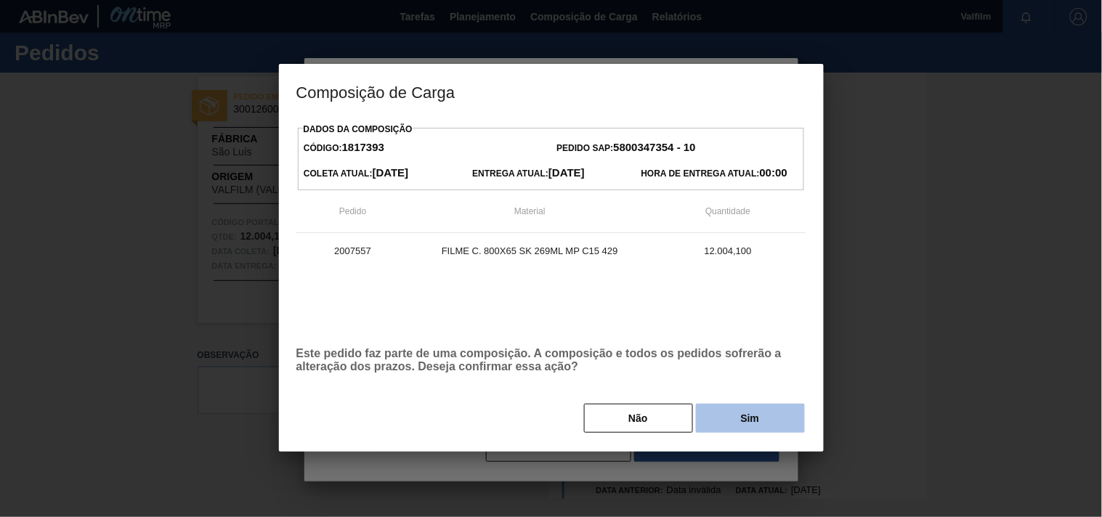
click at [724, 421] on button "Sim" at bounding box center [750, 418] width 109 height 29
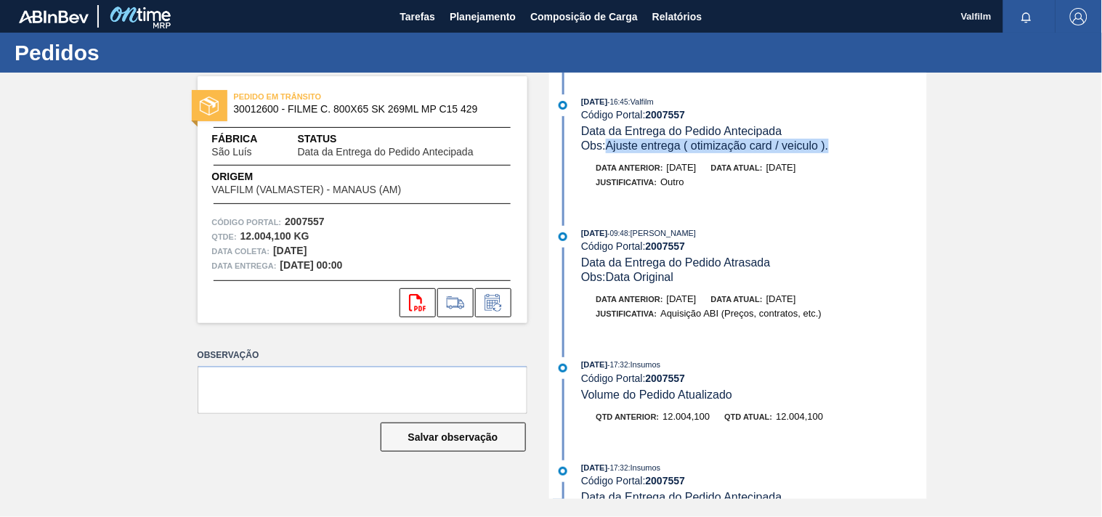
drag, startPoint x: 850, startPoint y: 149, endPoint x: 610, endPoint y: 147, distance: 239.7
click at [610, 147] on div "Obs: Ajuste entrega ( otimização card / veiculo )." at bounding box center [753, 146] width 345 height 15
copy span "Ajuste entrega ( otimização card / veiculo )."
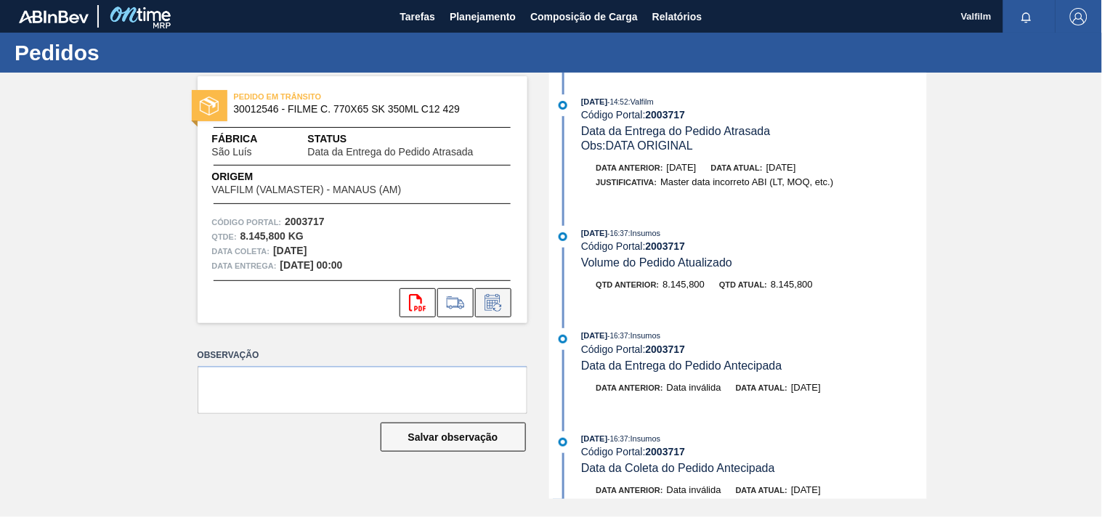
click at [479, 305] on button at bounding box center [493, 302] width 36 height 29
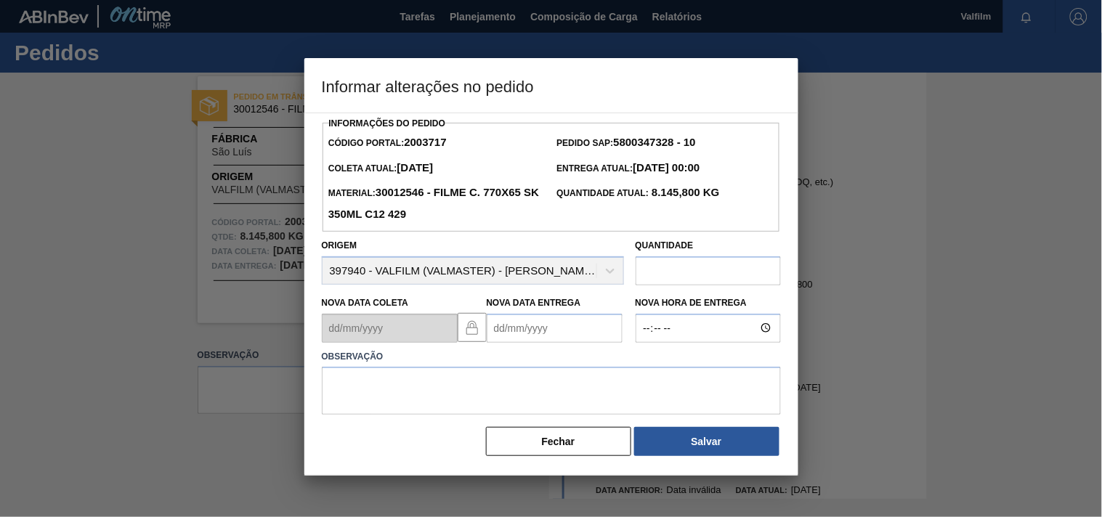
click at [507, 324] on Entrega2003717 "Nova Data Entrega" at bounding box center [555, 328] width 136 height 29
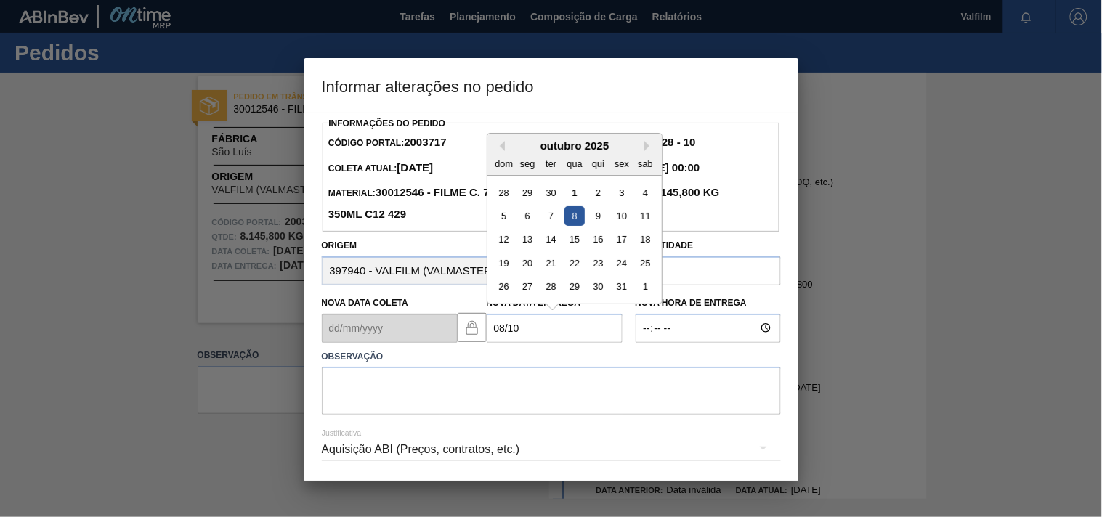
click at [574, 223] on div "8" at bounding box center [574, 216] width 20 height 20
type Entrega2003717 "[DATE]"
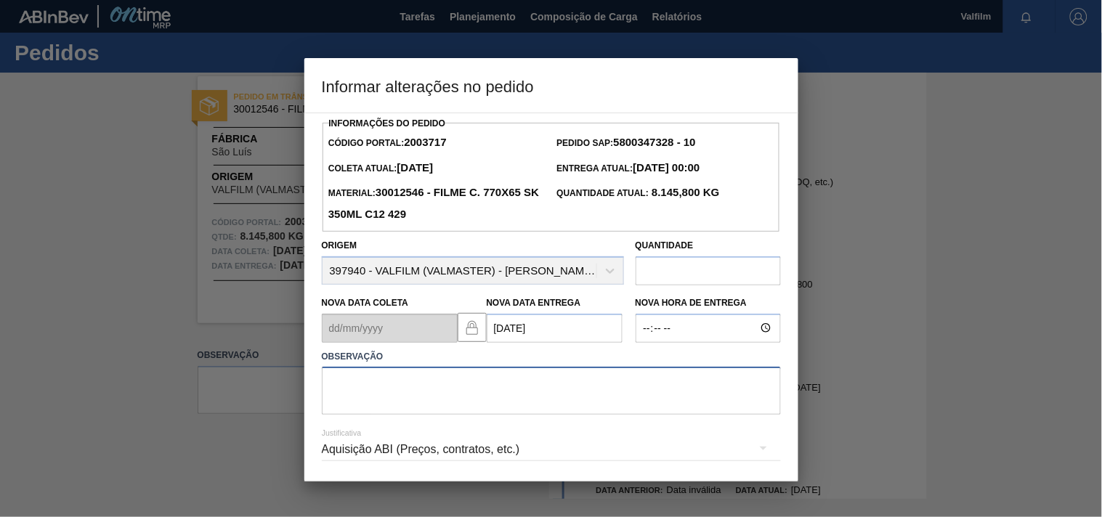
drag, startPoint x: 398, startPoint y: 394, endPoint x: 394, endPoint y: 401, distance: 8.5
click at [397, 394] on textarea at bounding box center [551, 391] width 459 height 48
paste textarea "Ajuste entrega ( otimização card / veiculo )."
type textarea "Ajuste entrega ( otimização card / veiculo )."
click at [366, 453] on div "Aquisição ABI (Preços, contratos, etc.)" at bounding box center [551, 449] width 459 height 41
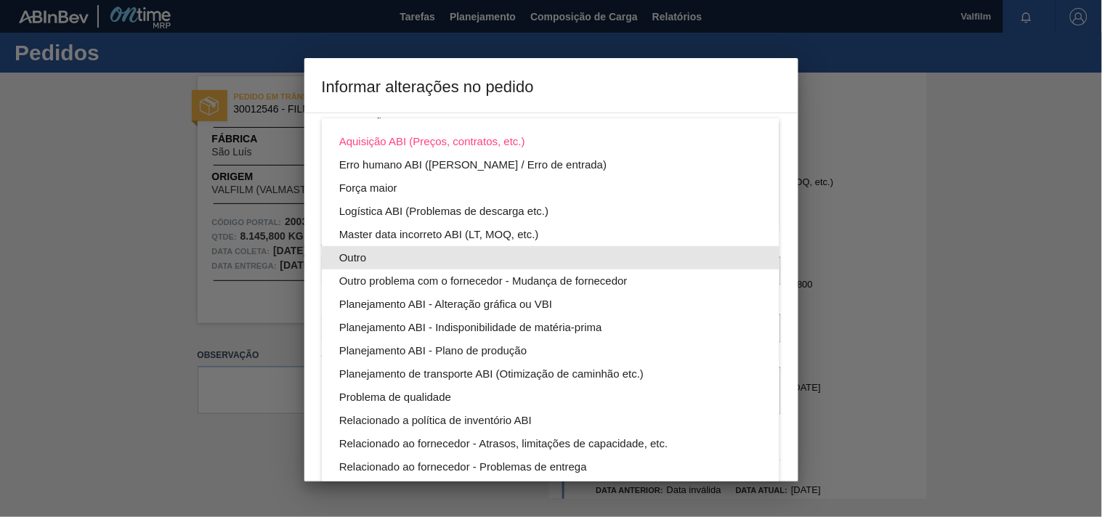
drag, startPoint x: 357, startPoint y: 253, endPoint x: 371, endPoint y: 253, distance: 13.8
click at [357, 252] on div "Outro" at bounding box center [550, 257] width 423 height 23
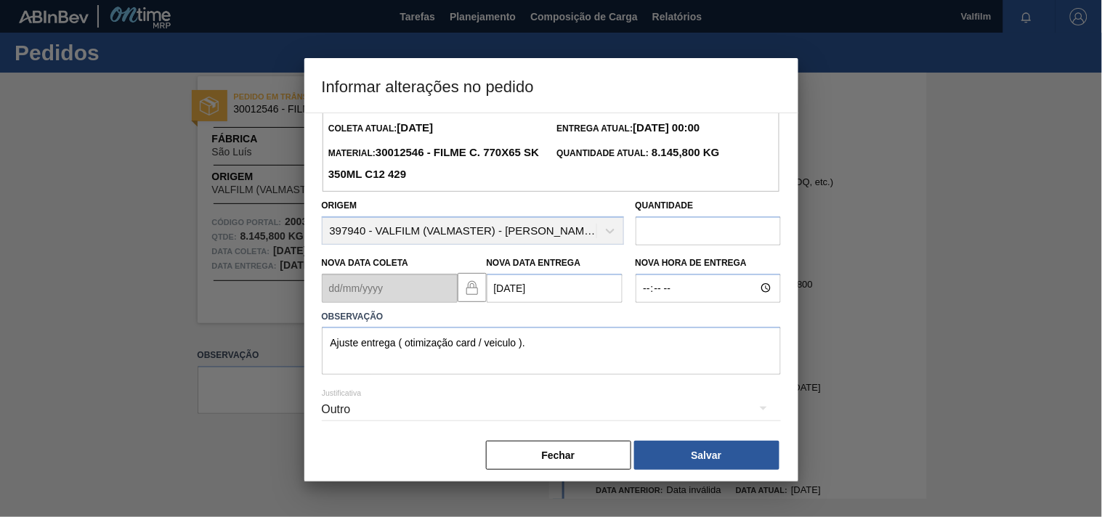
scroll to position [52, 0]
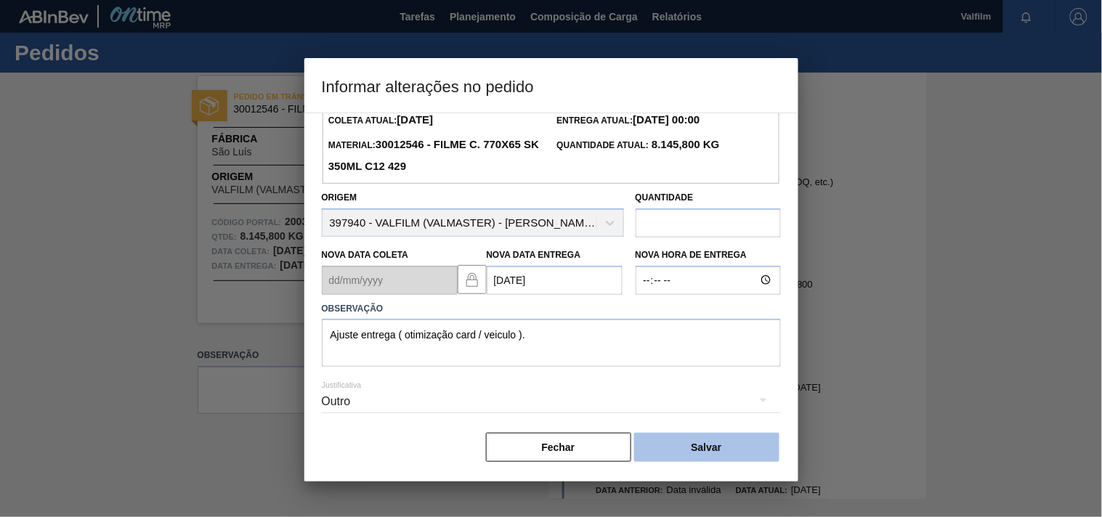
click at [715, 451] on button "Salvar" at bounding box center [706, 447] width 145 height 29
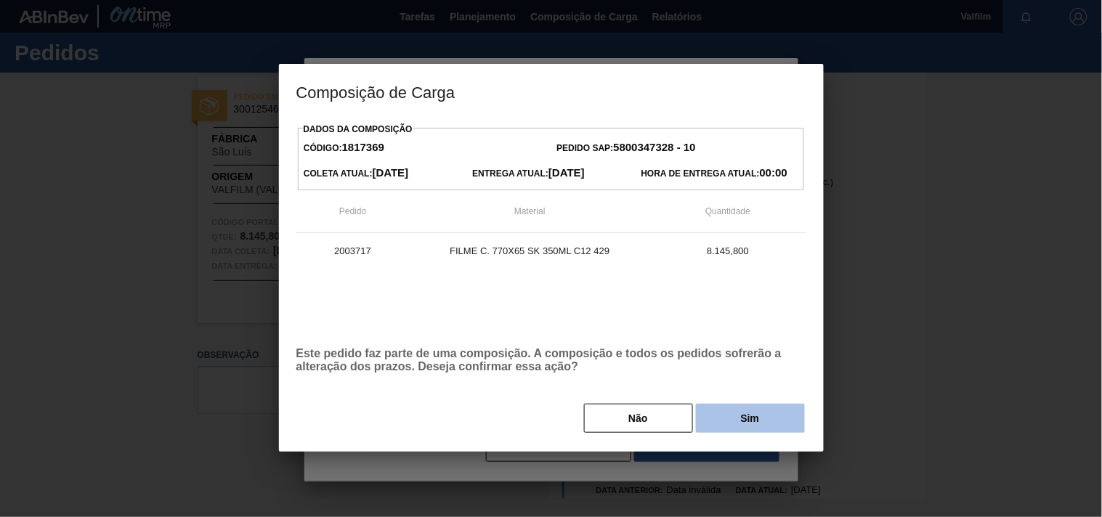
click at [722, 426] on button "Sim" at bounding box center [750, 418] width 109 height 29
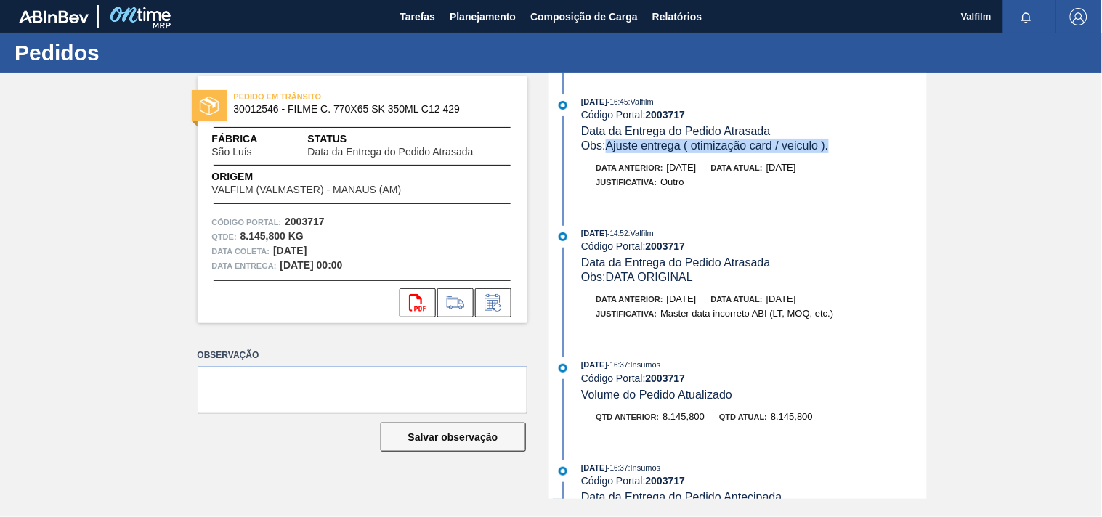
drag, startPoint x: 833, startPoint y: 146, endPoint x: 606, endPoint y: 142, distance: 227.4
click at [606, 142] on div "Obs: Ajuste entrega ( otimização card / veiculo )." at bounding box center [753, 146] width 345 height 15
copy span "Ajuste entrega ( otimização card / veiculo )."
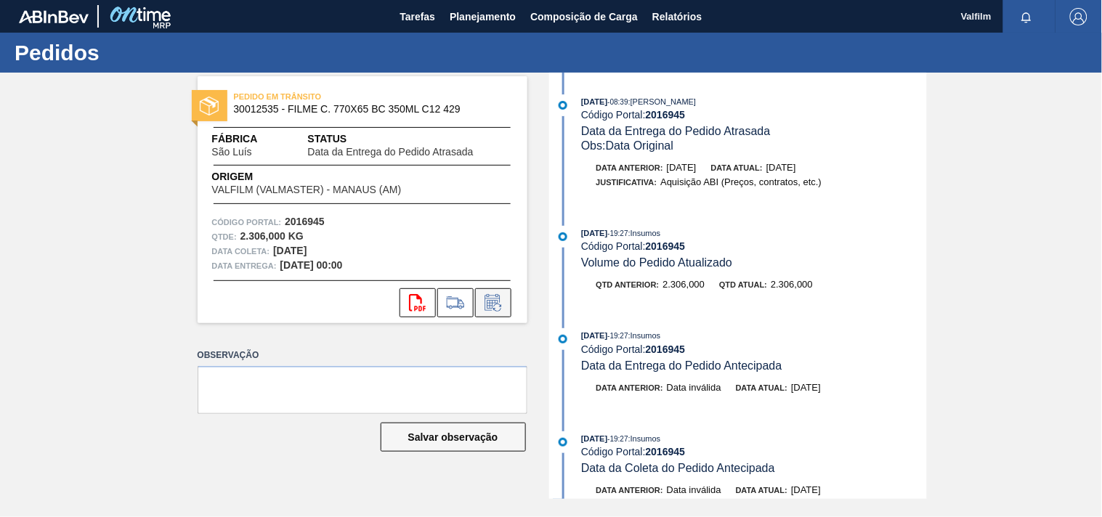
click at [503, 313] on button at bounding box center [493, 302] width 36 height 29
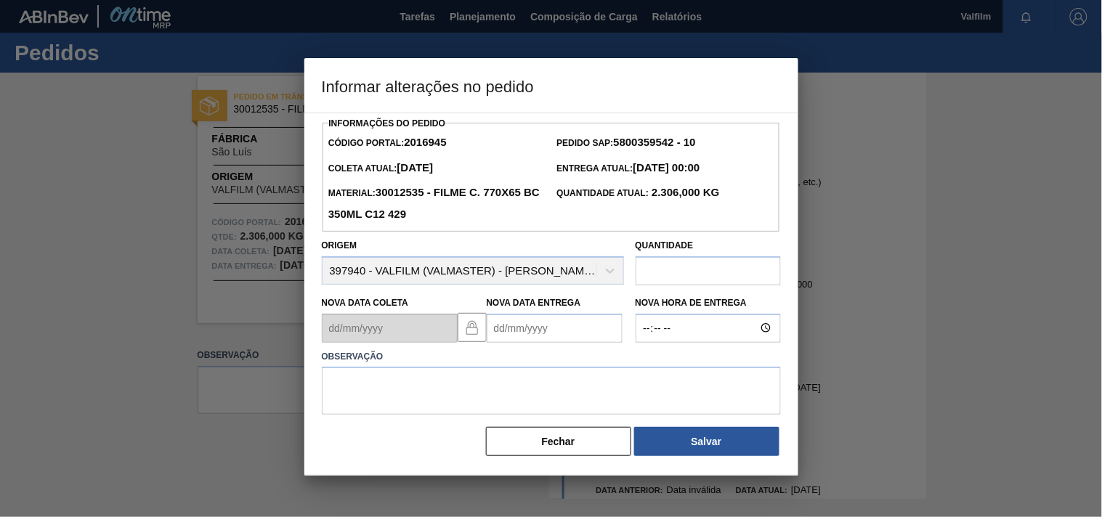
click at [503, 341] on Entrega2016945 "Nova Data Entrega" at bounding box center [555, 328] width 136 height 29
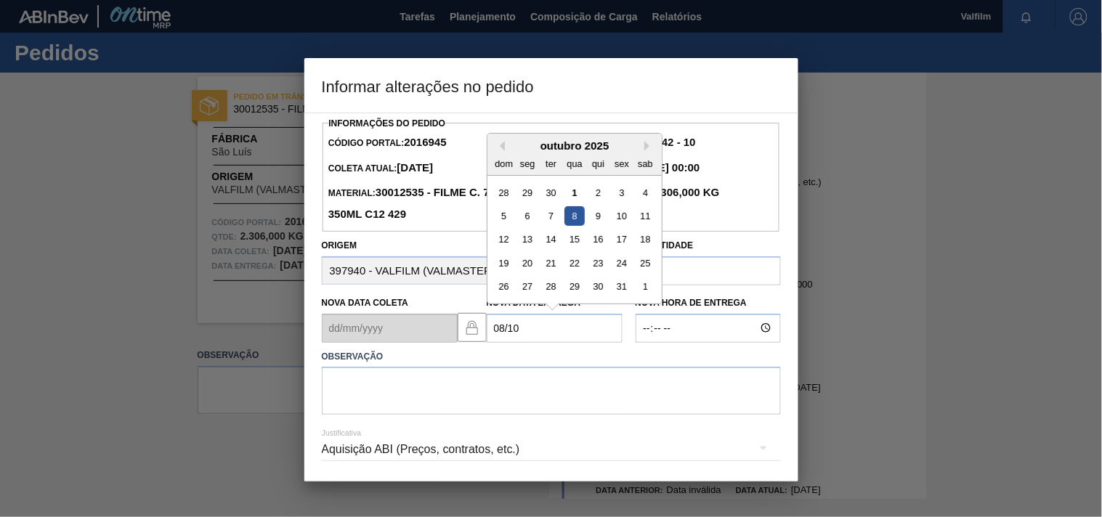
click at [572, 226] on div "8" at bounding box center [574, 216] width 20 height 20
type Entrega2016945 "[DATE]"
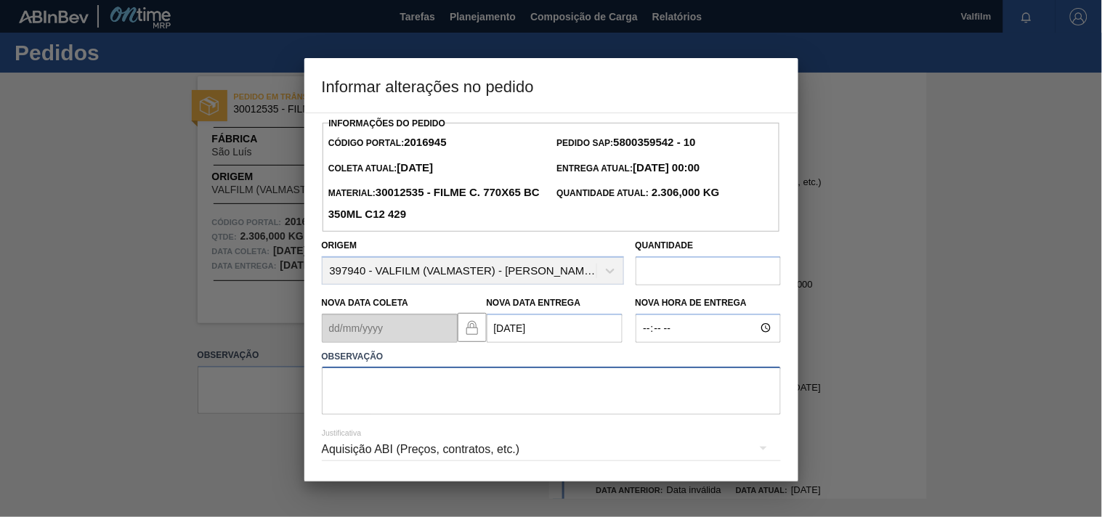
click at [418, 400] on textarea at bounding box center [551, 391] width 459 height 48
paste textarea "Ajuste entrega ( otimização card / veiculo )."
drag, startPoint x: 542, startPoint y: 389, endPoint x: 480, endPoint y: 445, distance: 82.8
click at [541, 390] on textarea "Ajuste entrega ( otimização card / veiculo )." at bounding box center [551, 391] width 459 height 48
type textarea "Ajuste entrega ( otimização card / veiculo )."
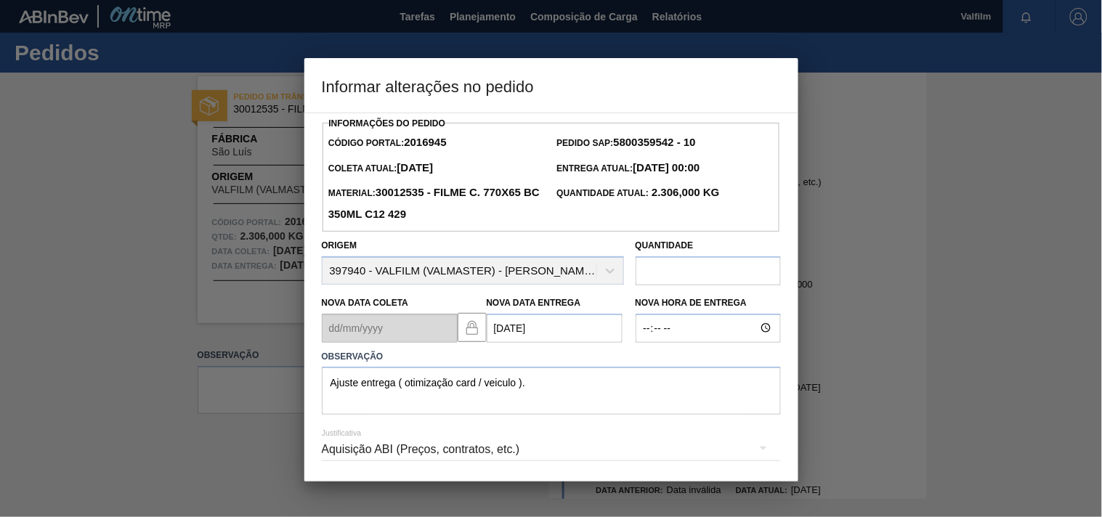
click at [381, 466] on div "Aquisição ABI (Preços, contratos, etc.)" at bounding box center [551, 449] width 459 height 41
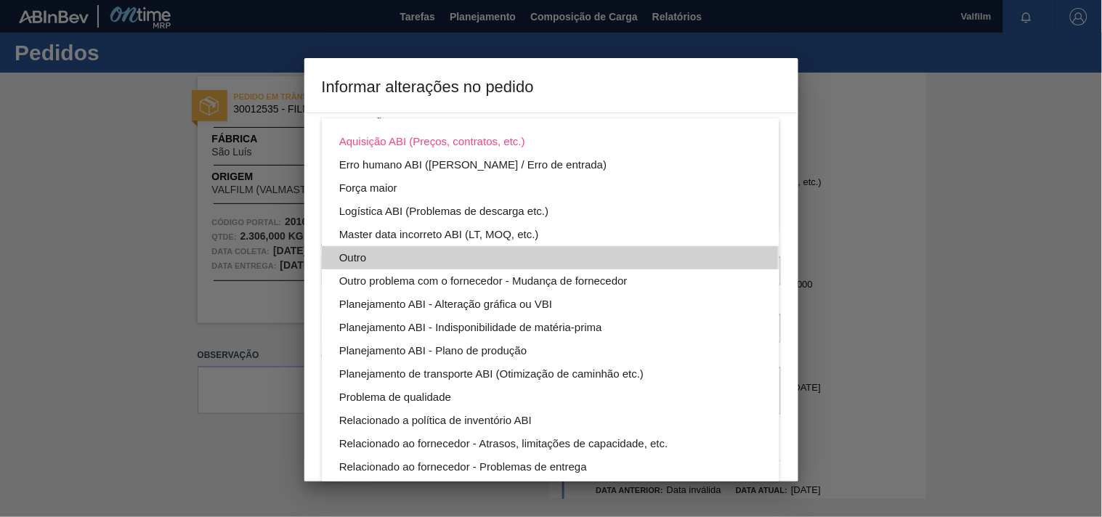
click at [347, 253] on div "Outro" at bounding box center [550, 257] width 423 height 23
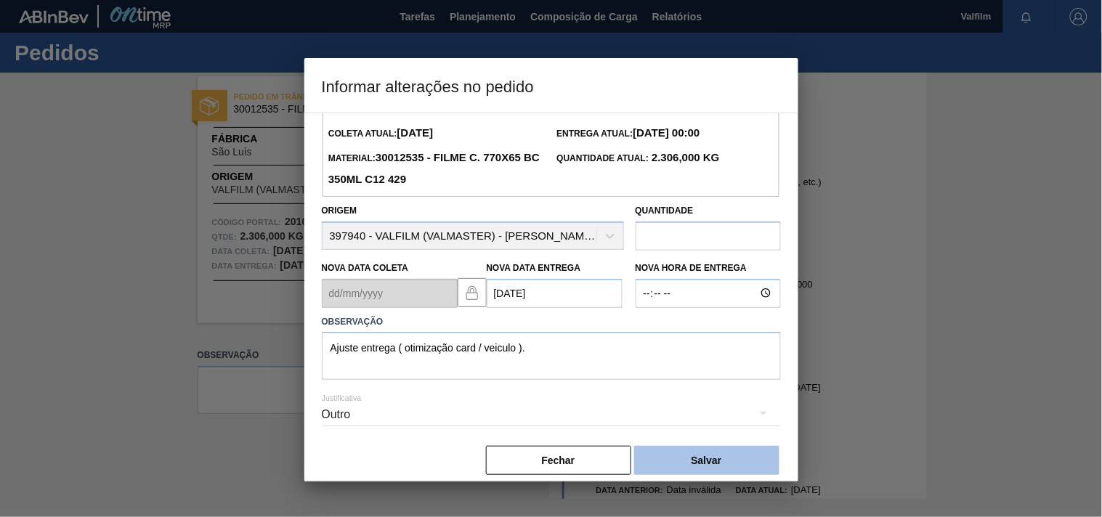
scroll to position [52, 0]
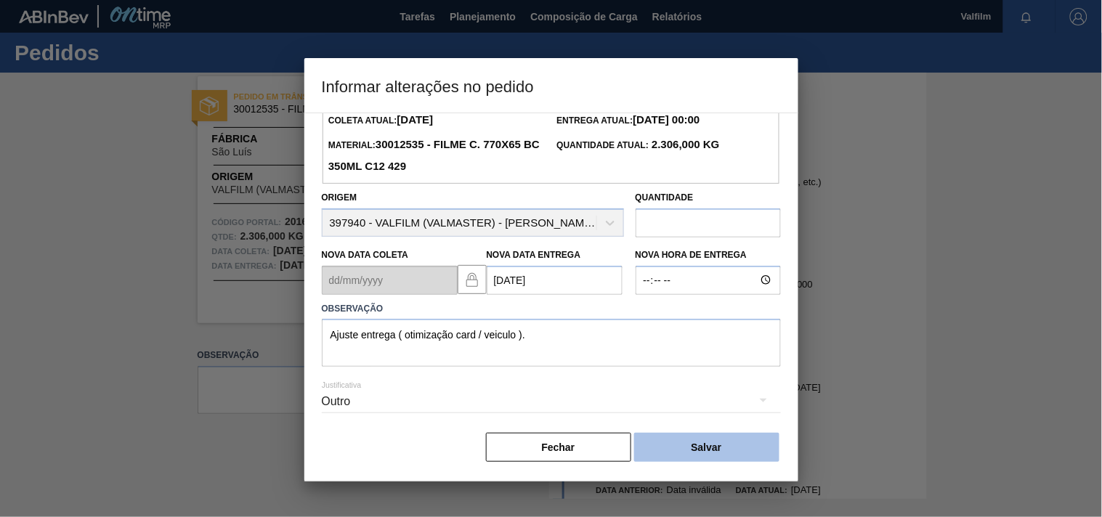
click at [723, 440] on button "Salvar" at bounding box center [706, 447] width 145 height 29
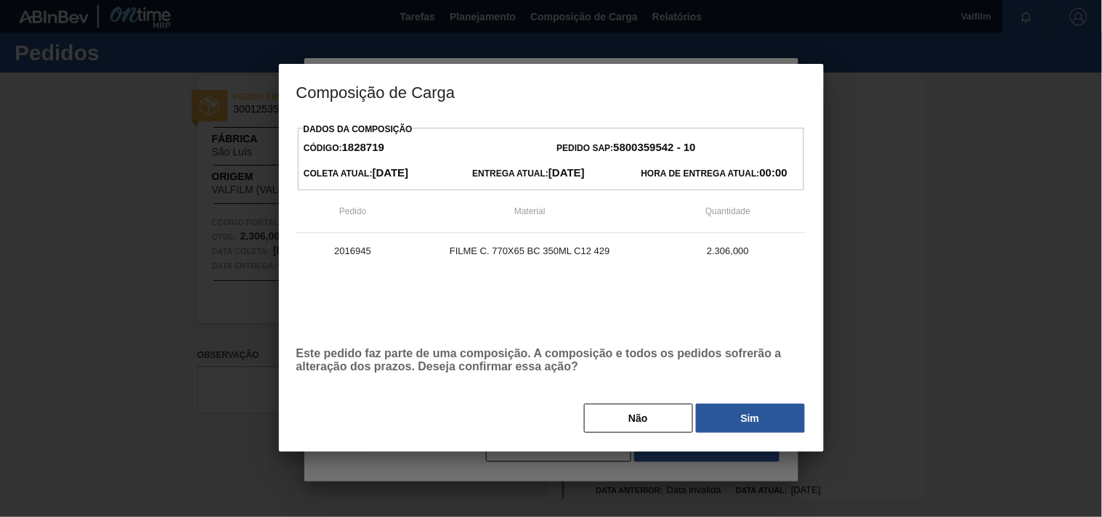
drag, startPoint x: 722, startPoint y: 422, endPoint x: -386, endPoint y: 400, distance: 1108.8
click at [0, 0] on html "Tarefas Planejamento Composição de Carga Relatórios Valfilm Marcar todas como l…" at bounding box center [551, 0] width 1102 height 0
click at [654, 419] on button "Não" at bounding box center [638, 418] width 109 height 29
